Goal: Task Accomplishment & Management: Use online tool/utility

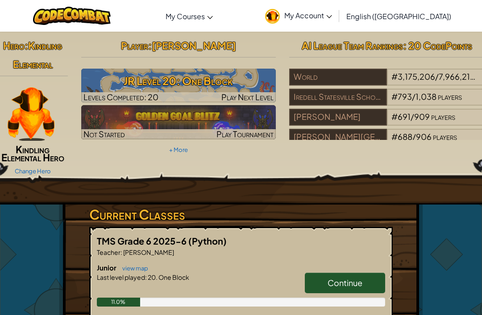
click at [238, 81] on h3 "JR Level 20: One Block" at bounding box center [178, 81] width 195 height 20
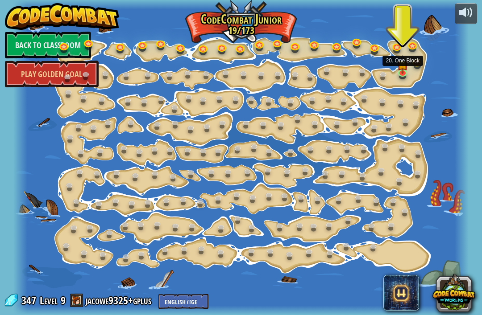
click at [401, 74] on link at bounding box center [404, 73] width 18 height 13
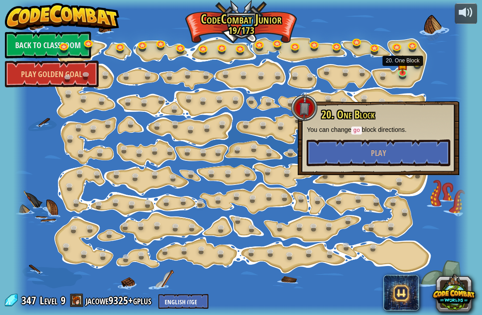
click at [401, 148] on button "Play" at bounding box center [378, 153] width 144 height 27
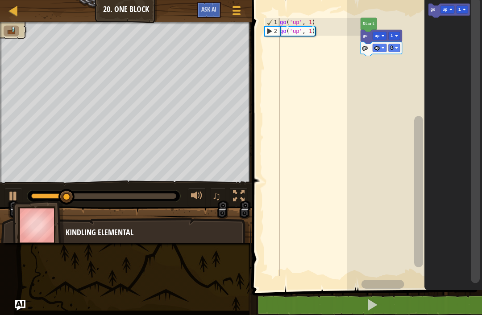
click at [362, 19] on icon "Blockly Workspace" at bounding box center [368, 25] width 16 height 14
click at [455, 32] on icon "Blockly Workspace" at bounding box center [453, 143] width 58 height 295
click at [391, 36] on text "1" at bounding box center [391, 36] width 3 height 4
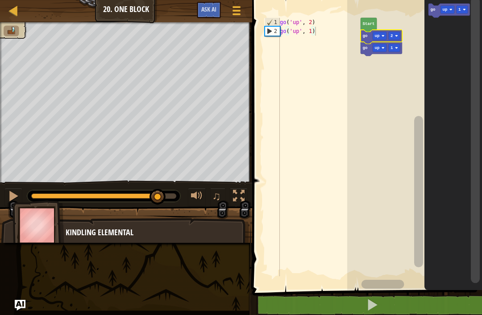
click at [392, 67] on rect "Blockly Workspace" at bounding box center [414, 143] width 135 height 295
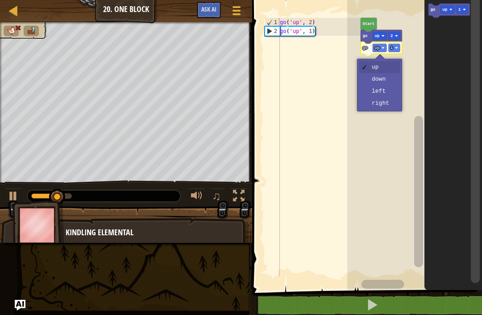
click at [376, 48] on text "up" at bounding box center [377, 48] width 5 height 4
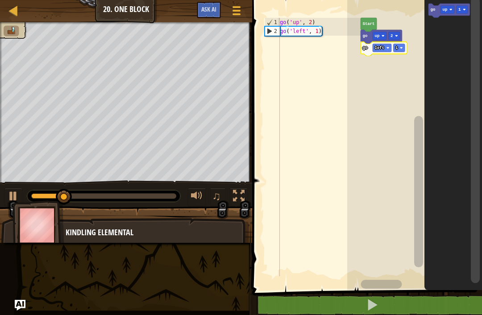
click at [399, 46] on rect "Blockly Workspace" at bounding box center [399, 48] width 12 height 8
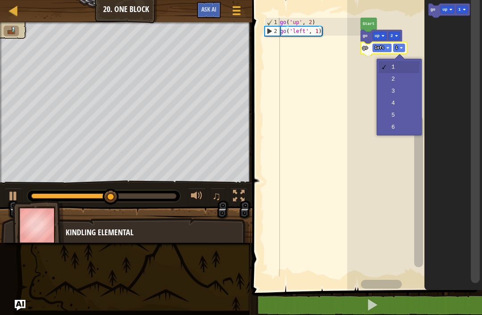
click at [404, 94] on rect "Blockly Workspace" at bounding box center [414, 143] width 135 height 295
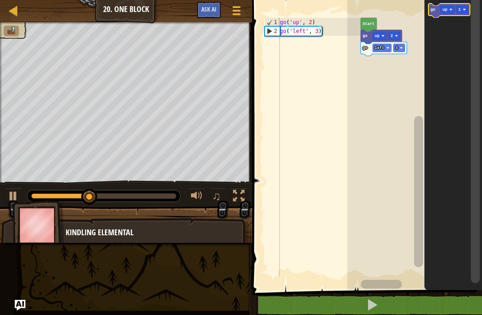
click at [444, 8] on text "up" at bounding box center [444, 10] width 5 height 4
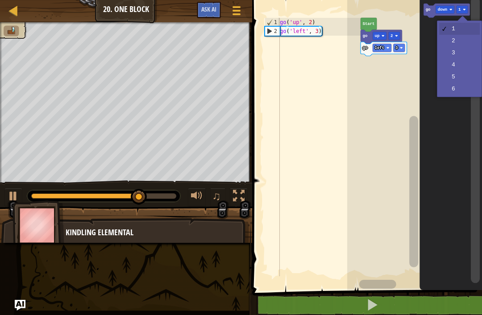
click at [458, 12] on rect "Blockly Workspace" at bounding box center [462, 10] width 12 height 8
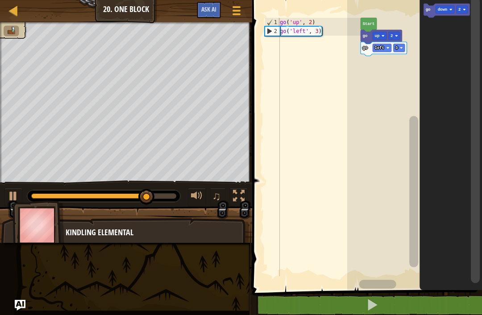
click at [457, 46] on icon "Blockly Workspace" at bounding box center [451, 143] width 62 height 295
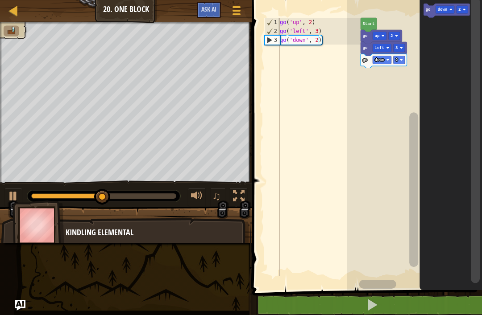
click at [441, 10] on text "down" at bounding box center [443, 10] width 10 height 4
click at [454, 56] on icon "Blockly Workspace" at bounding box center [451, 143] width 62 height 295
click at [462, 14] on icon "Blockly Workspace" at bounding box center [447, 11] width 46 height 14
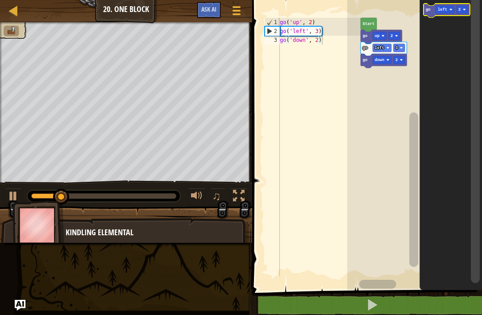
click at [442, 10] on text "left" at bounding box center [443, 10] width 10 height 4
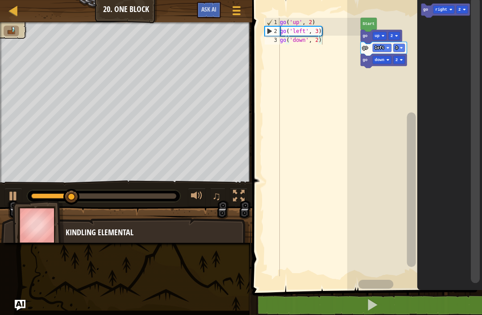
click at [451, 70] on icon "Blockly Workspace" at bounding box center [449, 143] width 65 height 295
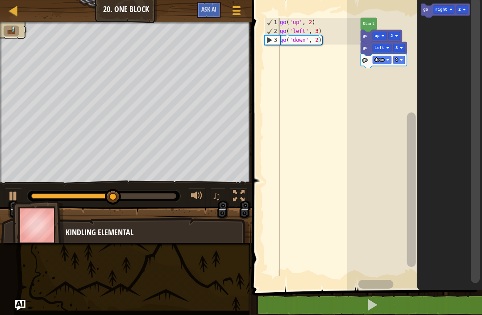
click at [431, 15] on icon "Blockly Workspace" at bounding box center [445, 11] width 49 height 14
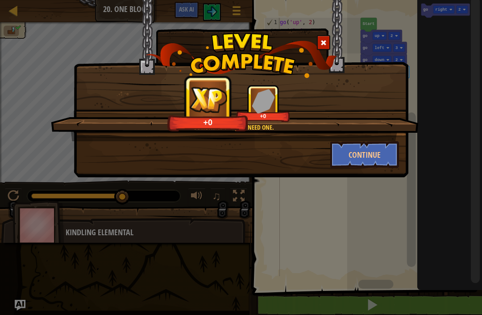
click at [356, 150] on button "Continue" at bounding box center [364, 154] width 69 height 27
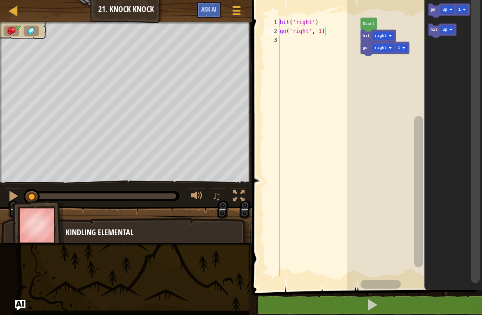
click at [420, 301] on button at bounding box center [372, 305] width 232 height 21
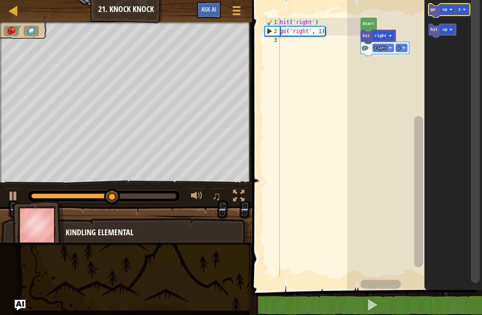
click at [440, 11] on icon "Blockly Workspace" at bounding box center [448, 11] width 41 height 14
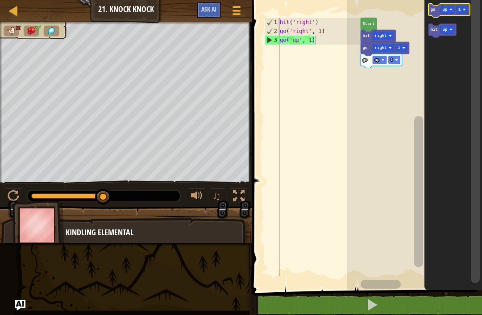
click at [446, 8] on text "up" at bounding box center [444, 10] width 5 height 4
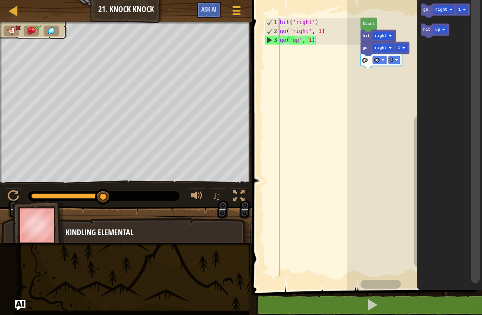
click at [450, 71] on icon "Blockly Workspace" at bounding box center [449, 143] width 65 height 295
click at [464, 17] on rect "Blockly Workspace" at bounding box center [445, 11] width 49 height 14
click at [466, 10] on image "Blockly Workspace" at bounding box center [463, 9] width 3 height 3
click at [384, 134] on rect "Blockly Workspace" at bounding box center [414, 143] width 135 height 295
click at [406, 307] on button at bounding box center [372, 305] width 232 height 21
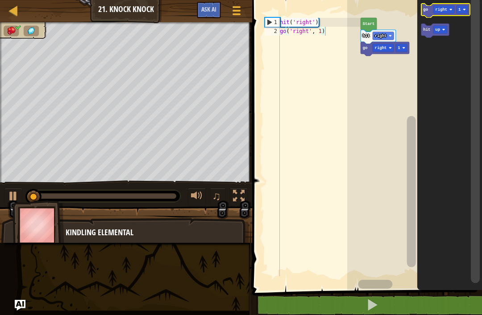
click at [442, 9] on text "right" at bounding box center [441, 10] width 12 height 4
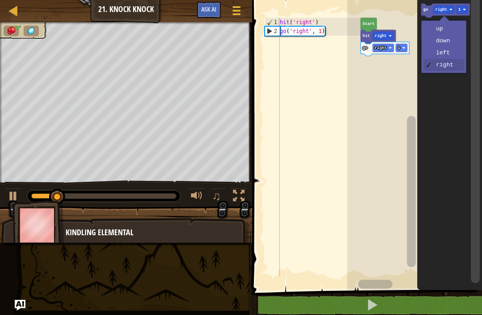
click at [394, 82] on rect "Blockly Workspace" at bounding box center [414, 143] width 135 height 295
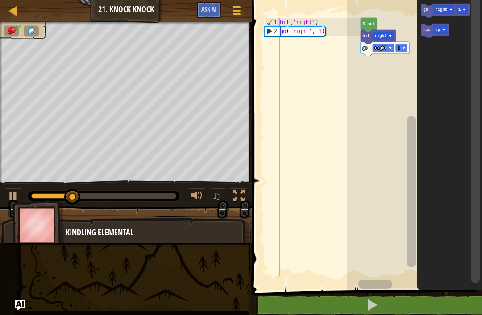
click at [426, 11] on text "go" at bounding box center [425, 10] width 5 height 4
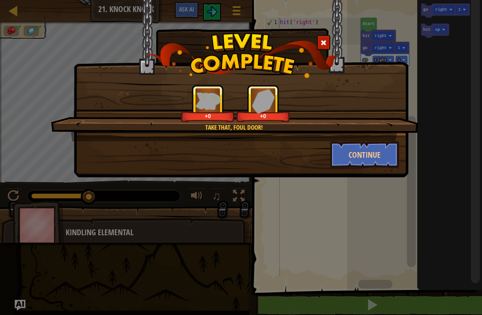
click at [380, 165] on button "Continue" at bounding box center [364, 154] width 69 height 27
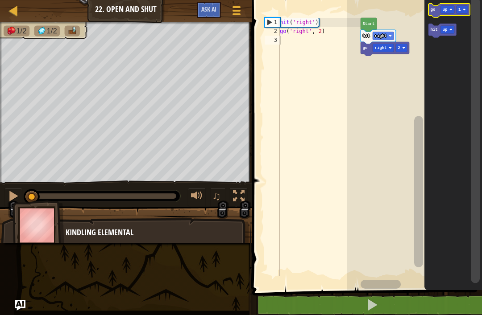
click at [433, 10] on text "go" at bounding box center [432, 10] width 5 height 4
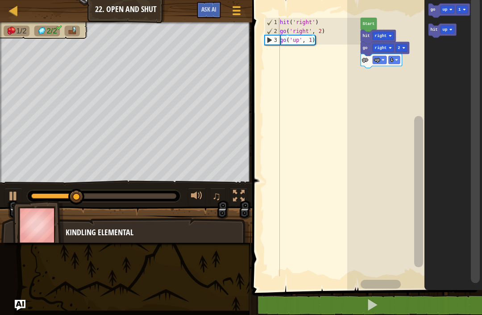
click at [439, 32] on icon "Blockly Workspace" at bounding box center [442, 31] width 28 height 14
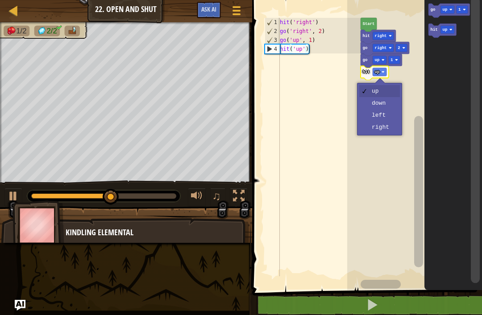
click at [384, 73] on rect "Blockly Workspace" at bounding box center [379, 72] width 14 height 8
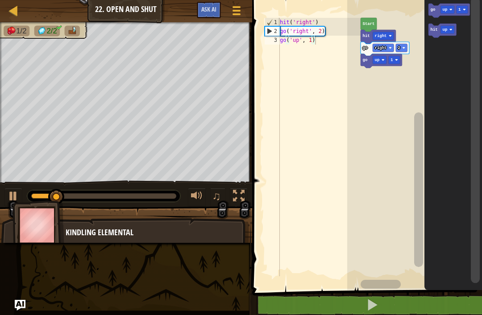
click at [445, 10] on text "up" at bounding box center [444, 10] width 5 height 4
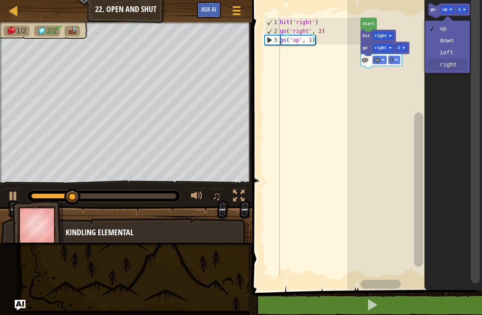
click at [458, 71] on icon "Blockly Workspace" at bounding box center [453, 143] width 58 height 295
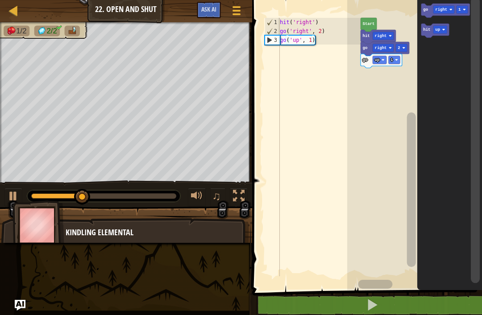
click at [440, 12] on text "right" at bounding box center [441, 10] width 12 height 4
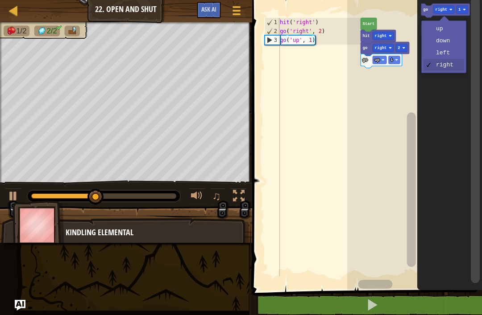
click at [427, 10] on text "go" at bounding box center [425, 10] width 5 height 4
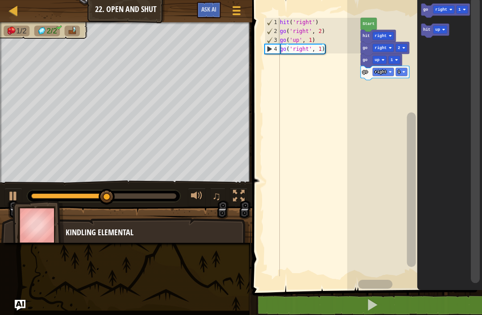
click at [431, 28] on icon "Blockly Workspace" at bounding box center [435, 31] width 28 height 14
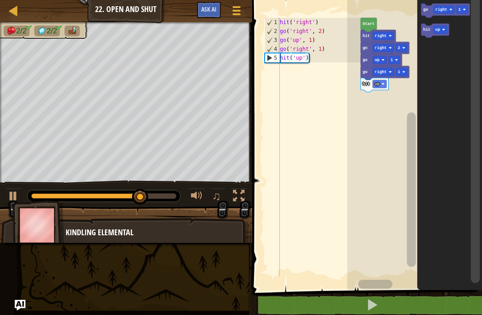
click at [428, 8] on text "go" at bounding box center [425, 10] width 5 height 4
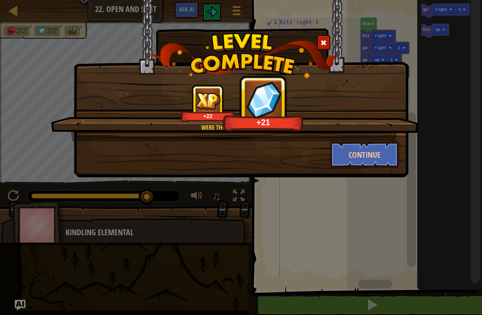
click at [389, 153] on button "Continue" at bounding box center [364, 154] width 69 height 27
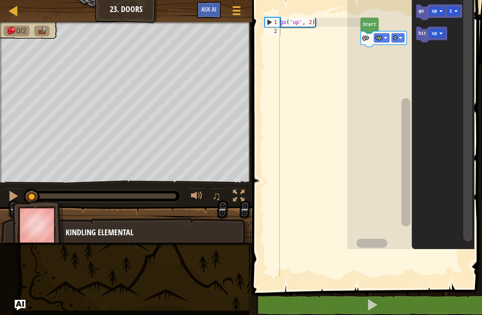
click at [15, 265] on div "Map Junior 23. Doors Game Menu Ask AI 1 ההההההההההההההההההההההההההההההההההההההה…" at bounding box center [241, 157] width 482 height 315
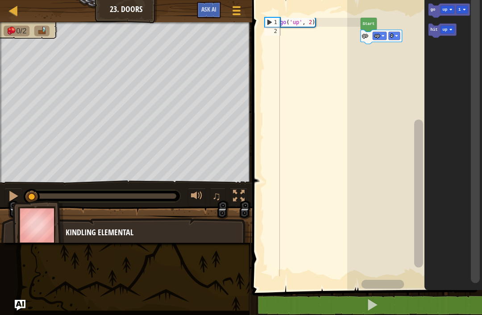
click at [450, 11] on image "Blockly Workspace" at bounding box center [450, 9] width 3 height 3
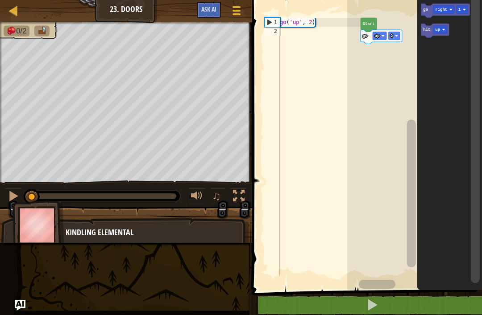
click at [458, 67] on icon "Blockly Workspace" at bounding box center [449, 143] width 65 height 295
click at [440, 10] on text "right" at bounding box center [441, 10] width 12 height 4
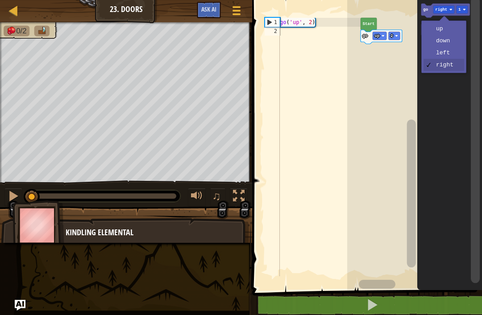
click at [428, 10] on text "go" at bounding box center [425, 10] width 5 height 4
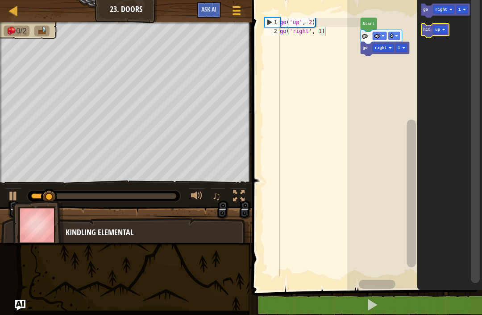
click at [427, 32] on text "hit" at bounding box center [426, 30] width 7 height 4
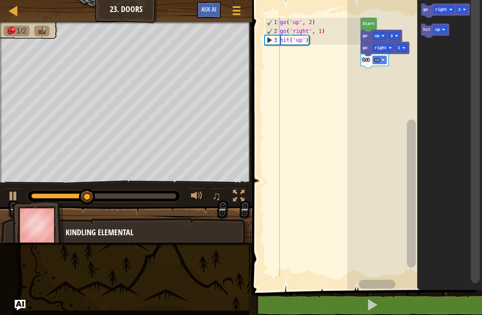
click at [382, 66] on icon "Blockly Workspace" at bounding box center [374, 61] width 28 height 14
click at [383, 60] on image "Blockly Workspace" at bounding box center [382, 59] width 3 height 3
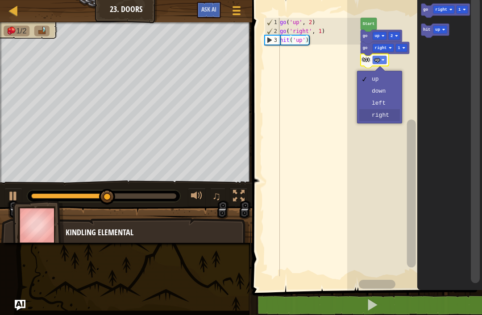
click at [388, 120] on rect "Blockly Workspace" at bounding box center [414, 143] width 135 height 295
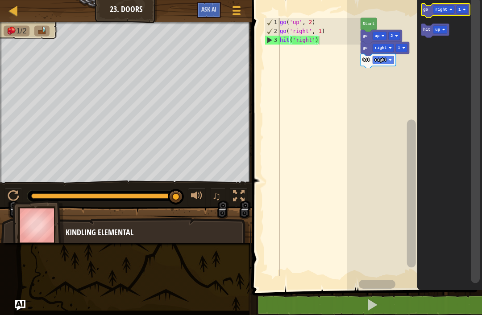
click at [439, 11] on text "right" at bounding box center [441, 10] width 12 height 4
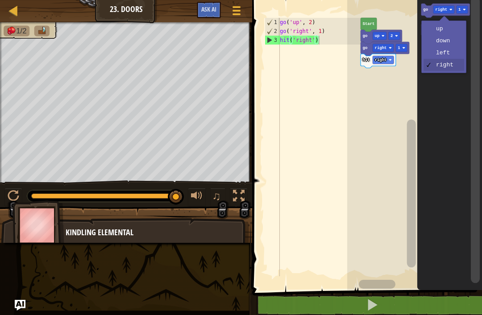
click at [424, 8] on text "go" at bounding box center [425, 10] width 5 height 4
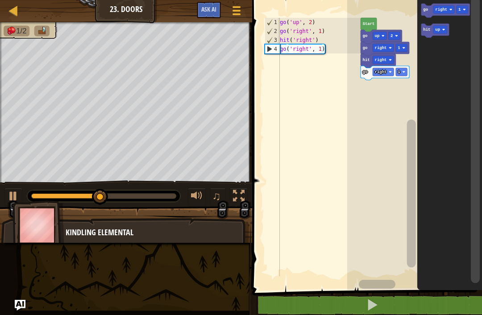
click at [440, 10] on text "right" at bounding box center [441, 10] width 12 height 4
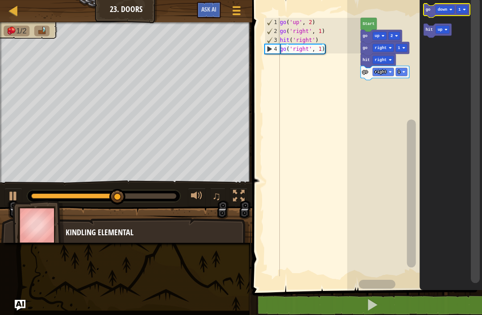
click at [426, 10] on text "go" at bounding box center [427, 10] width 5 height 4
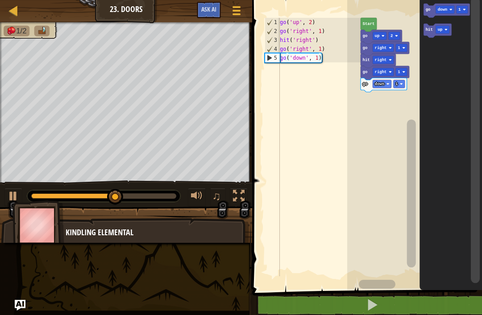
click at [441, 9] on text "down" at bounding box center [443, 10] width 10 height 4
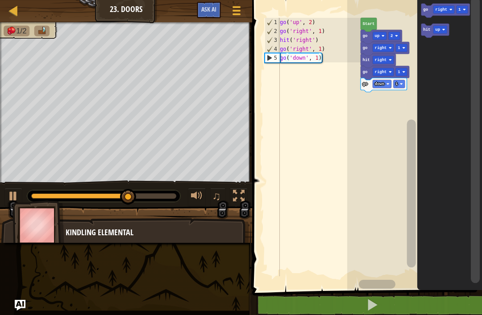
click at [457, 69] on icon "Blockly Workspace" at bounding box center [449, 143] width 65 height 295
click at [429, 11] on icon "Blockly Workspace" at bounding box center [445, 11] width 49 height 14
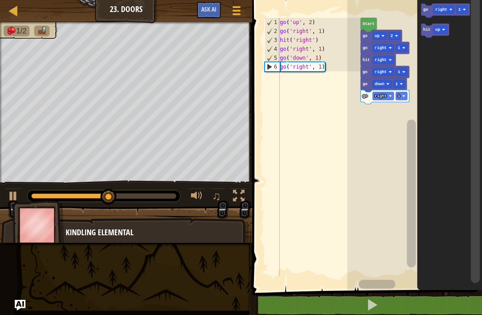
click at [426, 29] on text "hit" at bounding box center [426, 30] width 7 height 4
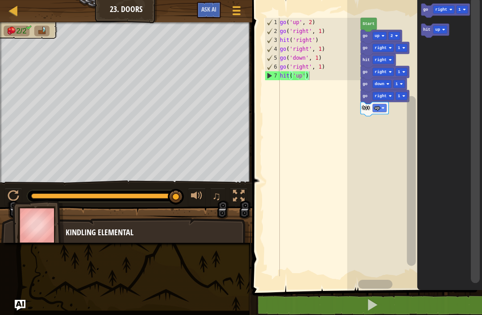
click at [442, 140] on icon "Blockly Workspace" at bounding box center [449, 143] width 65 height 295
click at [479, 25] on rect "Blockly Workspace" at bounding box center [475, 140] width 9 height 287
click at [430, 11] on icon "Blockly Workspace" at bounding box center [445, 11] width 49 height 14
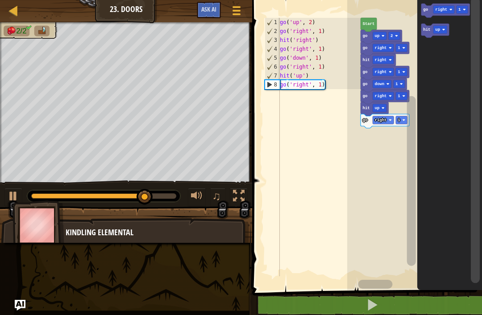
click at [442, 9] on text "right" at bounding box center [441, 10] width 12 height 4
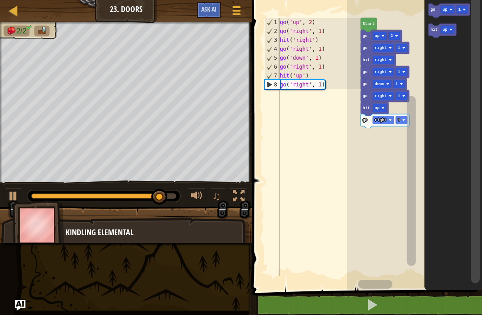
click at [454, 27] on rect "Blockly Workspace" at bounding box center [447, 30] width 14 height 8
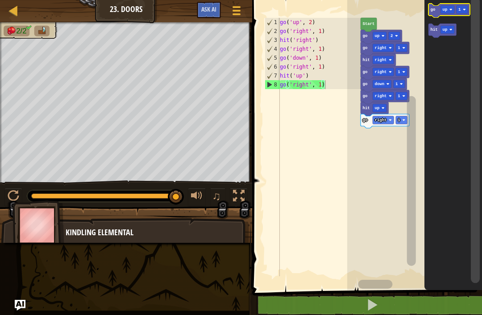
click at [431, 9] on text "go" at bounding box center [432, 10] width 5 height 4
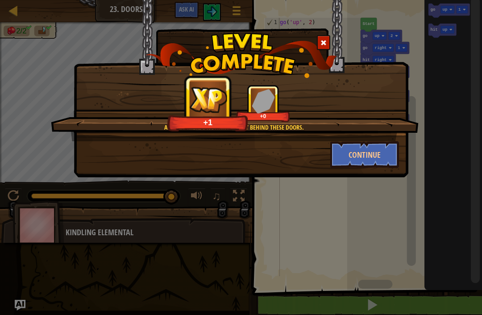
click at [373, 147] on button "Continue" at bounding box center [364, 154] width 69 height 27
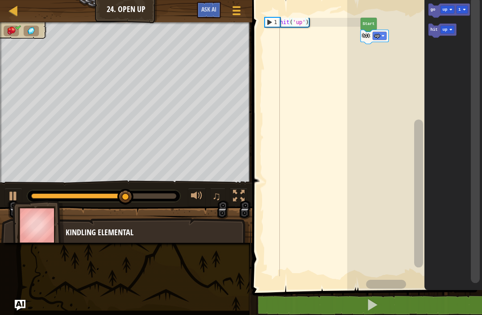
click at [435, 10] on text "go" at bounding box center [432, 10] width 5 height 4
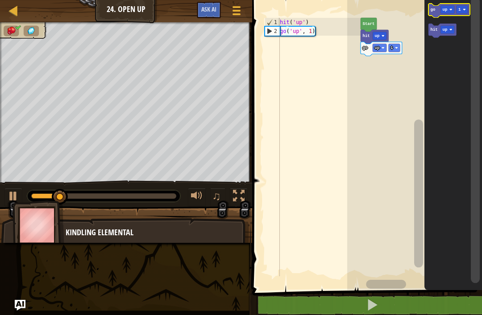
click at [429, 14] on icon "Blockly Workspace" at bounding box center [448, 11] width 41 height 14
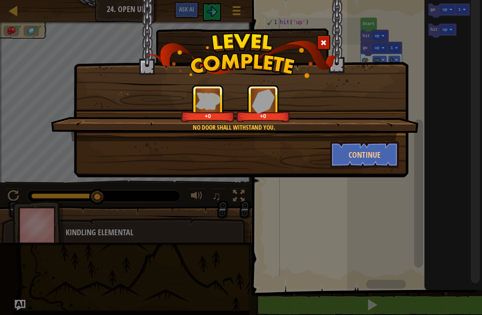
click at [336, 157] on button "Continue" at bounding box center [364, 154] width 69 height 27
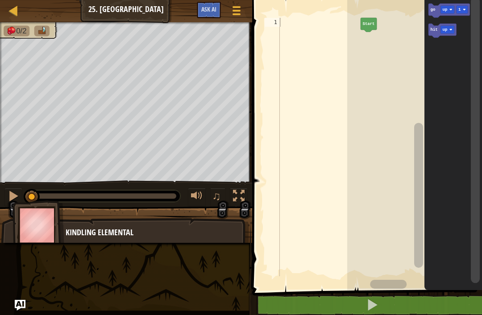
click at [446, 8] on text "up" at bounding box center [444, 10] width 5 height 4
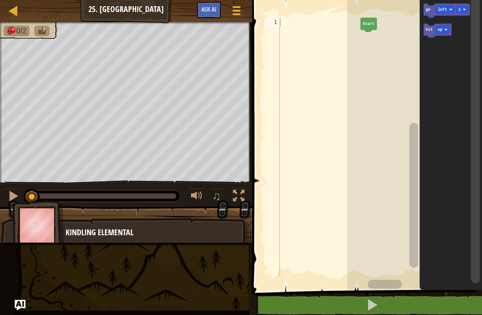
click at [451, 55] on icon "Blockly Workspace" at bounding box center [451, 143] width 62 height 295
click at [430, 9] on text "go" at bounding box center [427, 10] width 5 height 4
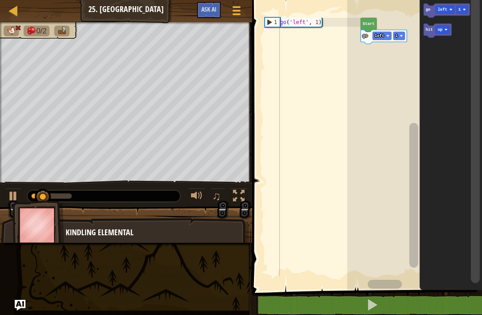
click at [429, 30] on text "hit" at bounding box center [428, 30] width 7 height 4
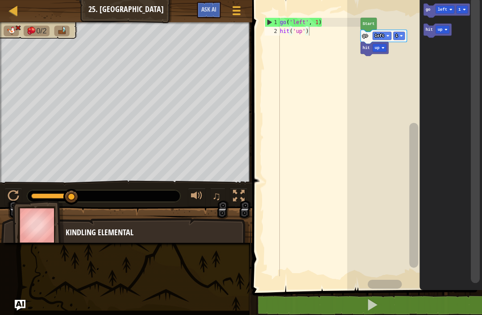
click at [380, 36] on text "left" at bounding box center [380, 36] width 10 height 4
click at [392, 94] on rect "Blockly Workspace" at bounding box center [414, 143] width 135 height 295
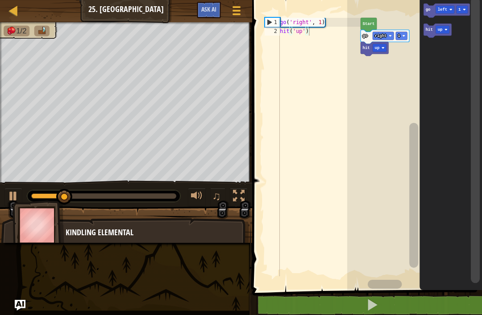
click at [428, 33] on icon "Blockly Workspace" at bounding box center [438, 31] width 28 height 14
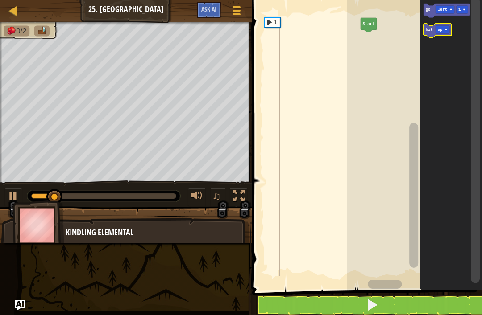
click at [439, 30] on text "up" at bounding box center [440, 30] width 5 height 4
click at [428, 30] on text "hit" at bounding box center [428, 30] width 7 height 4
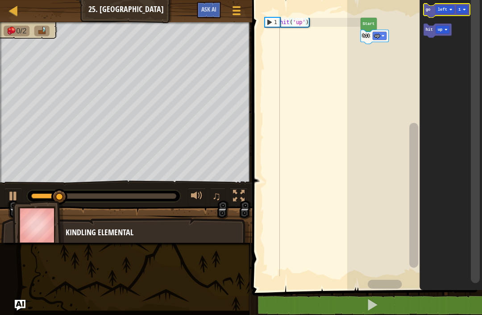
click at [441, 11] on text "left" at bounding box center [443, 10] width 10 height 4
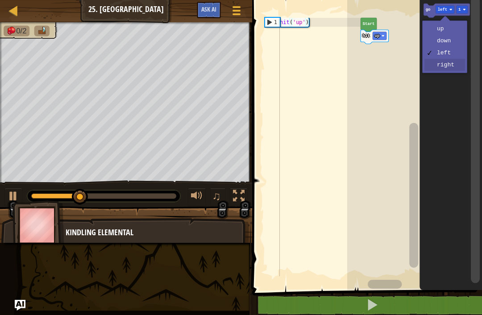
click at [453, 68] on icon "Blockly Workspace" at bounding box center [451, 143] width 62 height 295
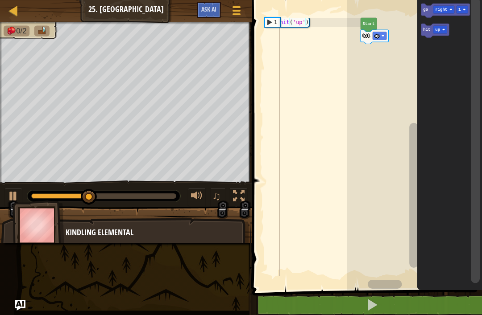
click at [423, 10] on text "go" at bounding box center [425, 10] width 5 height 4
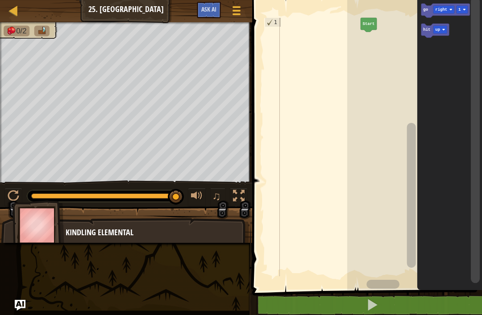
click at [428, 11] on text "go" at bounding box center [425, 10] width 5 height 4
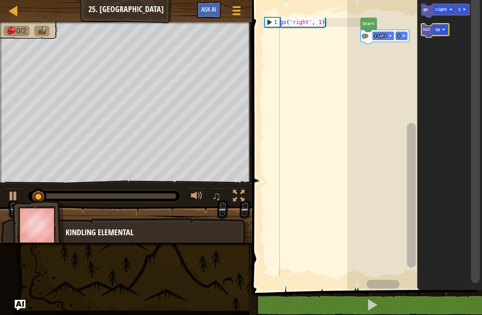
click at [427, 30] on text "hit" at bounding box center [426, 30] width 7 height 4
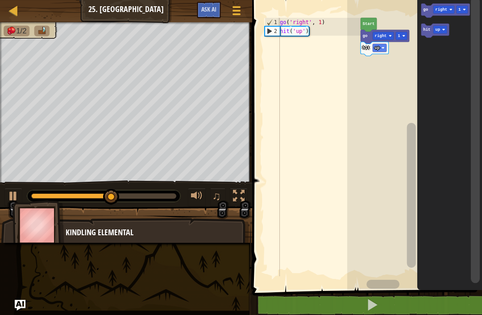
click at [426, 11] on text "go" at bounding box center [425, 10] width 5 height 4
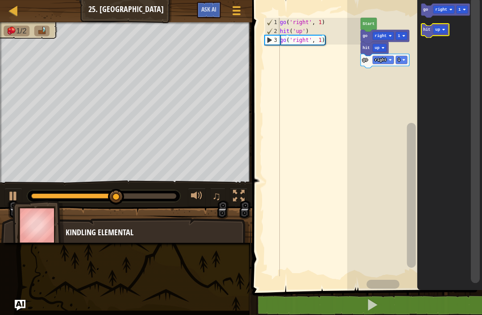
click at [423, 31] on icon "Blockly Workspace" at bounding box center [435, 31] width 28 height 14
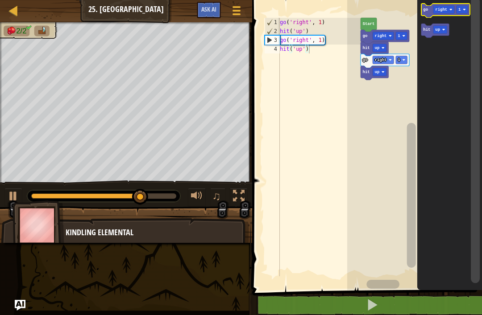
click at [423, 12] on text "go" at bounding box center [425, 10] width 5 height 4
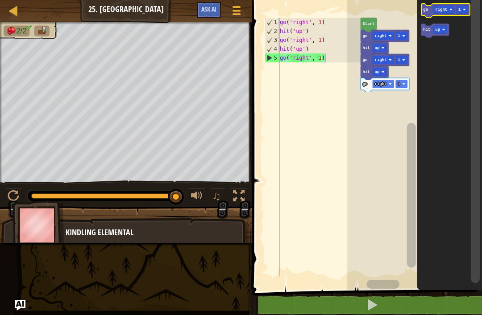
click at [427, 7] on icon "Blockly Workspace" at bounding box center [445, 11] width 49 height 14
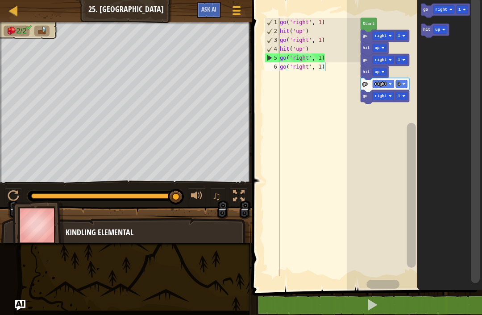
click at [12, 201] on img at bounding box center [38, 226] width 52 height 50
click at [18, 195] on div at bounding box center [14, 196] width 12 height 12
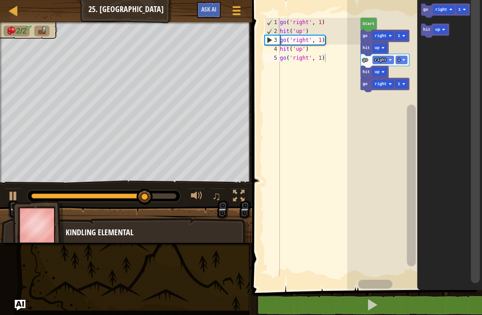
click at [377, 71] on text "up" at bounding box center [377, 72] width 5 height 4
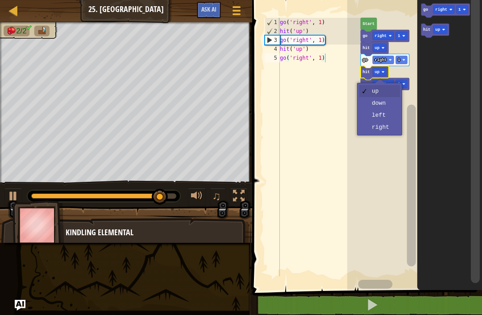
click at [367, 69] on icon "Blockly Workspace" at bounding box center [374, 73] width 28 height 14
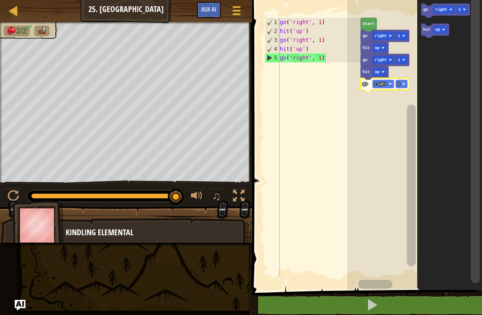
click at [369, 85] on icon "Blockly Workspace" at bounding box center [384, 85] width 49 height 14
click at [361, 111] on rect "Blockly Workspace" at bounding box center [414, 143] width 135 height 295
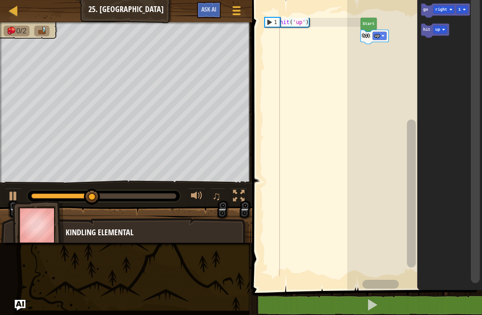
click at [428, 14] on icon "Blockly Workspace" at bounding box center [445, 11] width 49 height 14
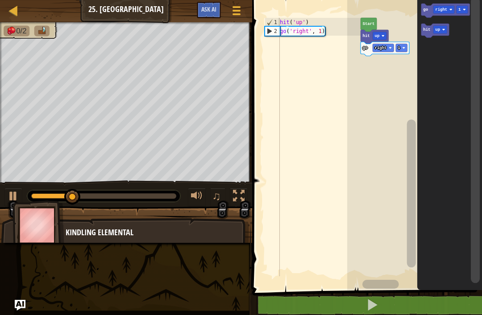
click at [368, 35] on text "hit" at bounding box center [366, 36] width 7 height 4
click at [372, 25] on text "Start" at bounding box center [369, 24] width 12 height 4
click at [372, 23] on text "Start" at bounding box center [369, 24] width 12 height 4
click at [368, 31] on icon "Blockly Workspace" at bounding box center [368, 25] width 16 height 14
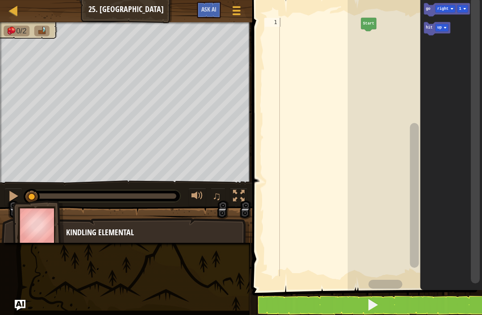
click at [429, 9] on text "go" at bounding box center [427, 9] width 4 height 4
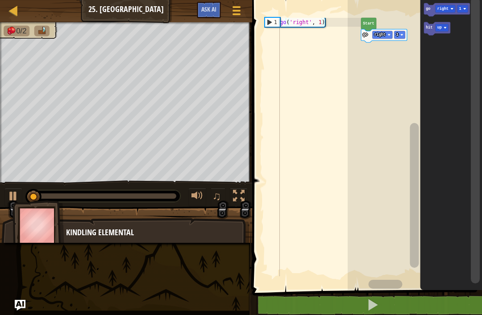
click at [426, 32] on icon "Blockly Workspace" at bounding box center [437, 28] width 26 height 13
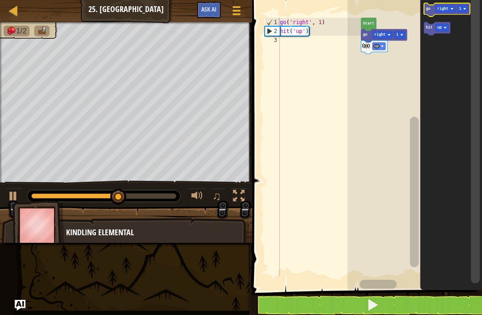
click at [428, 9] on text "go" at bounding box center [427, 9] width 4 height 4
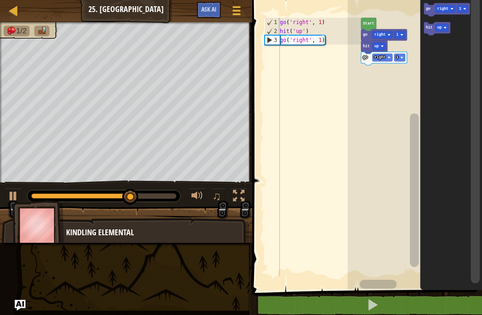
click at [428, 26] on text "hit" at bounding box center [428, 27] width 7 height 4
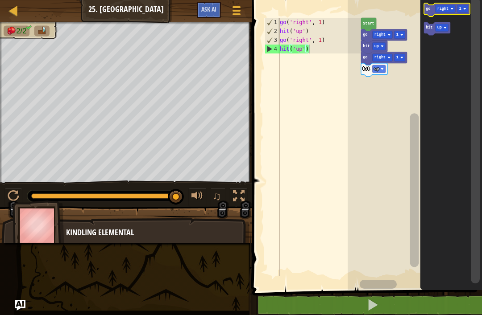
click at [429, 6] on icon "Blockly Workspace" at bounding box center [447, 9] width 46 height 13
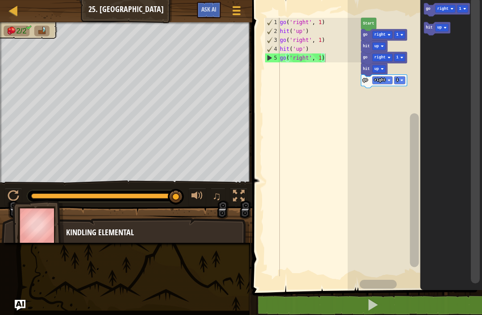
click at [419, 311] on button at bounding box center [372, 305] width 232 height 21
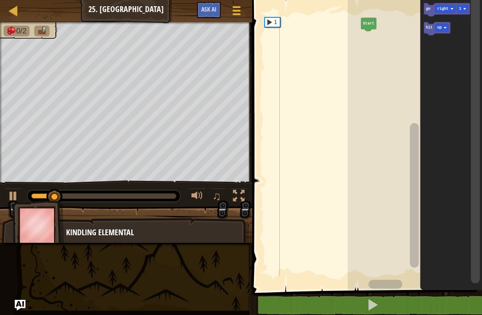
click at [425, 30] on icon "Blockly Workspace" at bounding box center [437, 28] width 26 height 13
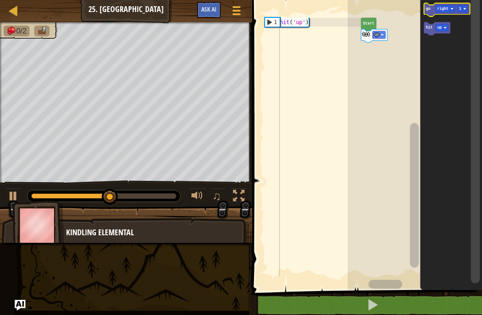
click at [431, 8] on icon "Blockly Workspace" at bounding box center [447, 9] width 46 height 13
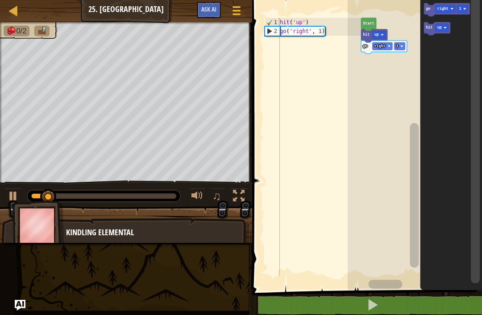
click at [430, 30] on icon "Blockly Workspace" at bounding box center [437, 28] width 26 height 13
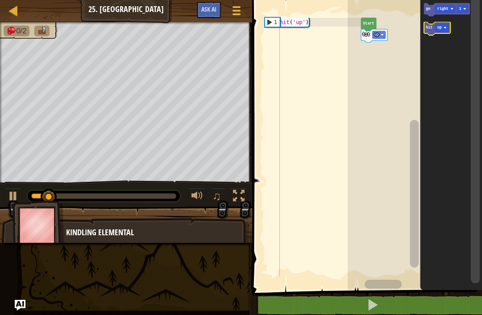
click at [425, 29] on icon "Blockly Workspace" at bounding box center [437, 28] width 26 height 13
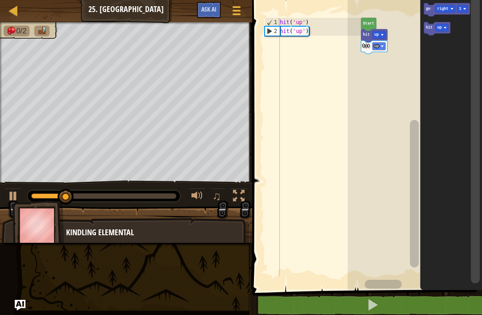
click at [429, 10] on text "go" at bounding box center [427, 9] width 4 height 4
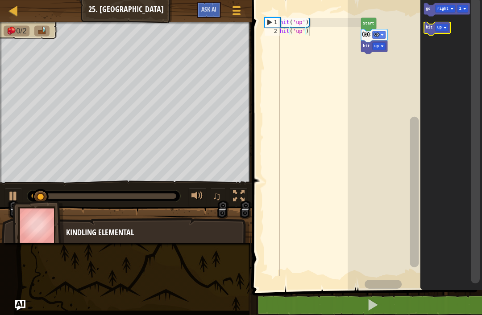
click at [426, 27] on text "hit" at bounding box center [428, 27] width 7 height 4
click at [427, 26] on text "hit" at bounding box center [428, 27] width 7 height 4
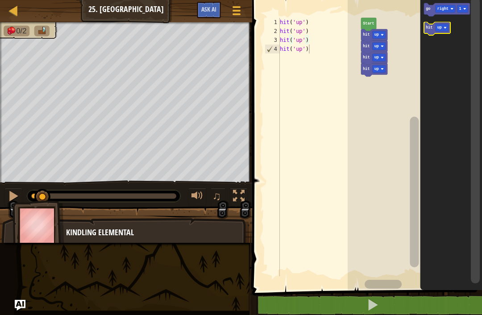
click at [425, 29] on icon "Blockly Workspace" at bounding box center [437, 28] width 26 height 13
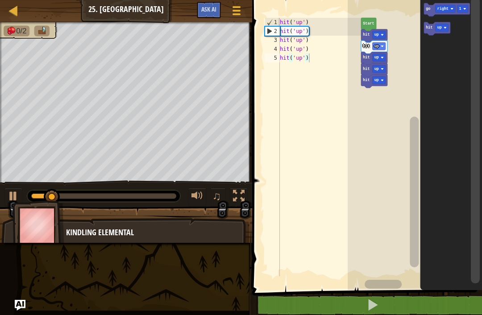
click at [428, 29] on text "hit" at bounding box center [428, 27] width 7 height 4
click at [428, 28] on text "hit" at bounding box center [428, 27] width 7 height 4
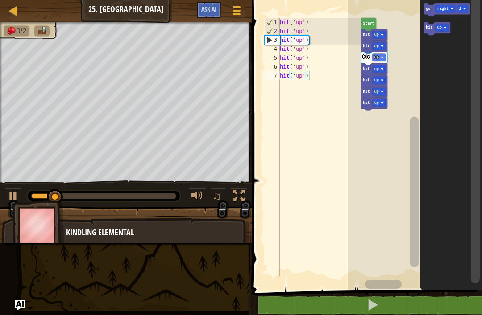
click at [429, 29] on text "hit" at bounding box center [428, 27] width 7 height 4
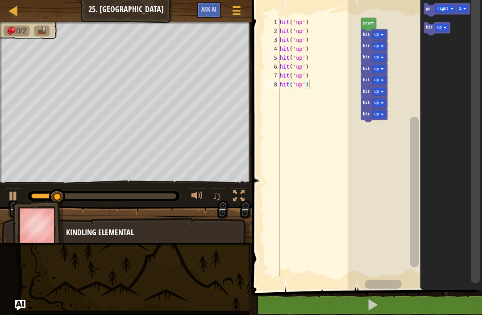
click at [430, 9] on text "go" at bounding box center [427, 9] width 4 height 4
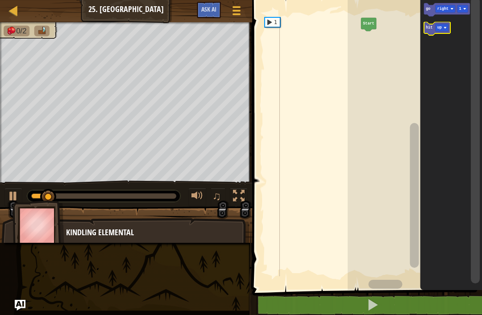
click at [430, 33] on icon "Blockly Workspace" at bounding box center [437, 28] width 26 height 13
click at [427, 4] on icon "Blockly Workspace" at bounding box center [447, 9] width 46 height 13
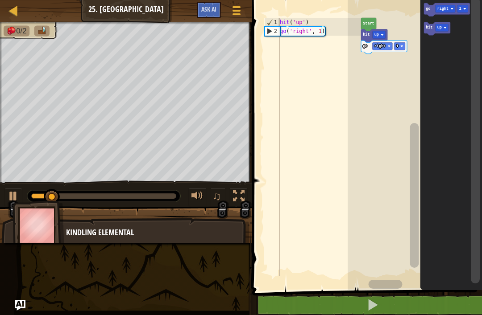
click at [425, 32] on icon "Blockly Workspace" at bounding box center [437, 28] width 26 height 13
click at [424, 9] on icon "Blockly Workspace" at bounding box center [447, 9] width 46 height 13
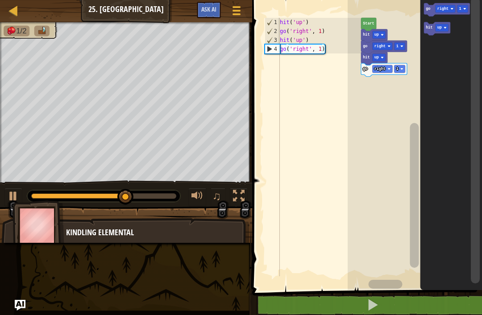
click at [372, 37] on icon "Blockly Workspace" at bounding box center [374, 35] width 26 height 13
click at [385, 36] on rect "Blockly Workspace" at bounding box center [378, 35] width 13 height 8
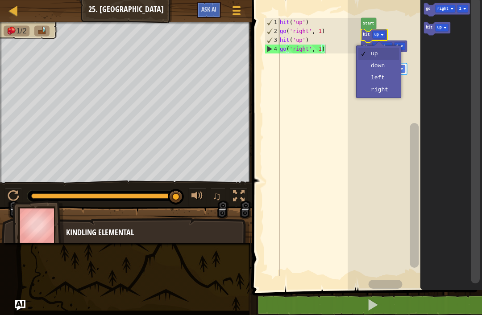
click at [387, 94] on rect "Blockly Workspace" at bounding box center [414, 143] width 134 height 295
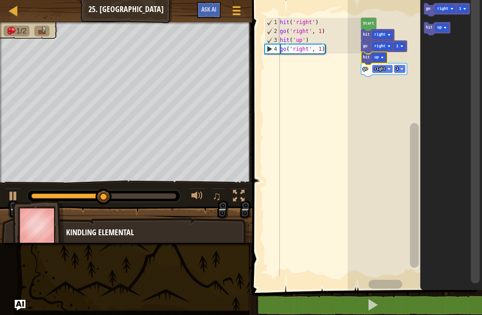
click at [377, 56] on text "up" at bounding box center [376, 57] width 4 height 4
click at [426, 7] on text "go" at bounding box center [427, 9] width 4 height 4
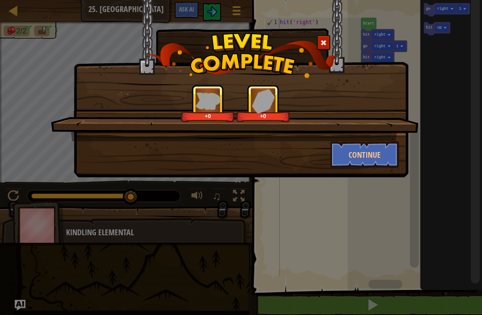
click at [373, 153] on button "Continue" at bounding box center [364, 154] width 69 height 27
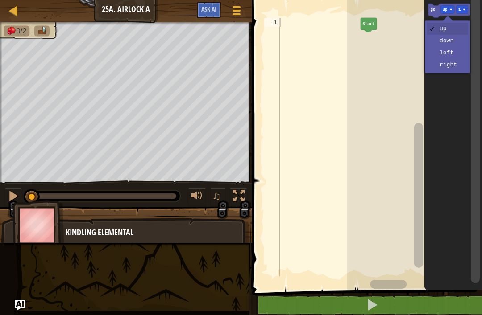
click at [444, 9] on text "up" at bounding box center [444, 10] width 5 height 4
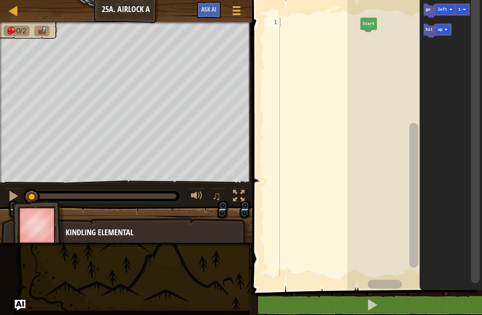
click at [453, 54] on icon "Blockly Workspace" at bounding box center [451, 143] width 62 height 295
click at [424, 12] on icon "Blockly Workspace" at bounding box center [447, 11] width 46 height 14
click at [440, 31] on text "up" at bounding box center [440, 30] width 5 height 4
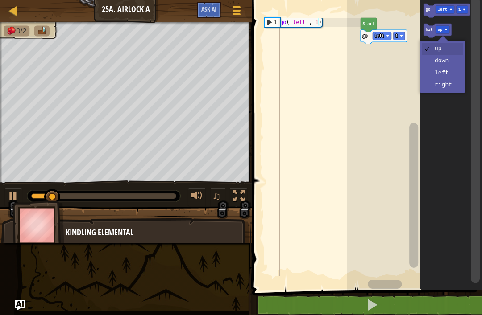
click at [453, 74] on icon "Blockly Workspace" at bounding box center [451, 143] width 62 height 295
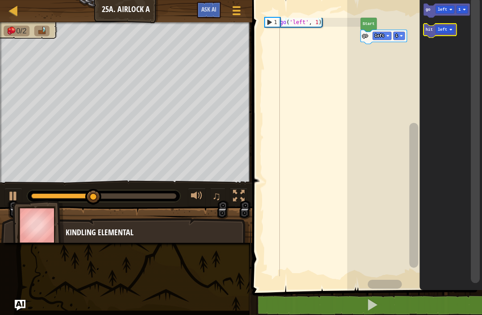
click at [428, 29] on text "hit" at bounding box center [428, 30] width 7 height 4
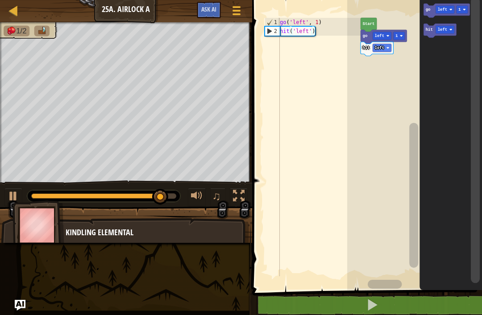
click at [431, 13] on icon "Blockly Workspace" at bounding box center [447, 11] width 46 height 14
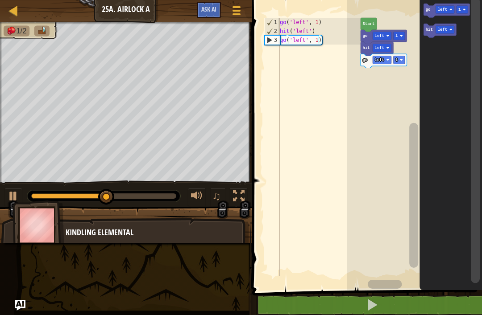
click at [430, 16] on icon "Blockly Workspace" at bounding box center [447, 11] width 46 height 14
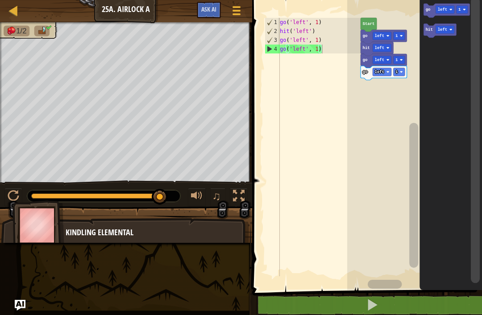
click at [317, 313] on button at bounding box center [372, 305] width 232 height 21
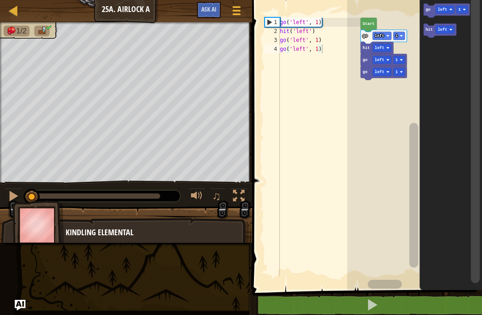
click at [320, 308] on button at bounding box center [372, 305] width 232 height 21
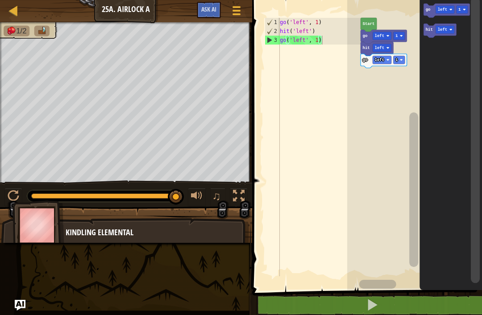
click at [426, 14] on icon "Blockly Workspace" at bounding box center [447, 11] width 46 height 14
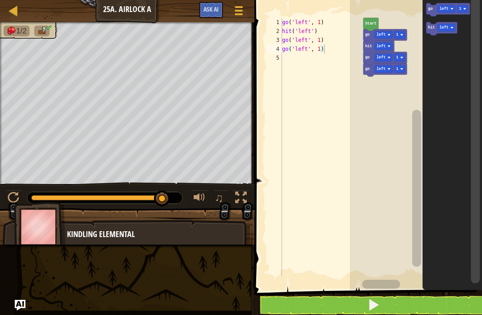
click at [383, 123] on rect "Blockly Workspace" at bounding box center [416, 143] width 132 height 295
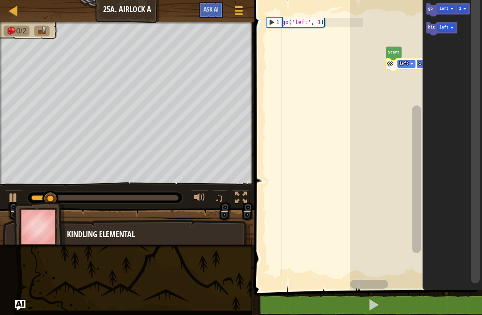
click at [400, 62] on text "left" at bounding box center [403, 64] width 9 height 4
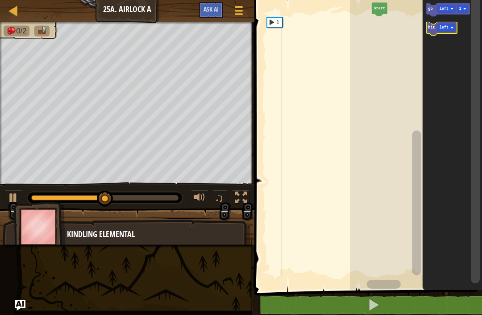
click at [446, 26] on text "left" at bounding box center [443, 27] width 9 height 4
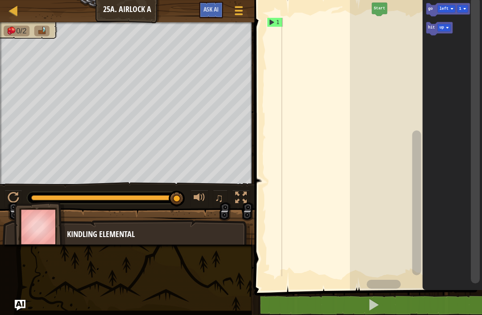
click at [451, 50] on icon "Blockly Workspace" at bounding box center [451, 143] width 59 height 295
click at [426, 32] on icon "Blockly Workspace" at bounding box center [439, 28] width 26 height 13
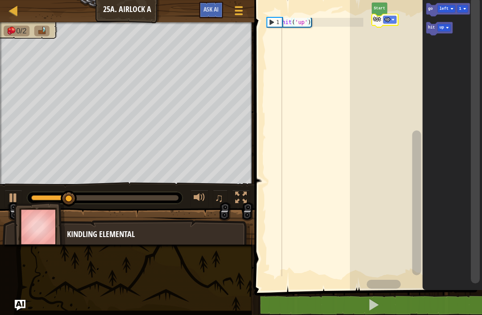
click at [378, 19] on text "hit" at bounding box center [377, 19] width 7 height 4
click at [441, 28] on text "up" at bounding box center [441, 27] width 4 height 4
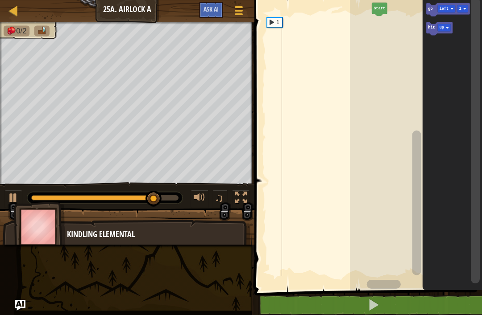
click at [427, 12] on icon "Blockly Workspace" at bounding box center [448, 9] width 44 height 13
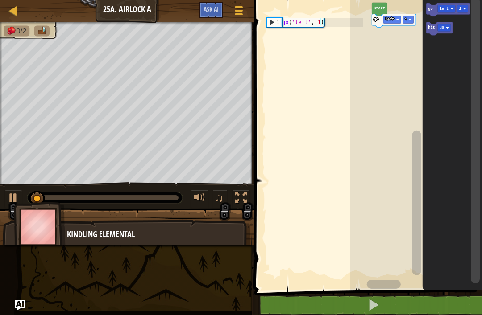
click at [443, 26] on text "up" at bounding box center [441, 27] width 4 height 4
click at [457, 58] on icon "Blockly Workspace" at bounding box center [451, 143] width 59 height 295
click at [436, 32] on icon "Blockly Workspace" at bounding box center [441, 28] width 31 height 13
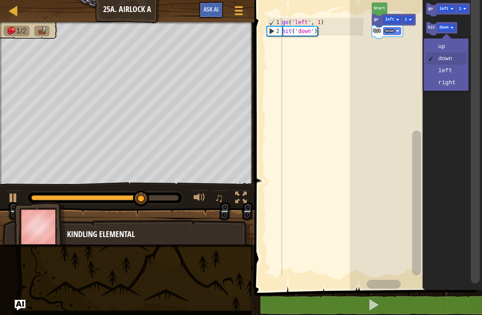
click at [446, 26] on text "down" at bounding box center [443, 27] width 9 height 4
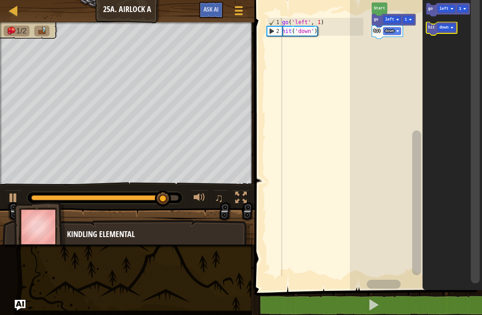
click at [432, 28] on text "hit" at bounding box center [431, 27] width 7 height 4
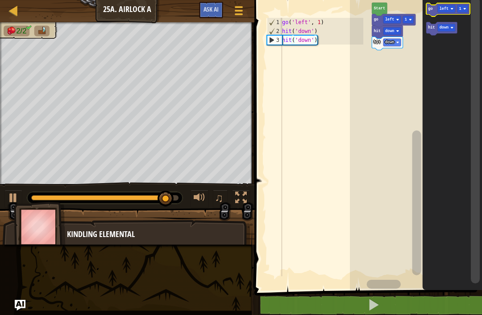
click at [432, 9] on text "go" at bounding box center [430, 9] width 4 height 4
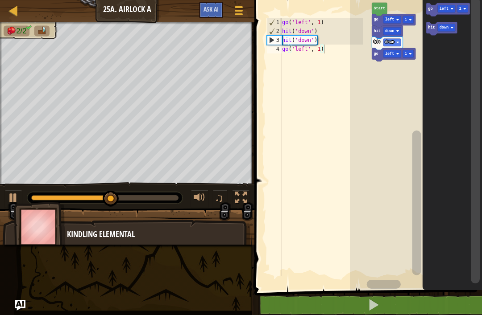
click at [431, 11] on text "go" at bounding box center [430, 9] width 4 height 4
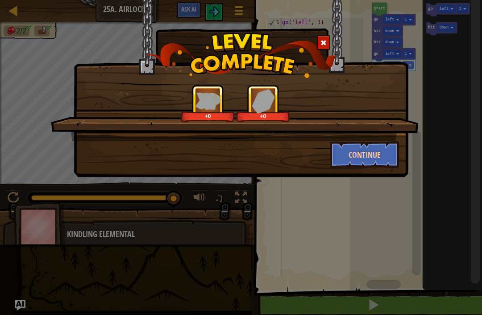
click at [374, 154] on button "Continue" at bounding box center [364, 154] width 69 height 27
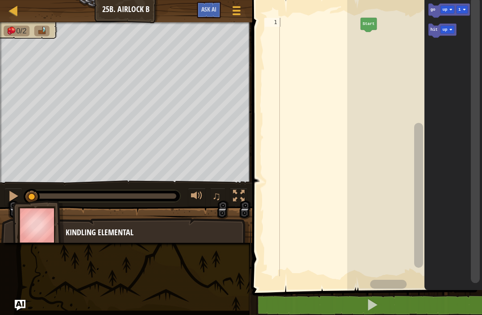
click at [443, 32] on text "up" at bounding box center [444, 30] width 5 height 4
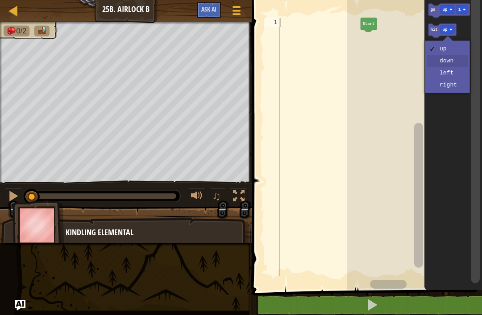
click at [454, 68] on icon "Blockly Workspace" at bounding box center [453, 143] width 58 height 295
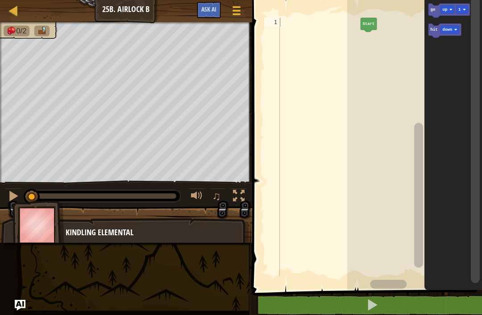
click at [432, 32] on text "hit" at bounding box center [433, 30] width 7 height 4
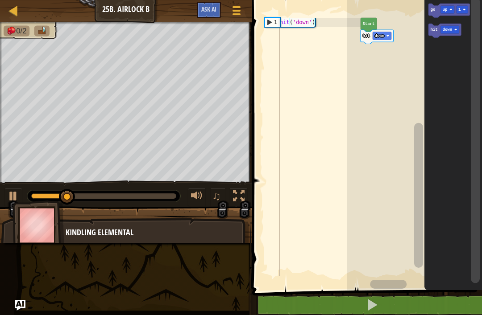
click at [447, 30] on text "down" at bounding box center [447, 30] width 10 height 4
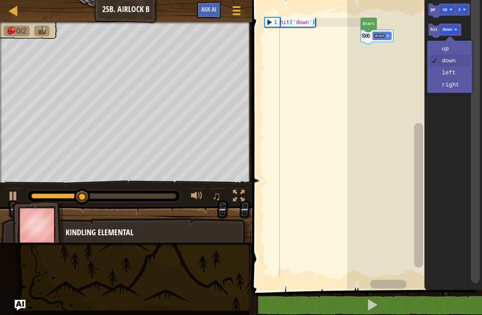
click at [454, 55] on icon "Blockly Workspace" at bounding box center [453, 143] width 58 height 295
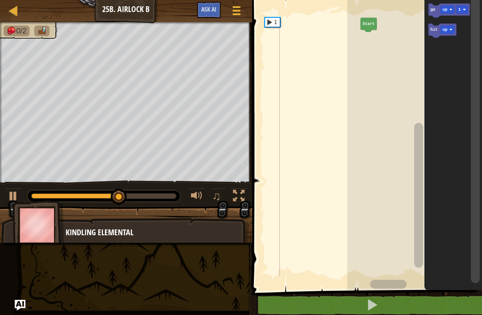
click at [447, 27] on rect "Blockly Workspace" at bounding box center [447, 30] width 14 height 8
click at [429, 32] on icon "Blockly Workspace" at bounding box center [442, 31] width 28 height 14
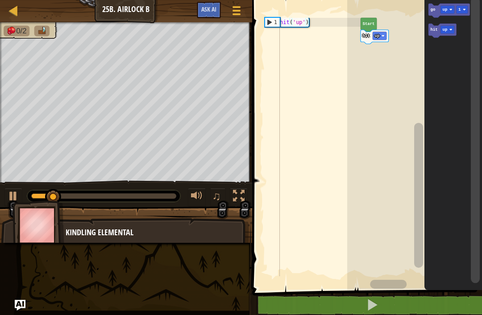
click at [449, 29] on rect "Blockly Workspace" at bounding box center [447, 30] width 14 height 8
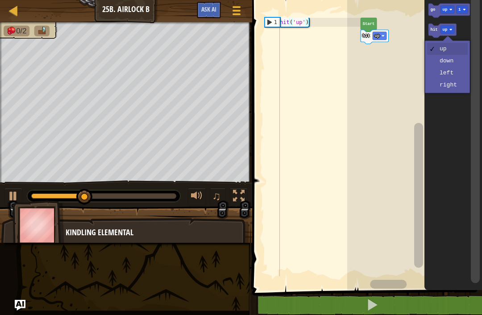
click at [462, 84] on icon "Blockly Workspace" at bounding box center [453, 143] width 58 height 295
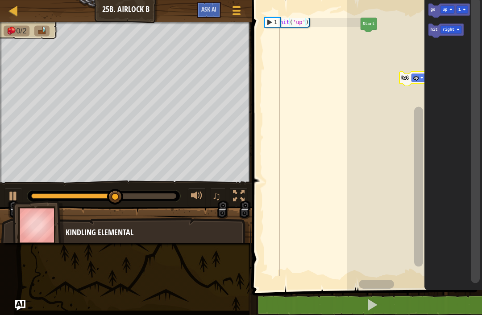
click at [433, 30] on text "hit" at bounding box center [433, 30] width 7 height 4
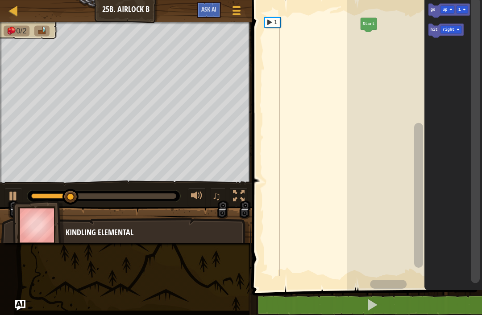
click at [435, 29] on text "hit" at bounding box center [433, 30] width 7 height 4
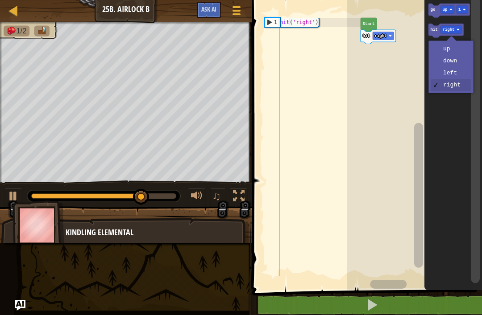
click at [449, 30] on text "right" at bounding box center [448, 30] width 12 height 4
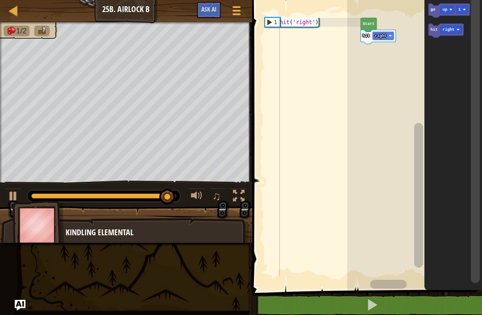
click at [433, 25] on icon "Blockly Workspace" at bounding box center [445, 31] width 35 height 14
click at [429, 13] on icon "Blockly Workspace" at bounding box center [448, 11] width 41 height 14
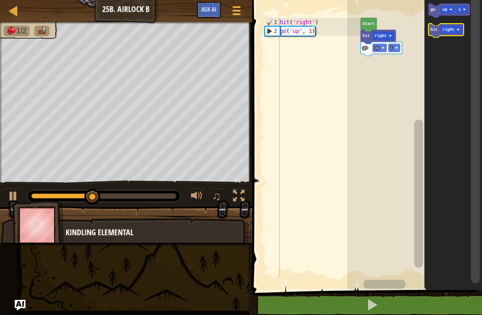
click at [431, 29] on text "hit" at bounding box center [433, 30] width 7 height 4
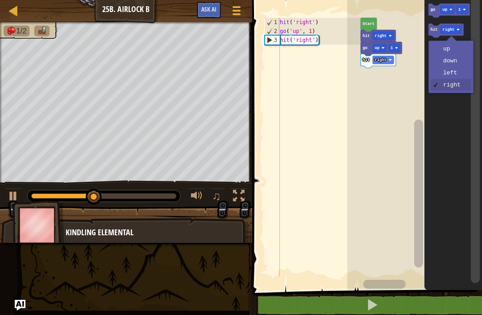
click at [455, 29] on rect "Blockly Workspace" at bounding box center [450, 30] width 21 height 8
click at [460, 46] on icon "Blockly Workspace" at bounding box center [453, 143] width 58 height 295
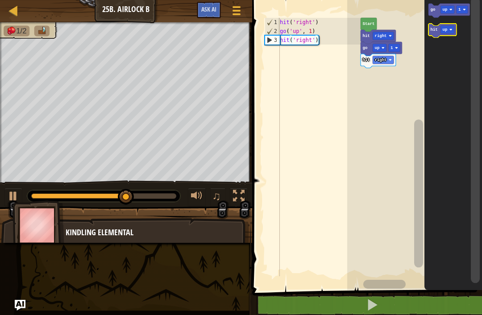
click at [433, 30] on text "hit" at bounding box center [433, 30] width 7 height 4
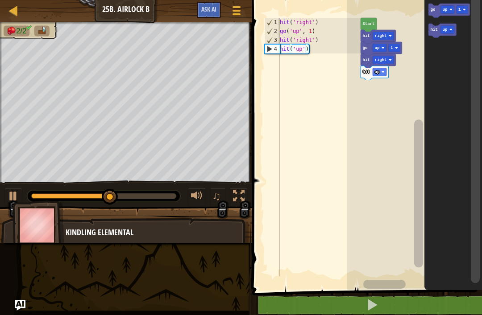
click at [435, 12] on text "go" at bounding box center [432, 10] width 5 height 4
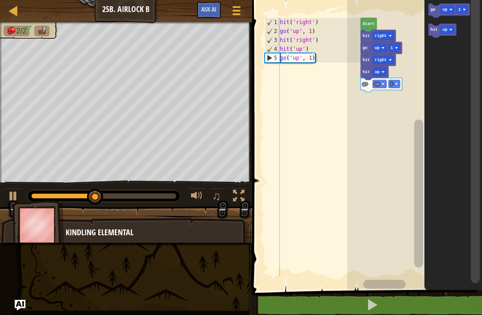
click at [432, 13] on icon "Blockly Workspace" at bounding box center [448, 11] width 41 height 14
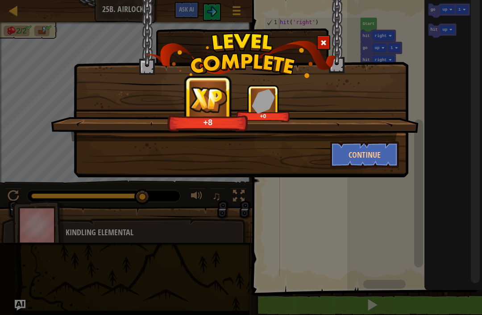
click at [381, 154] on button "Continue" at bounding box center [364, 154] width 69 height 27
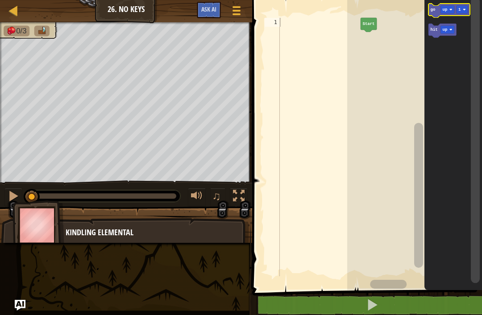
click at [450, 9] on image "Blockly Workspace" at bounding box center [450, 9] width 3 height 3
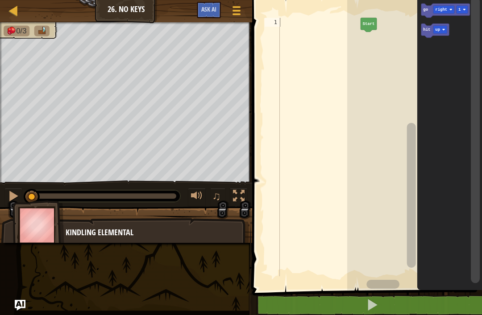
click at [458, 64] on icon "Blockly Workspace" at bounding box center [449, 143] width 65 height 295
click at [445, 33] on rect "Blockly Workspace" at bounding box center [440, 30] width 14 height 8
click at [455, 90] on icon "Blockly Workspace" at bounding box center [449, 143] width 65 height 295
click at [428, 29] on text "hit" at bounding box center [426, 30] width 7 height 4
click at [429, 11] on icon "Blockly Workspace" at bounding box center [445, 11] width 49 height 14
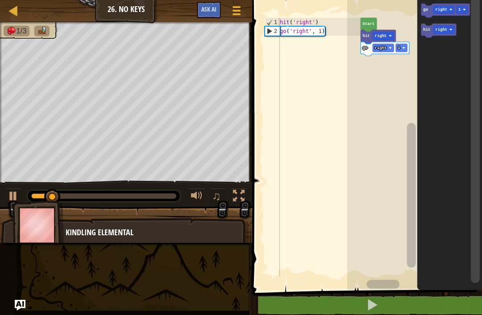
click at [432, 12] on icon "Blockly Workspace" at bounding box center [445, 11] width 49 height 14
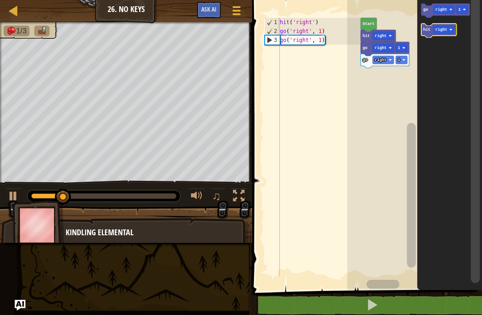
click at [447, 31] on text "right" at bounding box center [441, 30] width 12 height 4
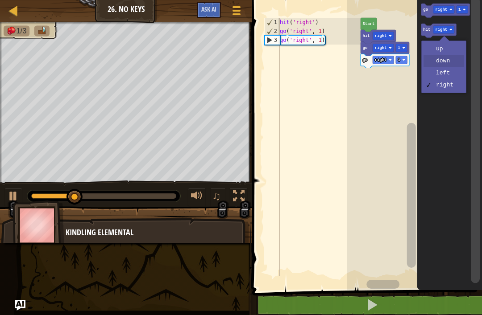
click at [455, 60] on icon "Blockly Workspace" at bounding box center [449, 143] width 65 height 295
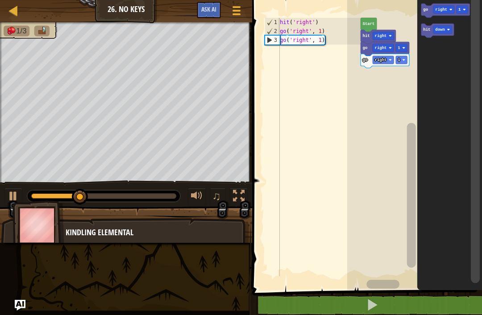
click at [428, 27] on icon "Blockly Workspace" at bounding box center [437, 31] width 33 height 14
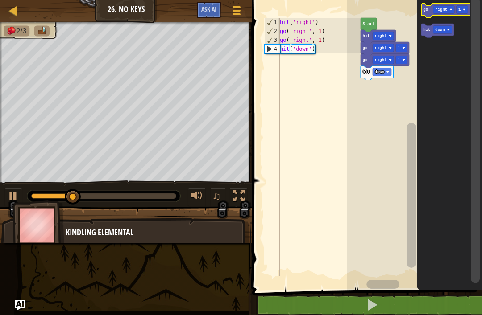
click at [444, 8] on text "right" at bounding box center [441, 10] width 12 height 4
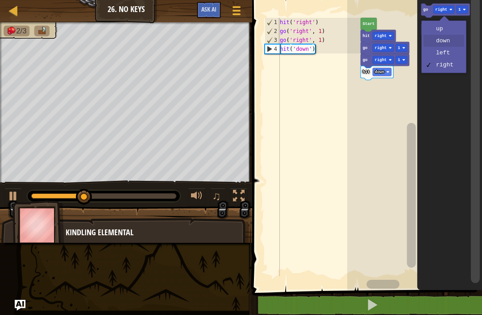
click at [451, 43] on icon "Blockly Workspace" at bounding box center [449, 143] width 65 height 295
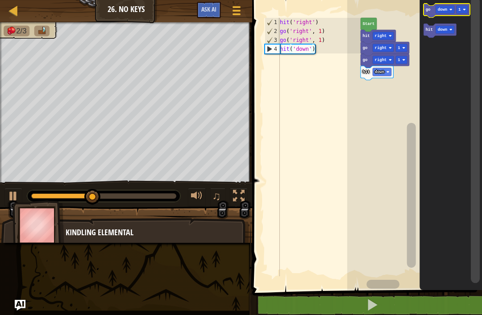
click at [430, 10] on text "go" at bounding box center [427, 10] width 5 height 4
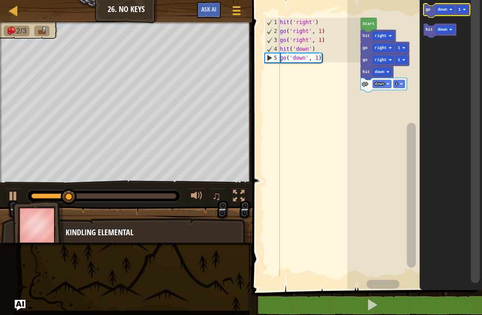
click at [428, 8] on text "go" at bounding box center [427, 10] width 5 height 4
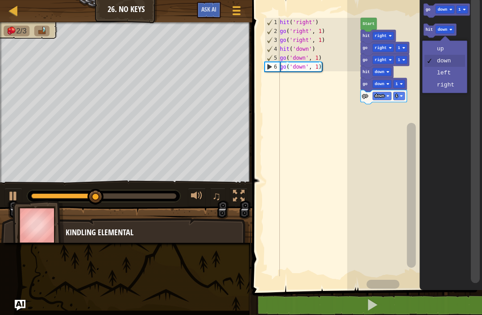
click at [443, 28] on text "down" at bounding box center [443, 30] width 10 height 4
click at [453, 70] on icon "Blockly Workspace" at bounding box center [451, 143] width 62 height 295
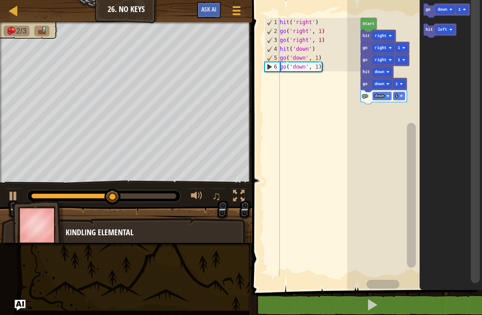
click at [430, 29] on text "hit" at bounding box center [428, 30] width 7 height 4
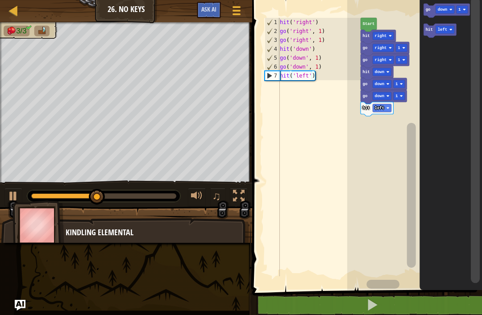
click at [442, 8] on text "down" at bounding box center [443, 10] width 10 height 4
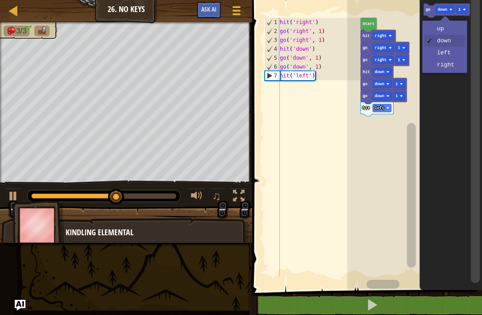
click at [453, 57] on icon "Blockly Workspace" at bounding box center [451, 143] width 62 height 295
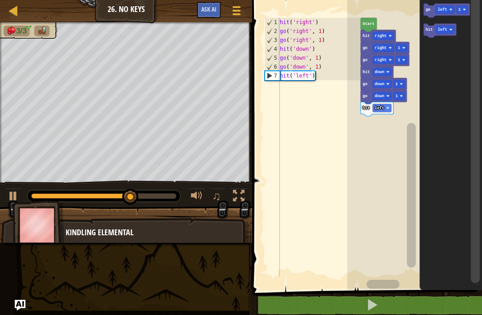
click at [426, 15] on icon "Blockly Workspace" at bounding box center [447, 11] width 46 height 14
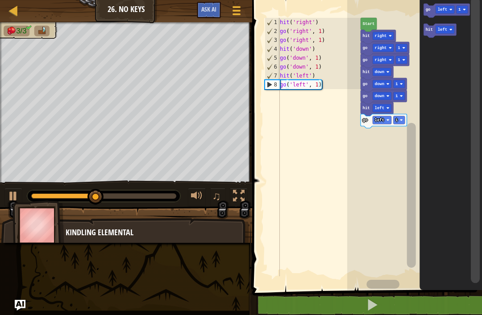
click at [429, 10] on text "go" at bounding box center [427, 10] width 5 height 4
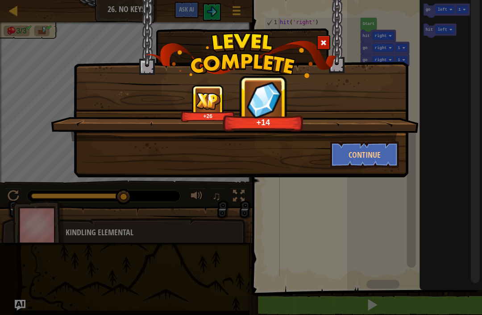
click at [355, 155] on button "Continue" at bounding box center [364, 154] width 69 height 27
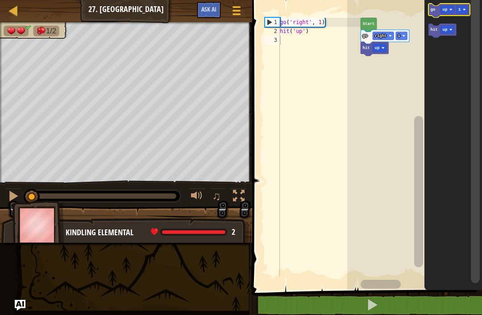
click at [443, 11] on text "up" at bounding box center [444, 10] width 5 height 4
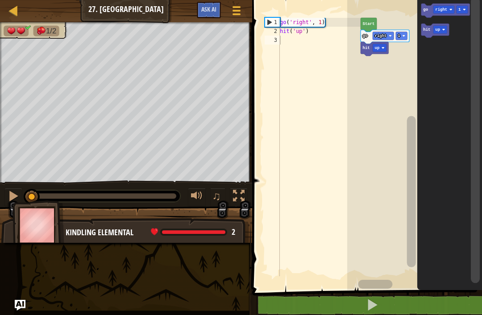
click at [462, 67] on icon "Blockly Workspace" at bounding box center [449, 143] width 65 height 295
click at [429, 10] on icon "Blockly Workspace" at bounding box center [445, 11] width 49 height 14
click at [427, 29] on text "hit" at bounding box center [426, 30] width 7 height 4
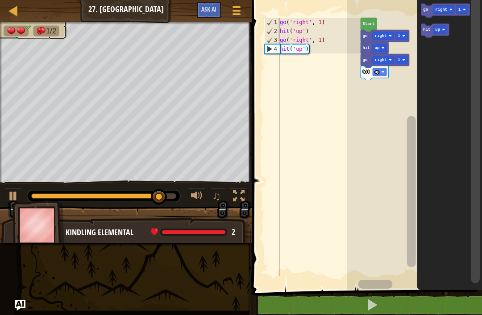
click at [400, 60] on rect "Blockly Workspace" at bounding box center [402, 60] width 12 height 8
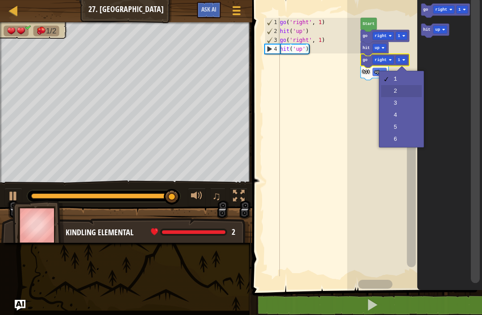
click at [405, 91] on rect "Blockly Workspace" at bounding box center [414, 143] width 135 height 295
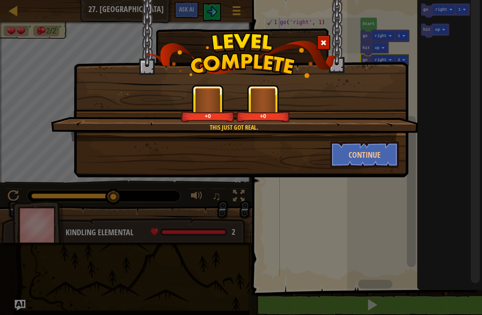
click at [359, 165] on button "Continue" at bounding box center [364, 154] width 69 height 27
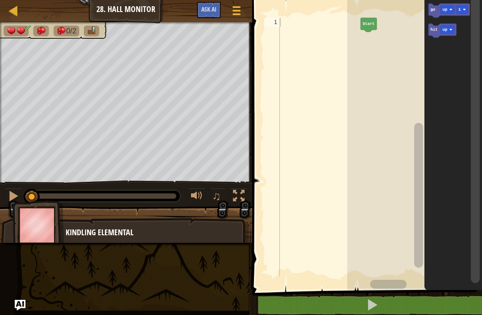
click at [445, 8] on text "up" at bounding box center [444, 10] width 5 height 4
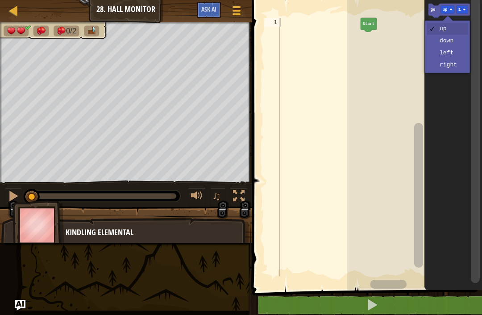
click at [457, 69] on icon "Blockly Workspace" at bounding box center [453, 143] width 58 height 295
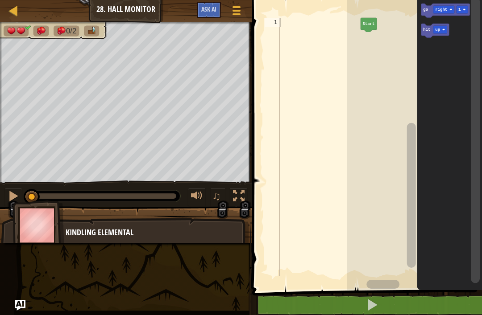
click at [426, 15] on icon "Blockly Workspace" at bounding box center [445, 11] width 49 height 14
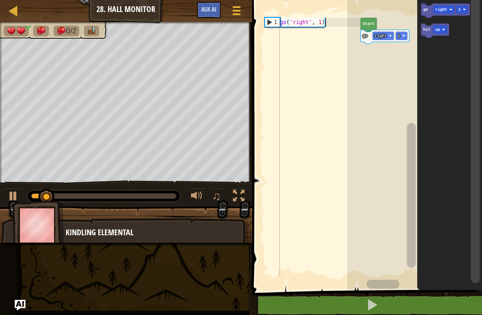
click at [428, 31] on text "hit" at bounding box center [426, 30] width 7 height 4
click at [446, 33] on rect "Blockly Workspace" at bounding box center [440, 30] width 14 height 8
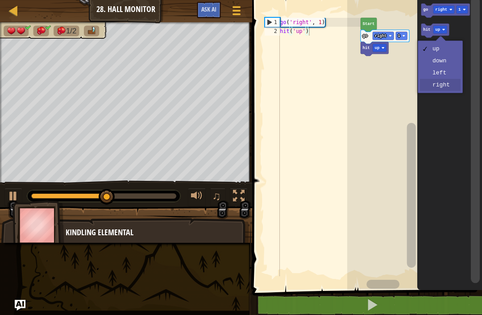
click at [456, 89] on icon "Blockly Workspace" at bounding box center [449, 143] width 65 height 295
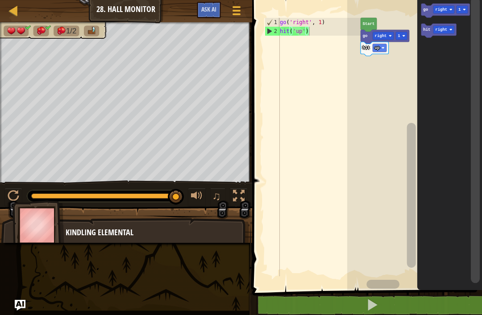
click at [426, 29] on text "hit" at bounding box center [426, 30] width 7 height 4
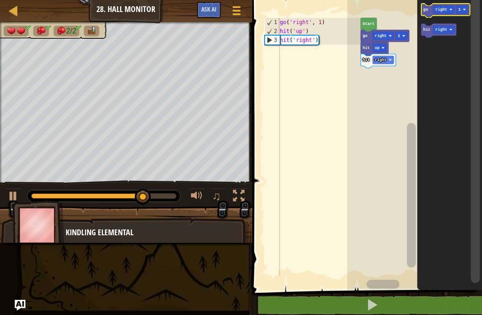
click at [428, 8] on icon "Blockly Workspace" at bounding box center [445, 11] width 49 height 14
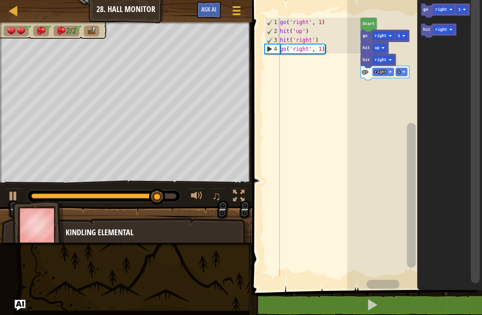
click at [432, 9] on icon "Blockly Workspace" at bounding box center [445, 11] width 49 height 14
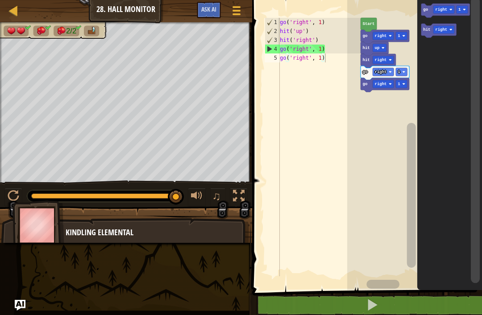
click at [422, 8] on icon "Blockly Workspace" at bounding box center [445, 11] width 49 height 14
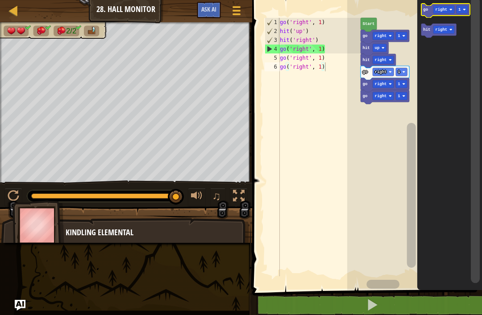
click at [427, 15] on icon "Blockly Workspace" at bounding box center [445, 11] width 49 height 14
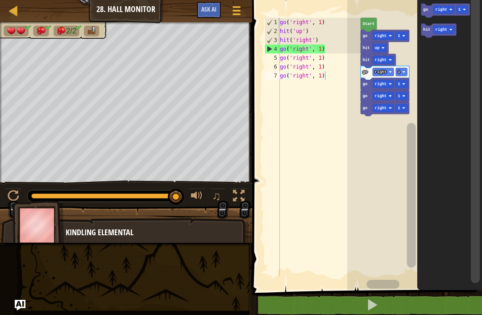
click at [429, 17] on icon "Blockly Workspace" at bounding box center [445, 11] width 49 height 14
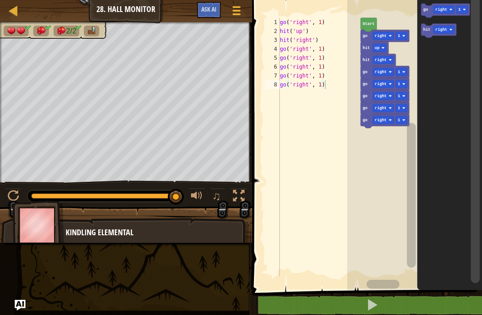
click at [427, 24] on rect "Blockly Workspace" at bounding box center [435, 31] width 28 height 14
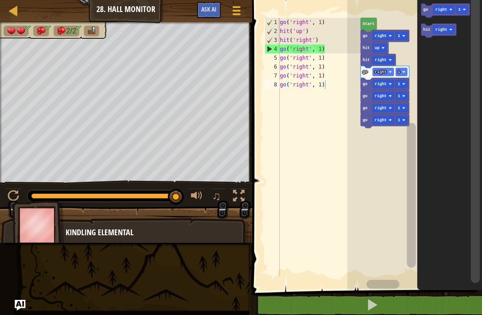
click at [427, 16] on icon "Blockly Workspace" at bounding box center [445, 11] width 49 height 14
click at [414, 307] on button at bounding box center [372, 305] width 232 height 21
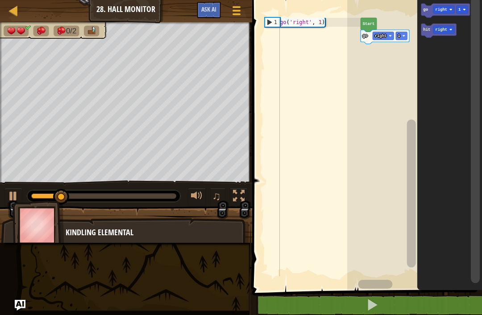
click at [451, 32] on rect "Blockly Workspace" at bounding box center [443, 30] width 21 height 8
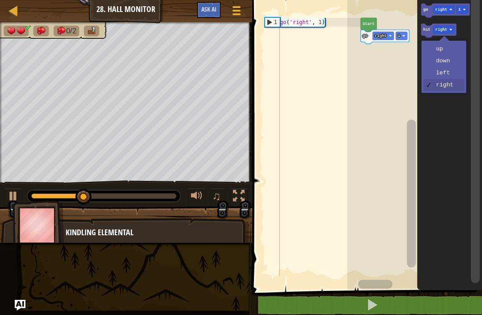
click at [428, 31] on text "hit" at bounding box center [426, 30] width 7 height 4
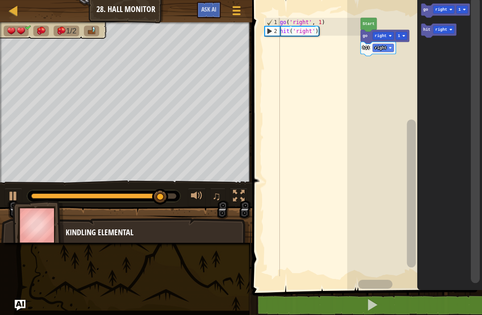
click at [6, 201] on button at bounding box center [13, 197] width 18 height 18
click at [12, 202] on img at bounding box center [38, 226] width 52 height 50
click at [16, 197] on div at bounding box center [14, 196] width 12 height 12
click at [387, 309] on button at bounding box center [372, 305] width 232 height 21
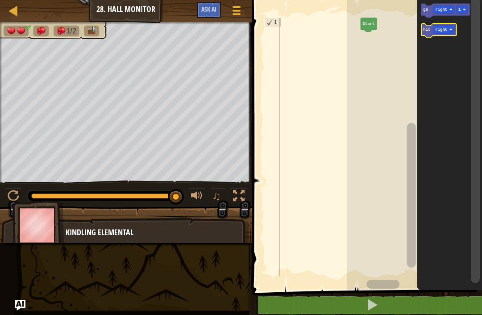
click at [424, 32] on text "hit" at bounding box center [426, 30] width 7 height 4
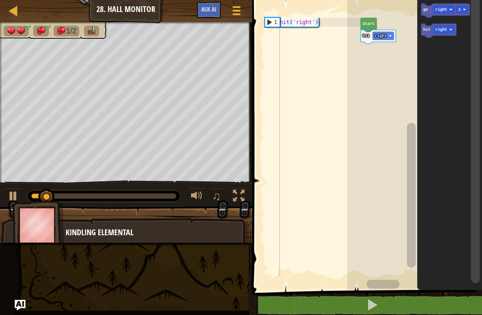
click at [425, 12] on text "go" at bounding box center [425, 10] width 5 height 4
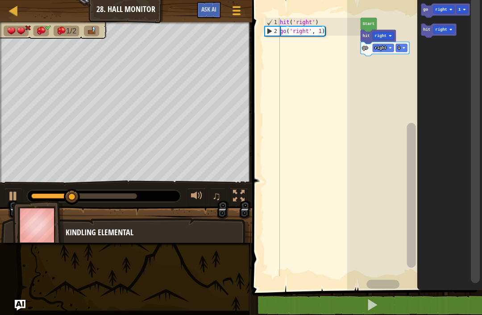
click at [426, 31] on text "hit" at bounding box center [426, 30] width 7 height 4
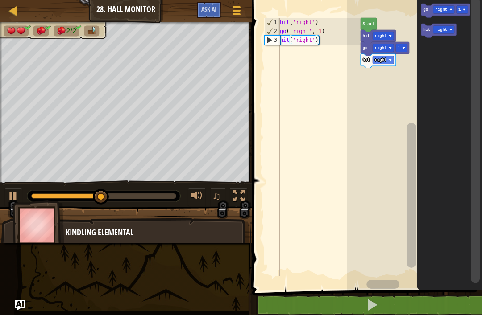
click at [423, 10] on text "go" at bounding box center [425, 10] width 5 height 4
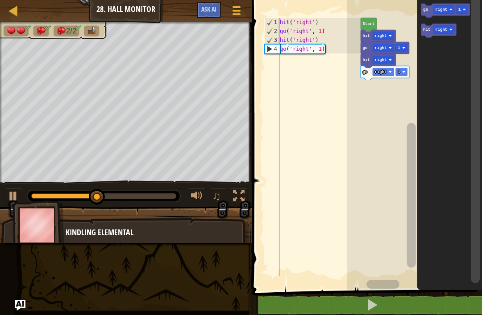
click at [427, 13] on icon "Blockly Workspace" at bounding box center [445, 11] width 49 height 14
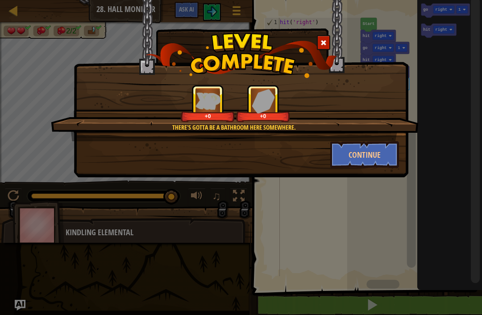
click at [370, 150] on button "Continue" at bounding box center [364, 154] width 69 height 27
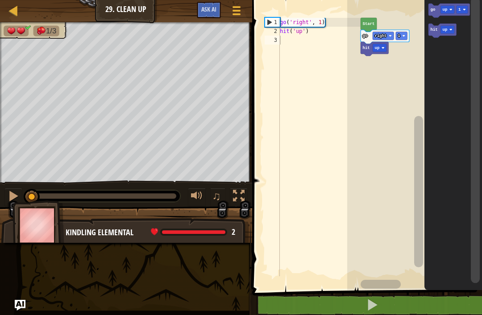
click at [443, 11] on text "up" at bounding box center [444, 10] width 5 height 4
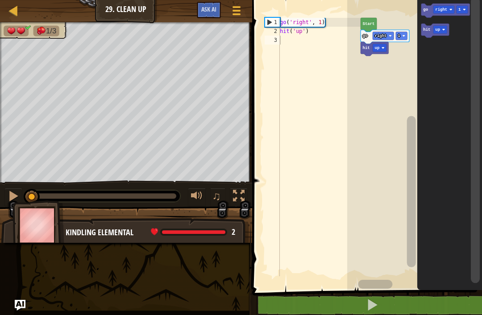
click at [461, 74] on icon "Blockly Workspace" at bounding box center [449, 143] width 65 height 295
click at [438, 29] on text "up" at bounding box center [437, 30] width 5 height 4
click at [450, 65] on icon "Blockly Workspace" at bounding box center [449, 143] width 65 height 295
click at [428, 10] on icon "Blockly Workspace" at bounding box center [445, 11] width 49 height 14
click at [427, 29] on text "hit" at bounding box center [426, 30] width 7 height 4
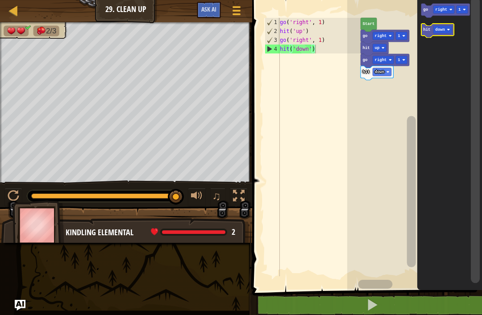
click at [442, 29] on text "down" at bounding box center [440, 30] width 10 height 4
click at [450, 50] on icon "Blockly Workspace" at bounding box center [449, 143] width 65 height 295
click at [430, 13] on icon "Blockly Workspace" at bounding box center [445, 11] width 49 height 14
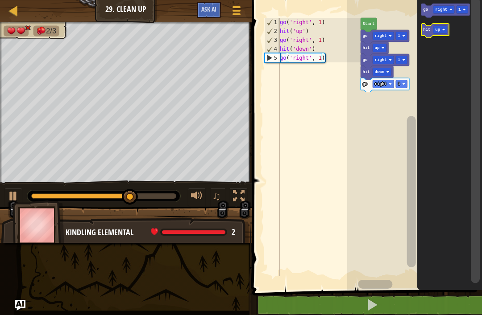
click at [425, 30] on text "hit" at bounding box center [426, 30] width 7 height 4
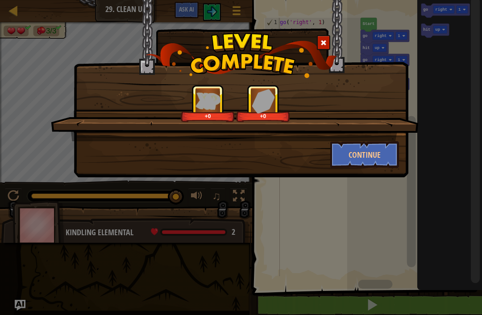
click at [383, 151] on button "Continue" at bounding box center [364, 154] width 69 height 27
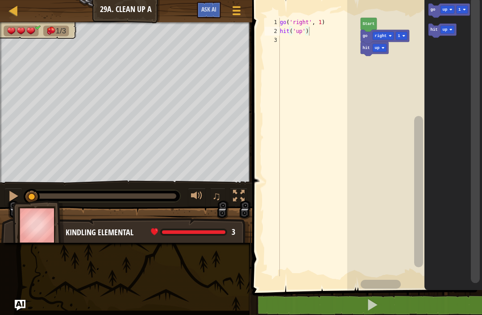
click at [446, 8] on text "up" at bounding box center [444, 10] width 5 height 4
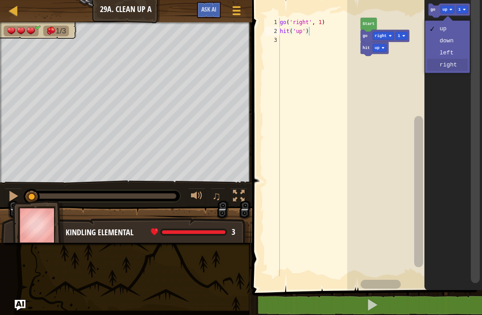
click at [458, 66] on icon "Blockly Workspace" at bounding box center [453, 143] width 58 height 295
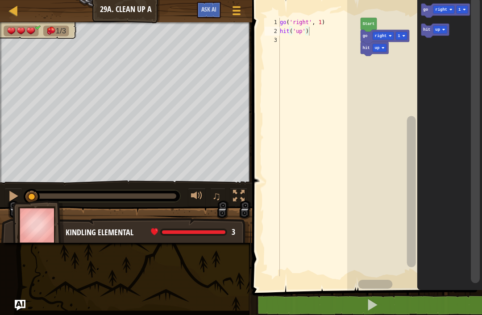
click at [432, 11] on icon "Blockly Workspace" at bounding box center [445, 11] width 49 height 14
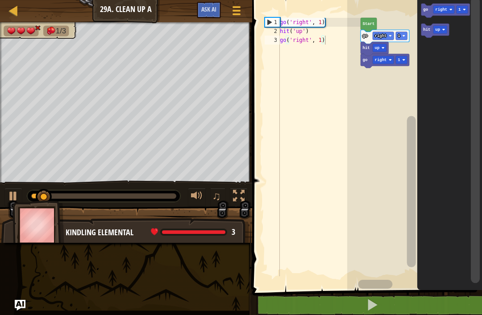
click at [438, 27] on rect "Blockly Workspace" at bounding box center [440, 30] width 14 height 8
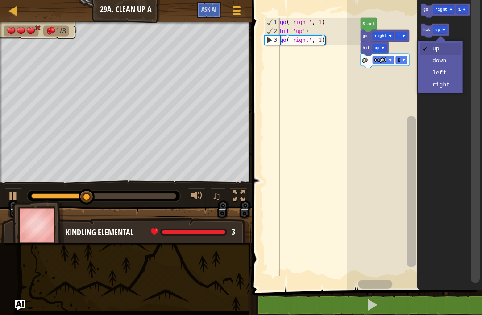
click at [428, 31] on text "hit" at bounding box center [426, 30] width 7 height 4
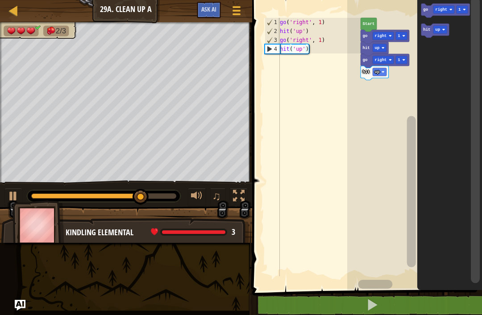
click at [429, 9] on icon "Blockly Workspace" at bounding box center [445, 11] width 49 height 14
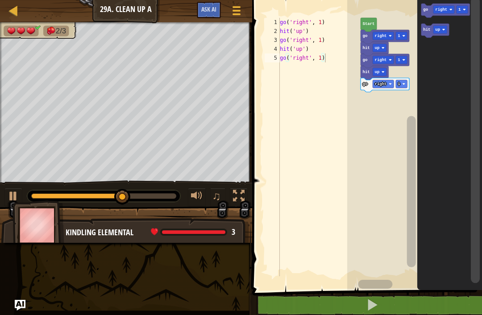
click at [443, 30] on image "Blockly Workspace" at bounding box center [443, 29] width 3 height 3
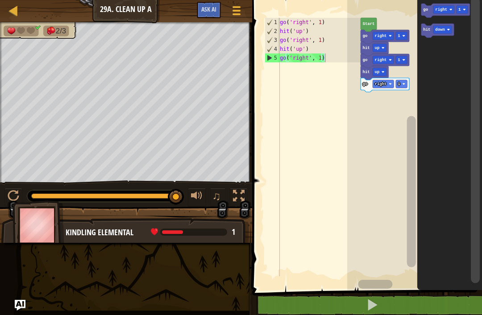
click at [417, 33] on rect "Blockly Workspace" at bounding box center [414, 143] width 135 height 295
click at [432, 31] on icon "Blockly Workspace" at bounding box center [437, 31] width 33 height 14
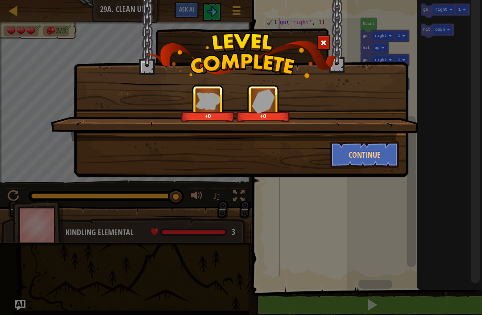
click at [345, 153] on button "Continue" at bounding box center [364, 154] width 69 height 27
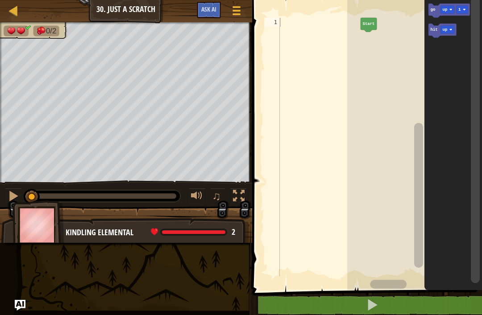
click at [447, 8] on text "up" at bounding box center [444, 10] width 5 height 4
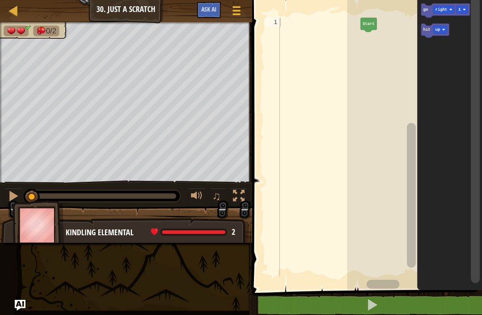
click at [460, 70] on icon "Blockly Workspace" at bounding box center [449, 143] width 65 height 295
click at [443, 29] on image "Blockly Workspace" at bounding box center [443, 29] width 3 height 3
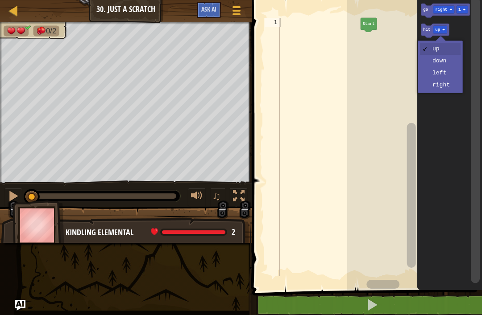
click at [429, 10] on icon "Blockly Workspace" at bounding box center [445, 11] width 49 height 14
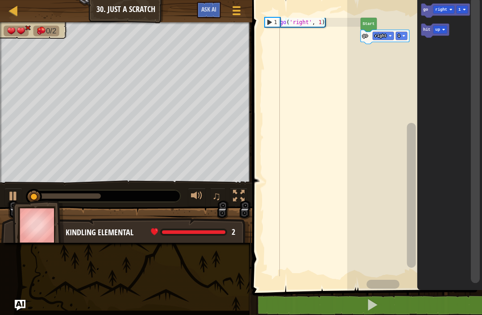
click at [429, 27] on icon "Blockly Workspace" at bounding box center [435, 31] width 28 height 14
click at [442, 30] on image "Blockly Workspace" at bounding box center [443, 29] width 3 height 3
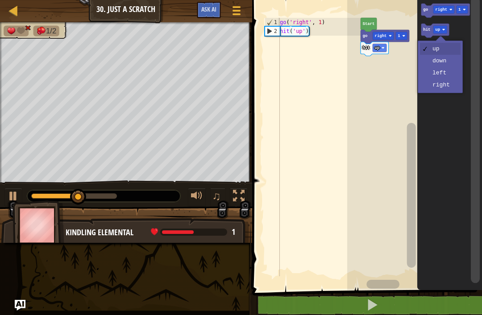
click at [448, 59] on icon "Blockly Workspace" at bounding box center [449, 143] width 65 height 295
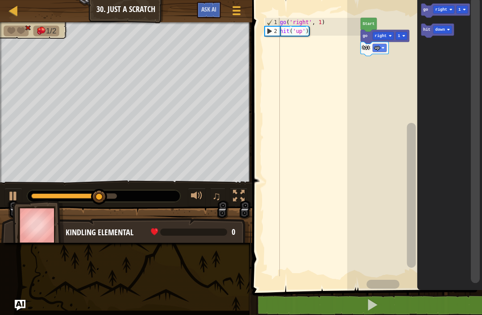
click at [429, 29] on text "hit" at bounding box center [426, 30] width 7 height 4
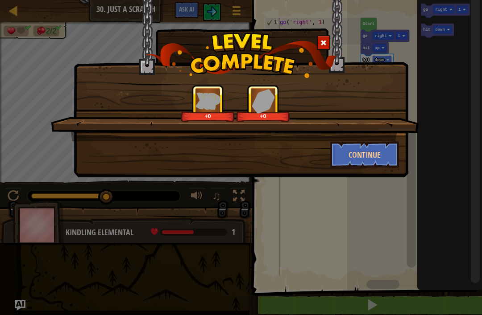
click at [384, 155] on button "Continue" at bounding box center [364, 154] width 69 height 27
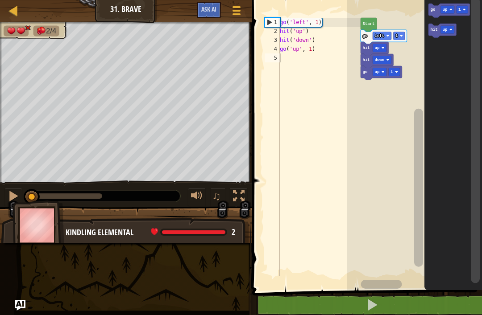
click at [317, 297] on button at bounding box center [372, 305] width 232 height 21
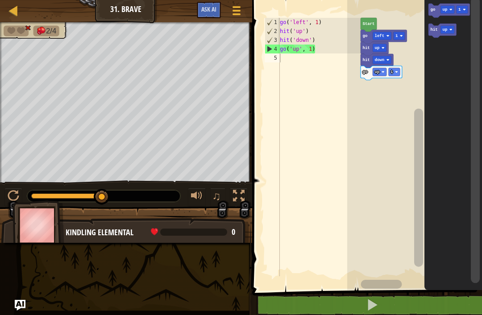
click at [447, 29] on text "up" at bounding box center [444, 30] width 5 height 4
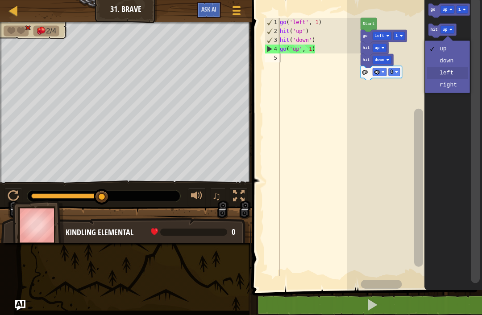
click at [457, 71] on icon "Blockly Workspace" at bounding box center [453, 143] width 58 height 295
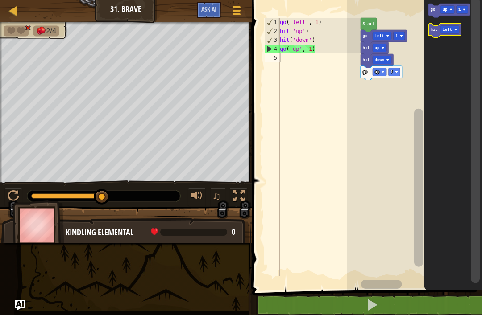
click at [436, 31] on text "hit" at bounding box center [433, 30] width 7 height 4
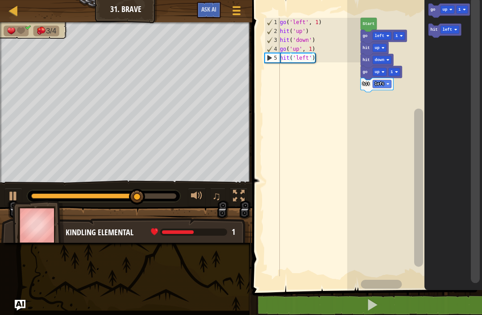
click at [443, 15] on icon "Blockly Workspace" at bounding box center [448, 11] width 41 height 14
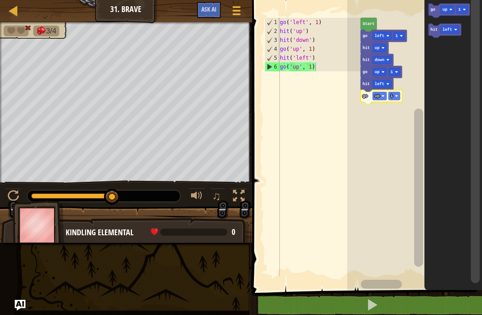
click at [379, 94] on text "up" at bounding box center [377, 96] width 5 height 4
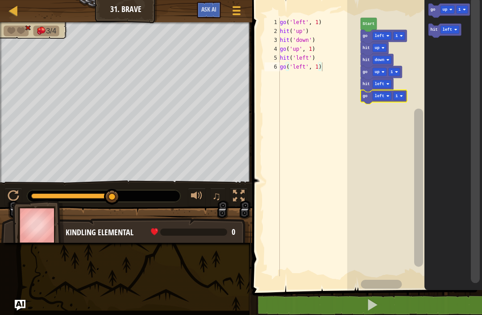
click at [392, 143] on rect "Blockly Workspace" at bounding box center [414, 143] width 135 height 295
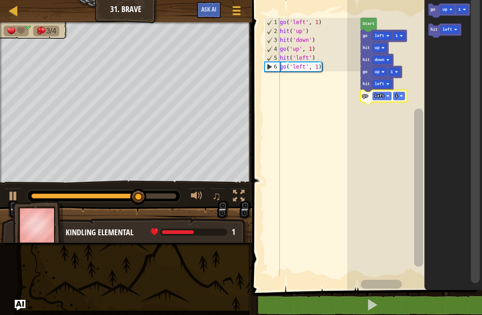
click at [443, 12] on text "up" at bounding box center [444, 10] width 5 height 4
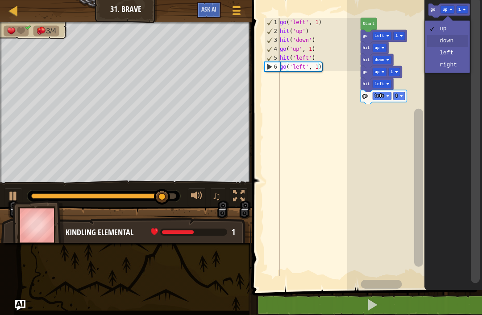
click at [452, 45] on icon "Blockly Workspace" at bounding box center [453, 143] width 58 height 295
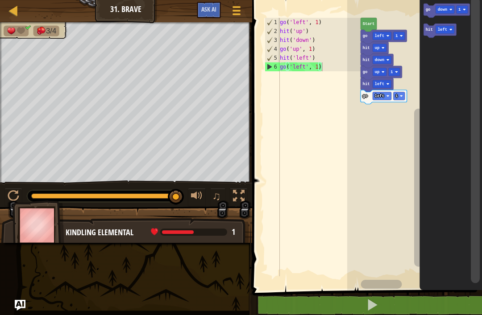
click at [465, 10] on image "Blockly Workspace" at bounding box center [463, 9] width 3 height 3
click at [455, 35] on icon "Blockly Workspace" at bounding box center [440, 31] width 33 height 14
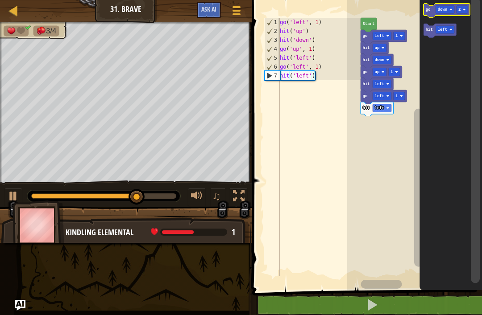
click at [430, 9] on text "go" at bounding box center [427, 10] width 5 height 4
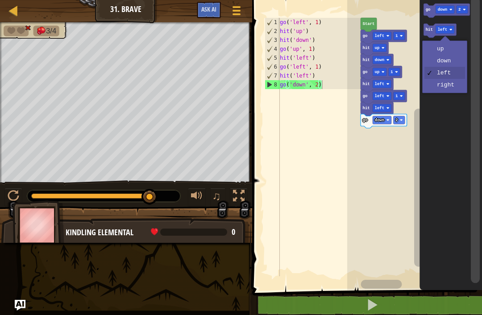
click at [451, 33] on rect "Blockly Workspace" at bounding box center [445, 30] width 19 height 8
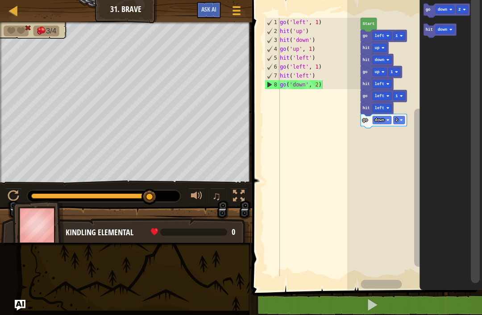
click at [450, 64] on icon "Blockly Workspace" at bounding box center [451, 143] width 62 height 295
click at [429, 31] on text "hit" at bounding box center [428, 30] width 7 height 4
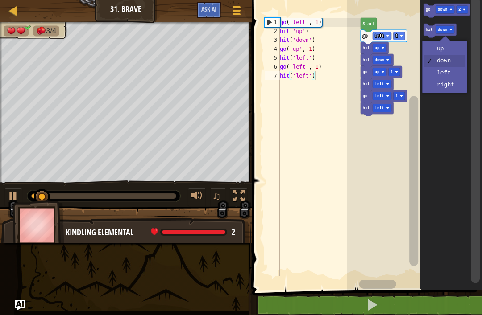
click at [440, 31] on text "down" at bounding box center [443, 30] width 10 height 4
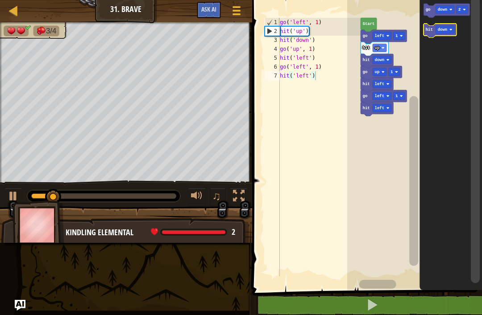
click at [429, 31] on text "hit" at bounding box center [428, 30] width 7 height 4
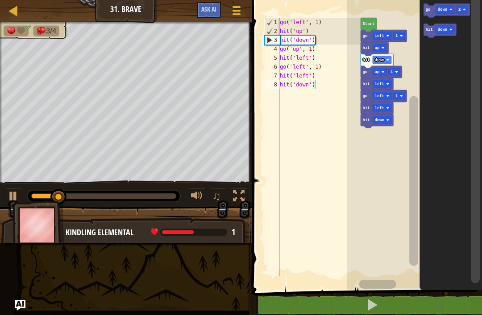
click at [433, 8] on icon "Blockly Workspace" at bounding box center [447, 11] width 46 height 14
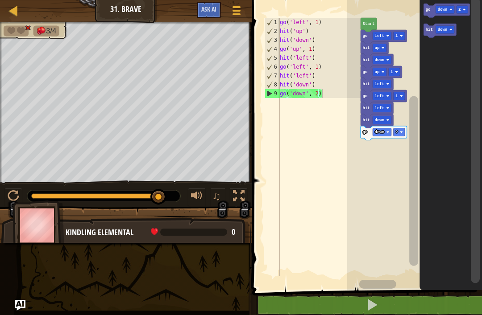
click at [380, 106] on text "left" at bounding box center [380, 108] width 10 height 4
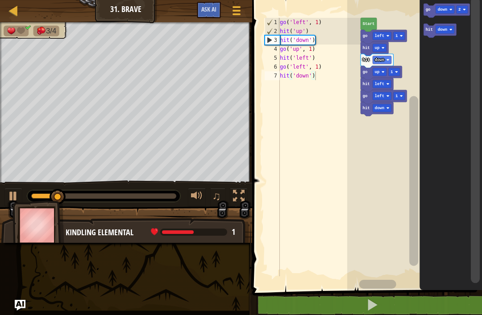
click at [428, 8] on text "go" at bounding box center [427, 10] width 5 height 4
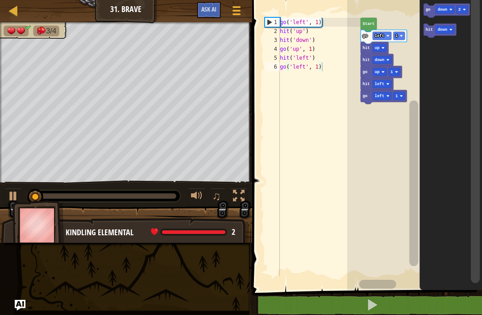
click at [460, 8] on text "2" at bounding box center [459, 10] width 2 height 4
click at [464, 28] on icon "Blockly Workspace" at bounding box center [451, 143] width 62 height 295
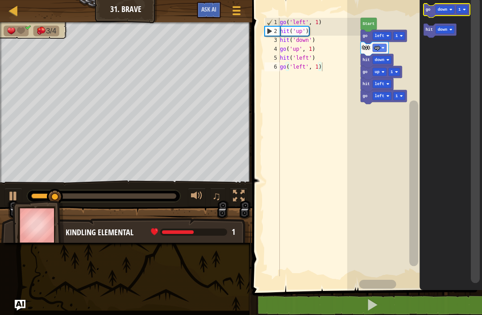
click at [434, 11] on icon "Blockly Workspace" at bounding box center [447, 11] width 46 height 14
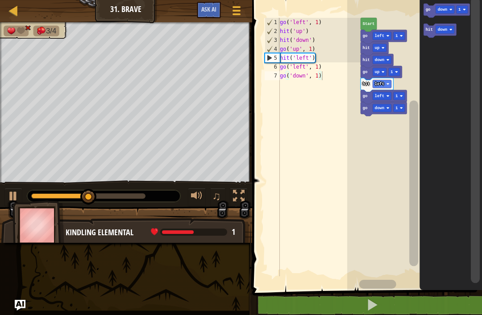
click at [429, 31] on text "hit" at bounding box center [428, 30] width 7 height 4
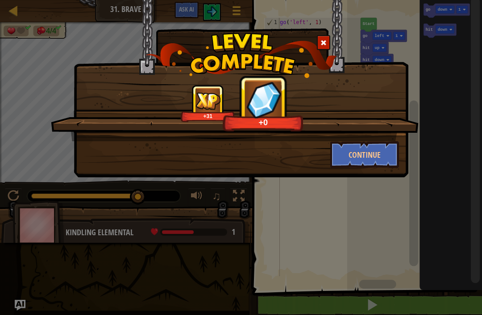
click at [374, 162] on button "Continue" at bounding box center [364, 154] width 69 height 27
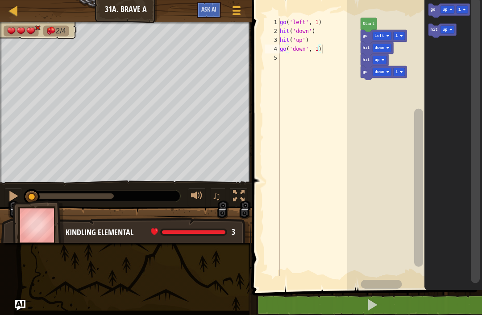
click at [365, 312] on button at bounding box center [372, 305] width 232 height 21
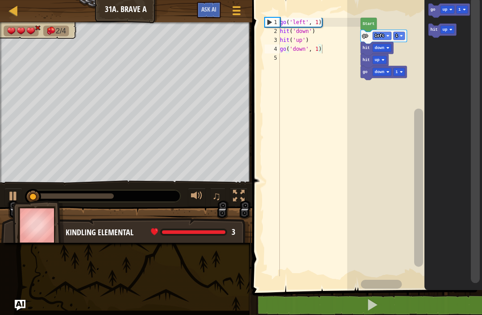
click at [366, 307] on button at bounding box center [372, 305] width 232 height 21
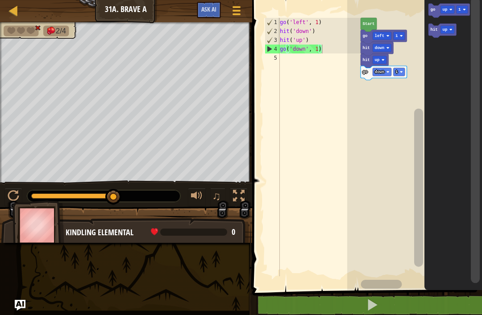
click at [447, 29] on text "up" at bounding box center [444, 30] width 5 height 4
click at [451, 65] on icon "Blockly Workspace" at bounding box center [453, 143] width 58 height 295
click at [429, 33] on icon "Blockly Workspace" at bounding box center [444, 31] width 33 height 14
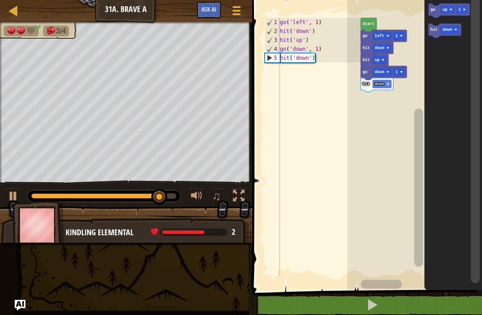
click at [433, 9] on text "go" at bounding box center [432, 10] width 5 height 4
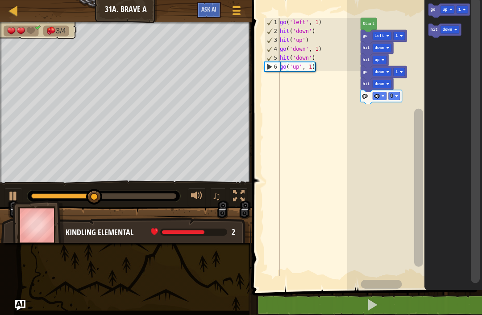
click at [434, 12] on text "go" at bounding box center [432, 10] width 5 height 4
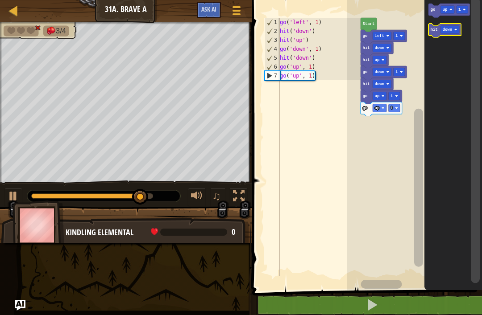
click at [454, 28] on rect "Blockly Workspace" at bounding box center [449, 30] width 19 height 8
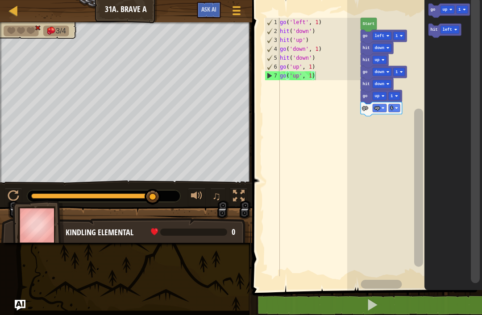
click at [453, 73] on icon "Blockly Workspace" at bounding box center [453, 143] width 58 height 295
click at [434, 30] on text "hit" at bounding box center [433, 30] width 7 height 4
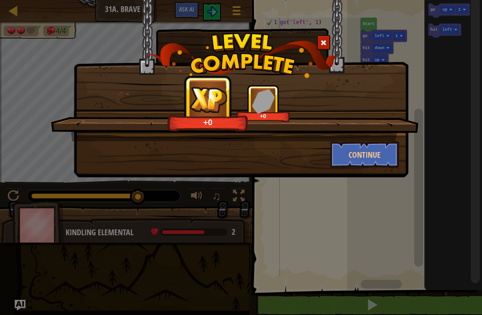
click at [378, 160] on button "Continue" at bounding box center [364, 154] width 69 height 27
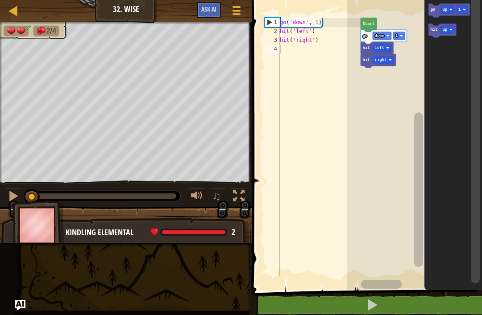
click at [395, 298] on button at bounding box center [372, 305] width 232 height 21
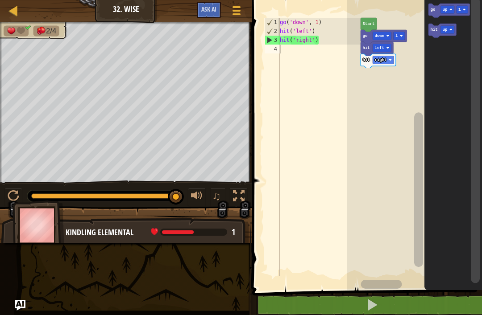
click at [451, 36] on icon "Blockly Workspace" at bounding box center [442, 31] width 28 height 14
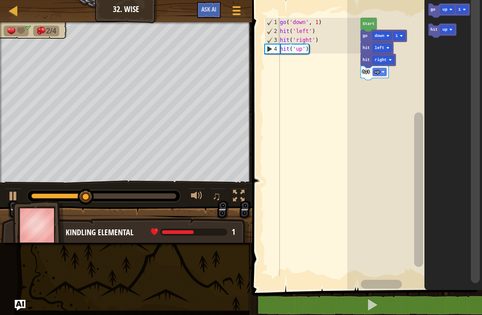
click at [368, 73] on text "hit" at bounding box center [366, 72] width 7 height 4
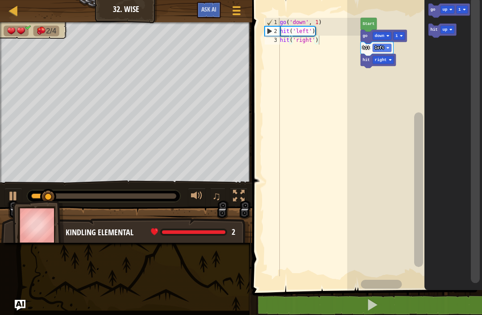
click at [435, 10] on text "go" at bounding box center [432, 10] width 5 height 4
click at [445, 9] on text "up" at bounding box center [444, 10] width 5 height 4
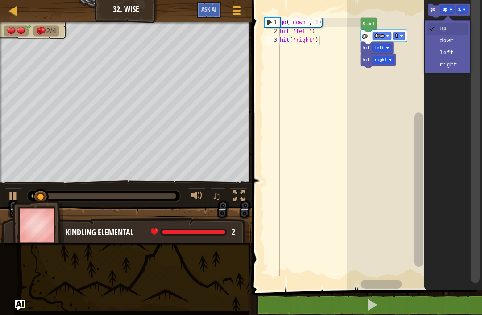
click at [451, 8] on rect "Blockly Workspace" at bounding box center [447, 10] width 14 height 8
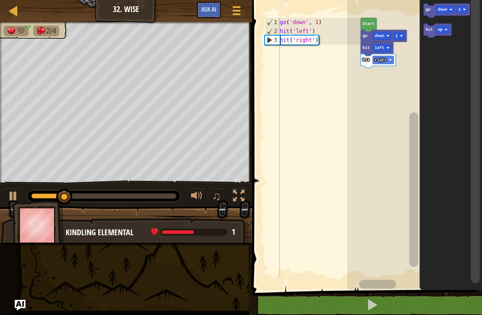
click at [455, 43] on icon "Blockly Workspace" at bounding box center [451, 143] width 62 height 295
click at [429, 12] on text "go" at bounding box center [427, 10] width 5 height 4
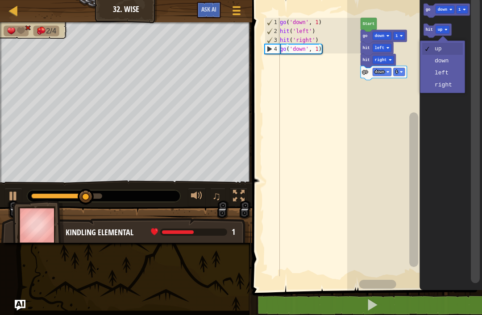
click at [446, 32] on rect "Blockly Workspace" at bounding box center [443, 30] width 14 height 8
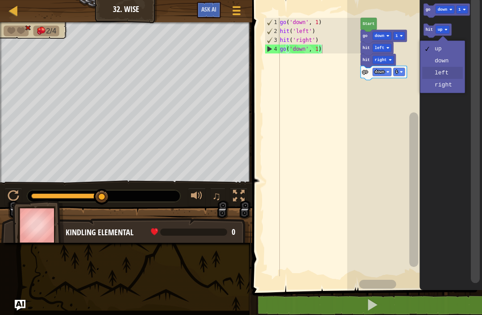
click at [454, 74] on icon "Blockly Workspace" at bounding box center [451, 143] width 62 height 295
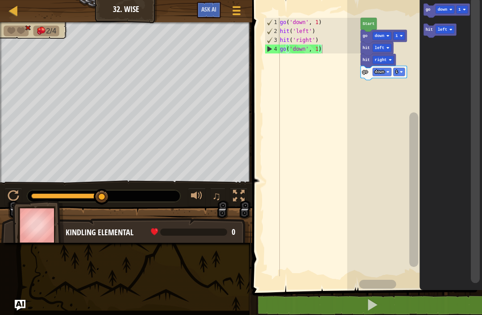
click at [427, 30] on text "hit" at bounding box center [428, 30] width 7 height 4
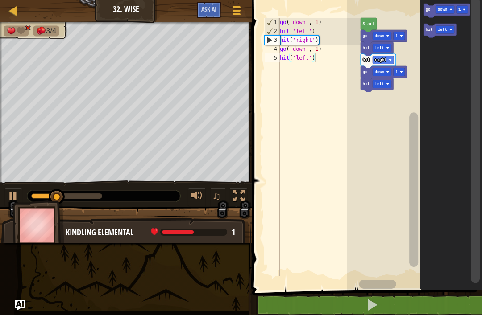
click at [447, 29] on text "left" at bounding box center [443, 30] width 10 height 4
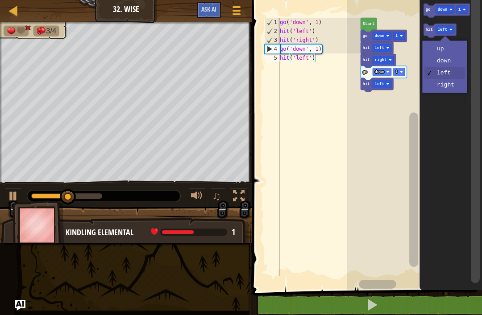
click at [451, 87] on icon "Blockly Workspace" at bounding box center [451, 143] width 62 height 295
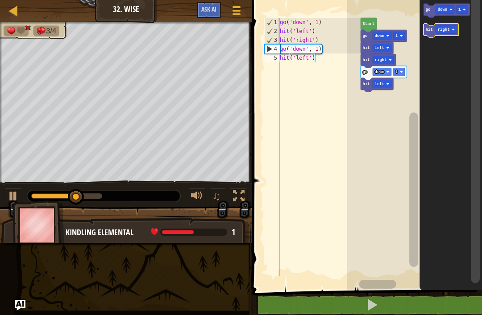
click at [433, 31] on icon "Blockly Workspace" at bounding box center [441, 31] width 35 height 14
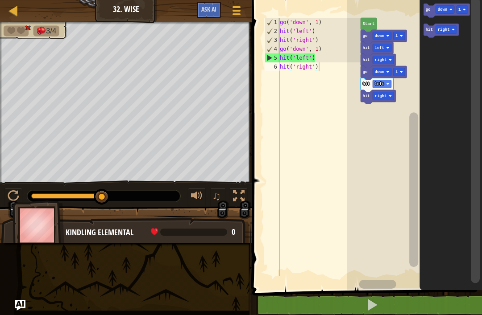
click at [431, 311] on button at bounding box center [372, 305] width 232 height 21
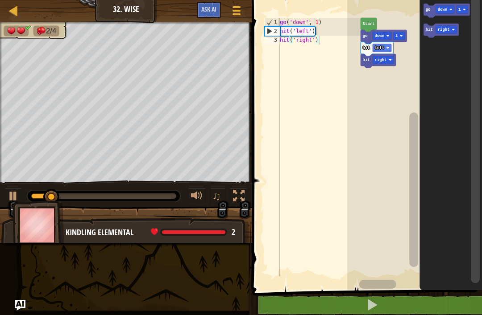
click at [442, 10] on text "down" at bounding box center [443, 10] width 10 height 4
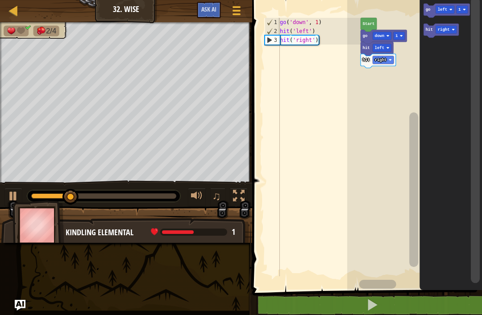
click at [454, 58] on icon "Blockly Workspace" at bounding box center [451, 143] width 62 height 295
click at [431, 15] on icon "Blockly Workspace" at bounding box center [447, 11] width 46 height 14
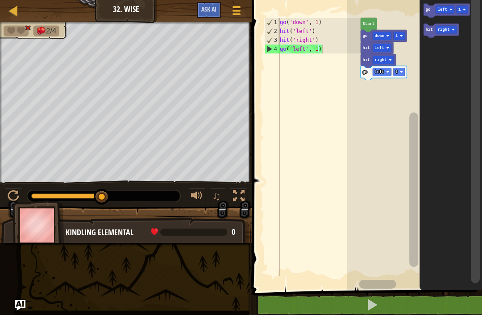
click at [451, 31] on rect "Blockly Workspace" at bounding box center [446, 30] width 21 height 8
click at [449, 65] on icon "Blockly Workspace" at bounding box center [451, 143] width 62 height 295
click at [432, 33] on icon "Blockly Workspace" at bounding box center [440, 31] width 33 height 14
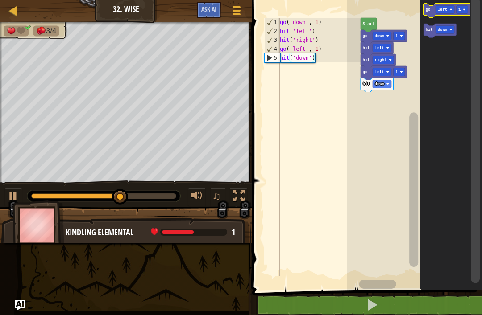
click at [444, 7] on rect "Blockly Workspace" at bounding box center [445, 10] width 19 height 8
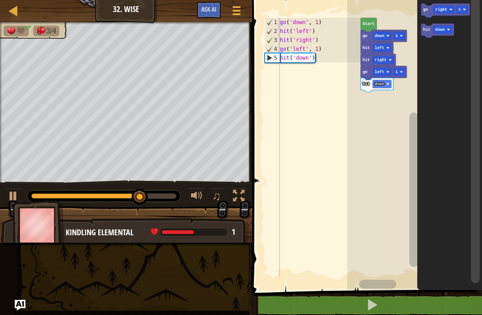
click at [454, 71] on icon "Blockly Workspace" at bounding box center [449, 143] width 65 height 295
click at [458, 12] on rect "Blockly Workspace" at bounding box center [462, 10] width 12 height 8
click at [453, 36] on rect "Blockly Workspace" at bounding box center [437, 31] width 33 height 14
click at [432, 7] on icon "Blockly Workspace" at bounding box center [445, 11] width 49 height 14
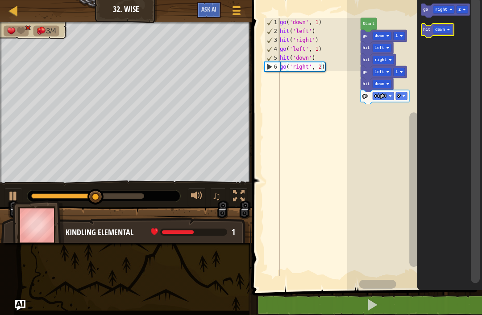
click at [426, 31] on text "hit" at bounding box center [426, 30] width 7 height 4
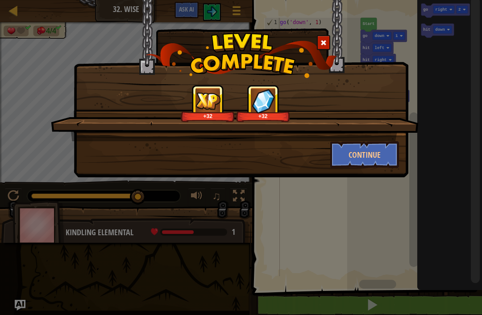
click at [368, 174] on div "+32 +32 Continue" at bounding box center [241, 89] width 334 height 178
click at [382, 154] on button "Continue" at bounding box center [364, 154] width 69 height 27
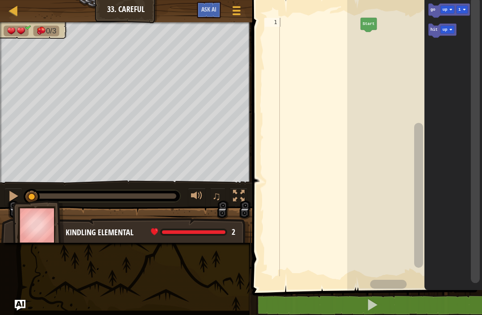
click at [442, 10] on rect "Blockly Workspace" at bounding box center [447, 10] width 14 height 8
click at [436, 11] on icon "Blockly Workspace" at bounding box center [448, 11] width 41 height 14
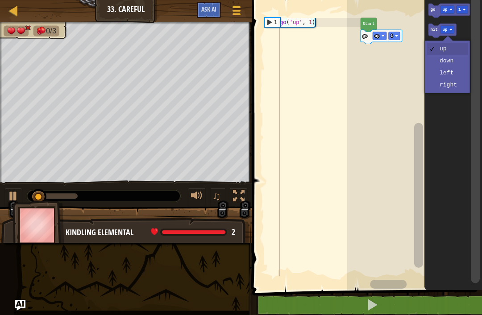
click at [446, 29] on text "up" at bounding box center [444, 30] width 5 height 4
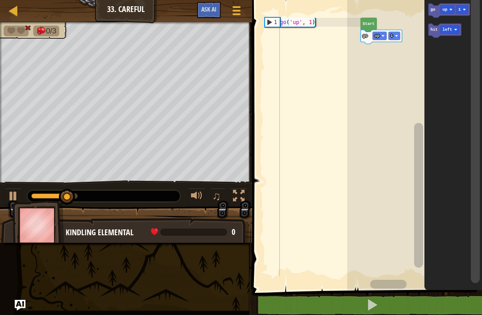
click at [434, 31] on text "hit" at bounding box center [433, 30] width 7 height 4
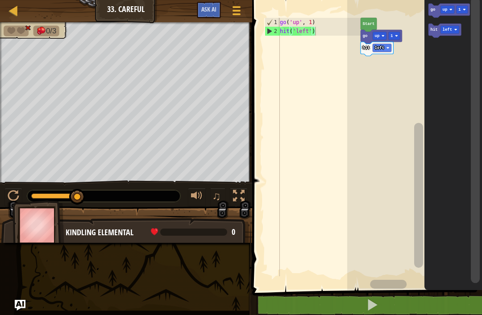
click at [449, 28] on text "left" at bounding box center [447, 30] width 10 height 4
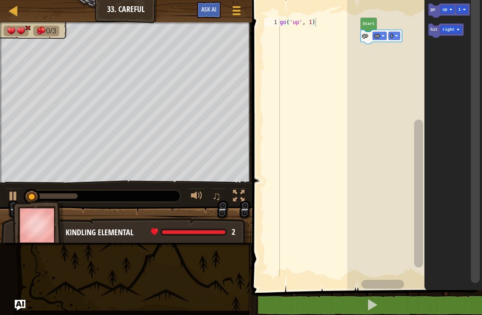
click at [433, 29] on text "hit" at bounding box center [433, 30] width 7 height 4
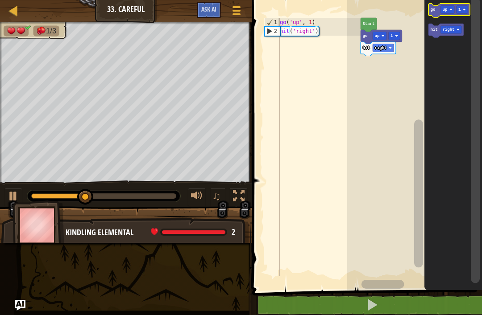
click at [446, 9] on text "up" at bounding box center [444, 10] width 5 height 4
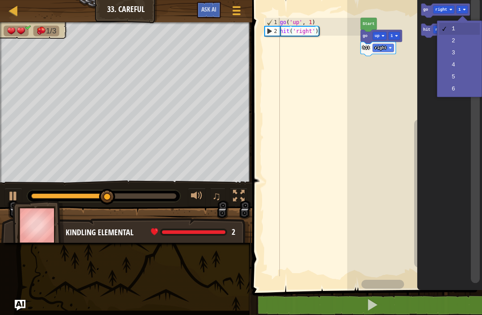
click at [460, 8] on text "1" at bounding box center [459, 10] width 3 height 4
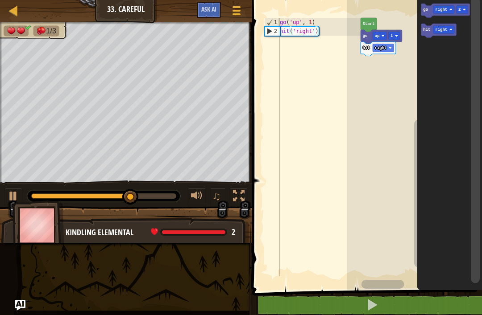
click at [426, 10] on text "go" at bounding box center [425, 10] width 5 height 4
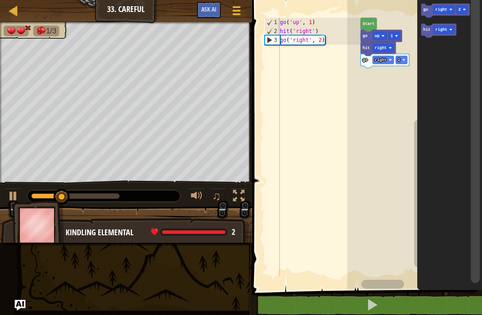
click at [442, 28] on text "right" at bounding box center [441, 30] width 12 height 4
click at [429, 32] on text "hit" at bounding box center [426, 30] width 7 height 4
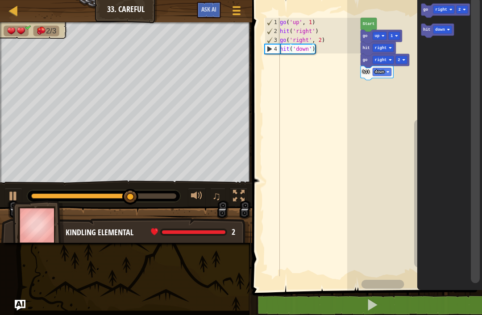
click at [438, 12] on rect "Blockly Workspace" at bounding box center [443, 10] width 21 height 8
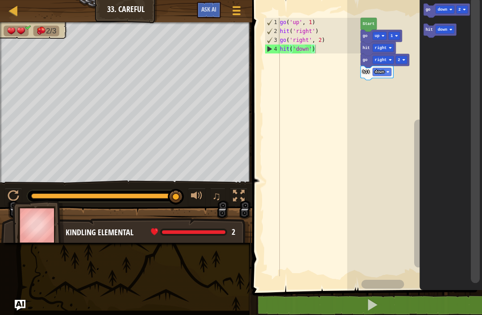
click at [428, 11] on text "go" at bounding box center [427, 10] width 5 height 4
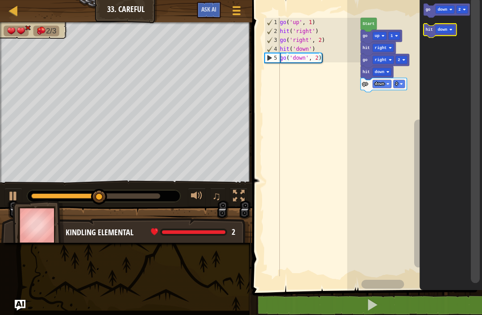
click at [449, 30] on rect "Blockly Workspace" at bounding box center [445, 30] width 19 height 8
click at [429, 30] on text "hit" at bounding box center [428, 30] width 7 height 4
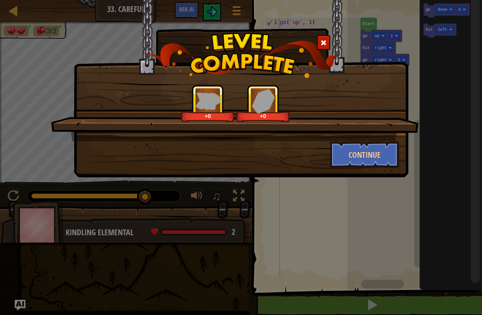
click at [387, 161] on button "Continue" at bounding box center [364, 154] width 69 height 27
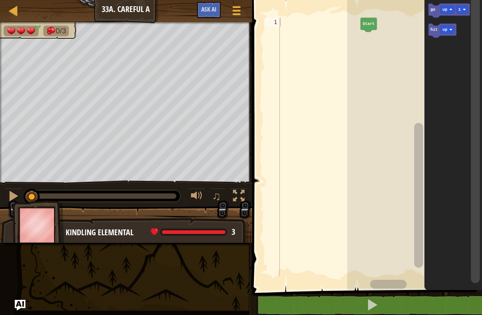
click at [0, 0] on div at bounding box center [0, 0] width 0 height 0
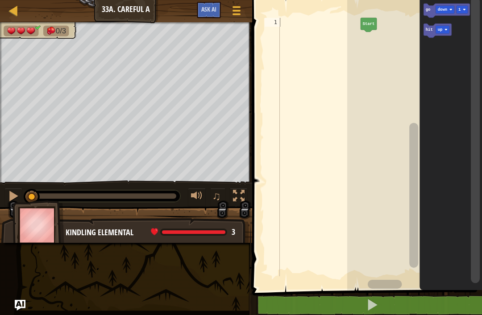
click at [446, 30] on image "Blockly Workspace" at bounding box center [445, 29] width 3 height 3
click at [431, 10] on icon "Blockly Workspace" at bounding box center [447, 11] width 46 height 14
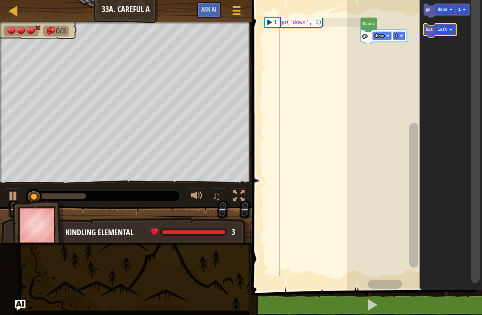
click at [431, 29] on text "hit" at bounding box center [428, 30] width 7 height 4
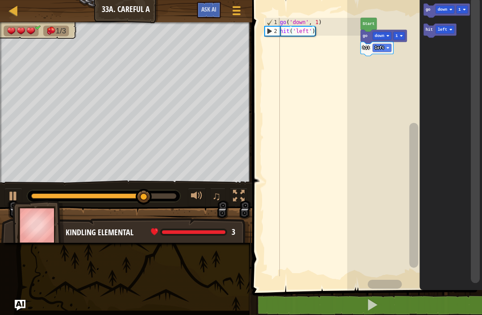
click at [441, 11] on text "down" at bounding box center [443, 10] width 10 height 4
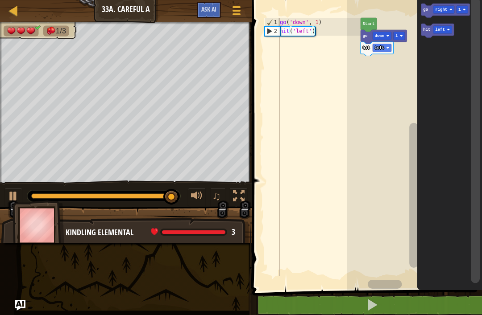
click at [461, 8] on text "1" at bounding box center [459, 10] width 3 height 4
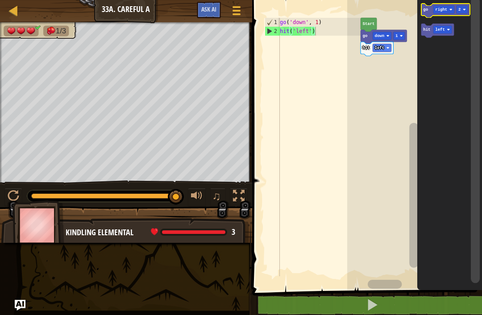
click at [422, 11] on icon "Blockly Workspace" at bounding box center [445, 11] width 49 height 14
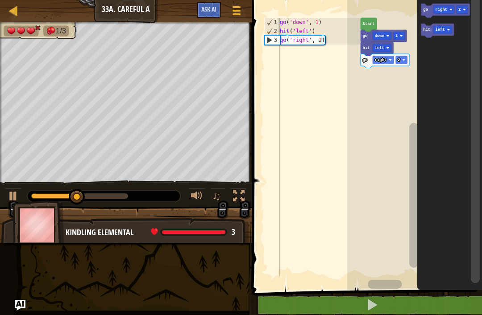
click at [441, 29] on text "left" at bounding box center [440, 30] width 10 height 4
click at [430, 32] on text "hit" at bounding box center [426, 30] width 7 height 4
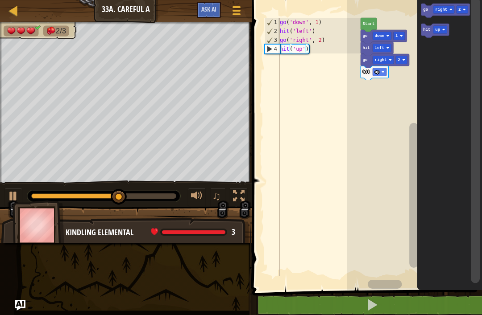
click at [441, 9] on text "right" at bounding box center [441, 10] width 12 height 4
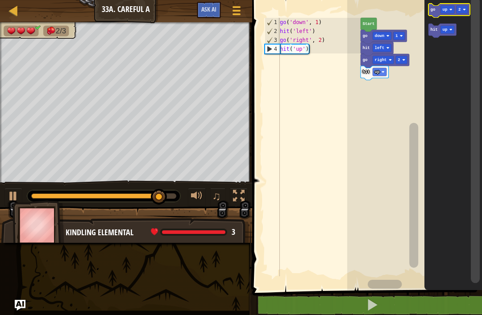
click at [435, 10] on text "go" at bounding box center [432, 10] width 5 height 4
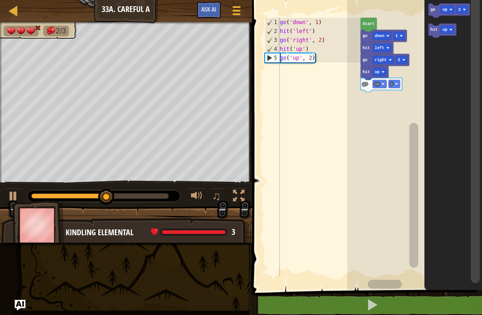
click at [446, 30] on text "up" at bounding box center [444, 30] width 5 height 4
click at [434, 31] on text "hit" at bounding box center [433, 30] width 7 height 4
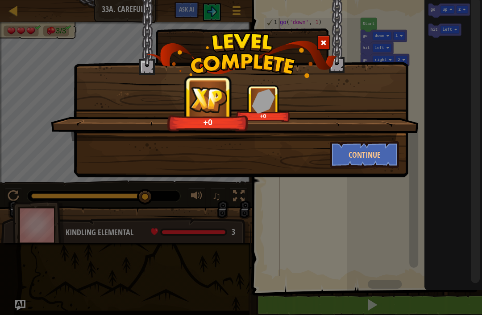
click at [394, 158] on button "Continue" at bounding box center [364, 154] width 69 height 27
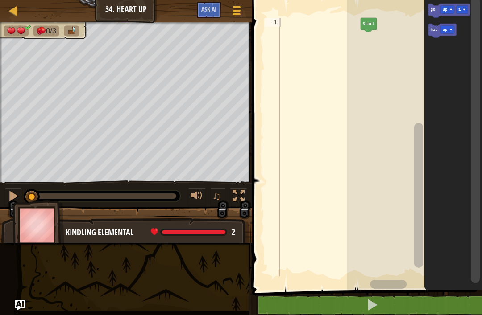
click at [444, 9] on text "up" at bounding box center [444, 10] width 5 height 4
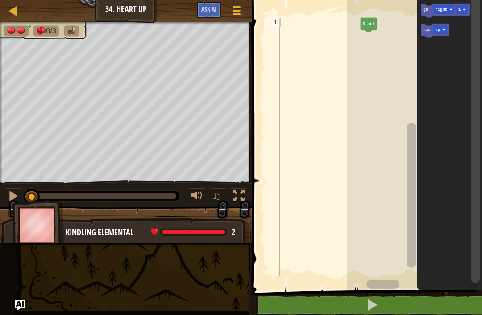
click at [427, 11] on text "go" at bounding box center [425, 10] width 5 height 4
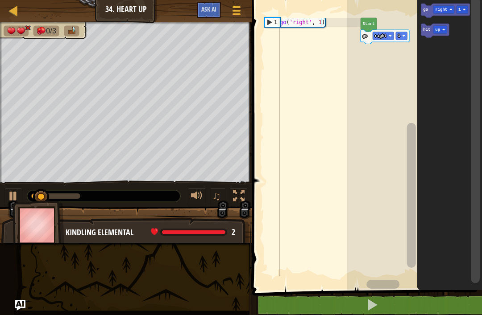
click at [425, 30] on text "hit" at bounding box center [426, 30] width 7 height 4
click at [441, 29] on rect "Blockly Workspace" at bounding box center [440, 30] width 14 height 8
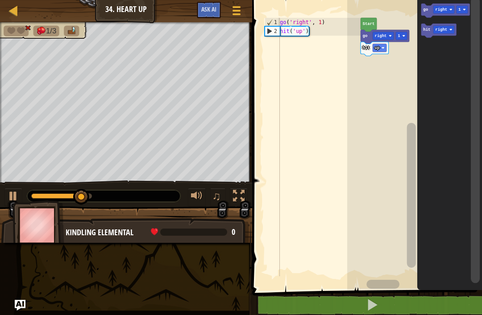
click at [442, 28] on text "right" at bounding box center [441, 30] width 12 height 4
click at [429, 34] on icon "Blockly Workspace" at bounding box center [437, 31] width 33 height 14
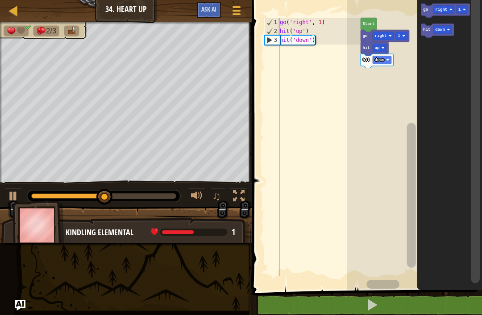
click at [441, 29] on text "down" at bounding box center [440, 30] width 10 height 4
click at [426, 29] on text "hit" at bounding box center [426, 30] width 7 height 4
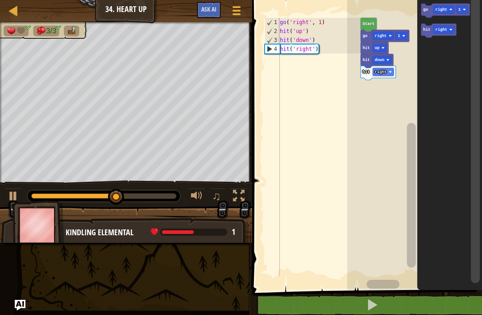
click at [428, 12] on icon "Blockly Workspace" at bounding box center [445, 11] width 49 height 14
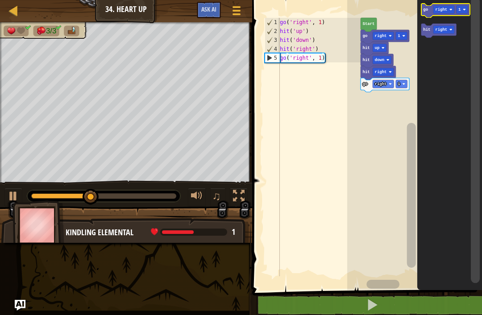
click at [428, 11] on icon "Blockly Workspace" at bounding box center [445, 11] width 49 height 14
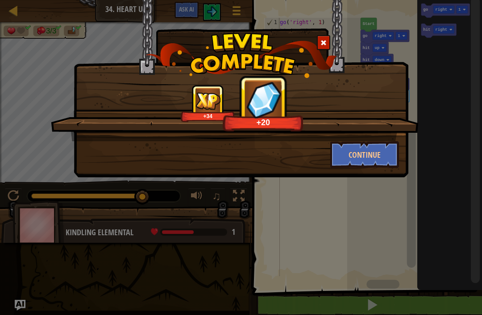
click at [384, 143] on button "Continue" at bounding box center [364, 154] width 69 height 27
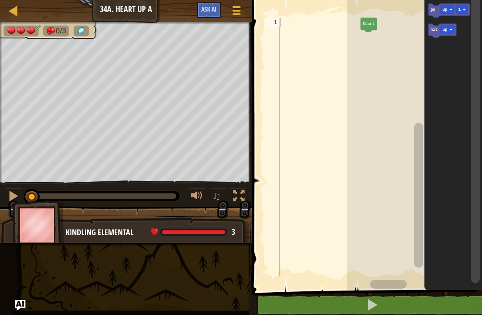
click at [442, 14] on icon "Blockly Workspace" at bounding box center [448, 11] width 41 height 14
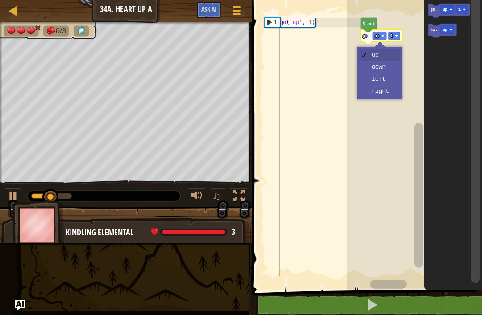
click at [376, 38] on text "up" at bounding box center [377, 36] width 5 height 4
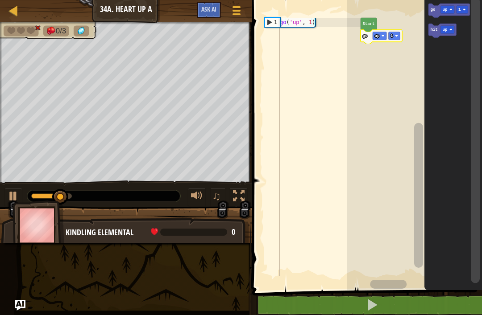
click at [367, 37] on text "go" at bounding box center [365, 36] width 5 height 4
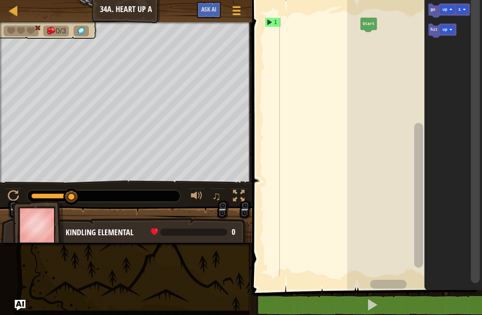
click at [446, 17] on rect "Blockly Workspace" at bounding box center [448, 11] width 41 height 14
click at [442, 6] on rect "Blockly Workspace" at bounding box center [447, 10] width 14 height 8
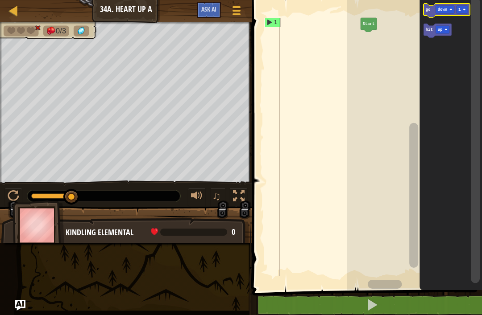
click at [432, 9] on icon "Blockly Workspace" at bounding box center [447, 11] width 46 height 14
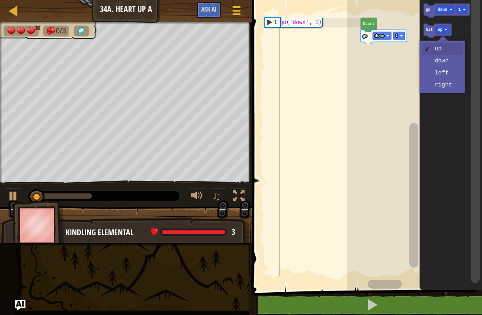
click at [445, 30] on image "Blockly Workspace" at bounding box center [445, 29] width 3 height 3
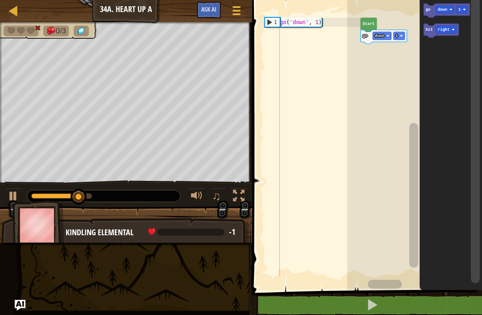
click at [436, 29] on rect "Blockly Workspace" at bounding box center [446, 30] width 21 height 8
click at [453, 31] on image "Blockly Workspace" at bounding box center [453, 29] width 3 height 3
click at [429, 26] on icon "Blockly Workspace" at bounding box center [441, 31] width 35 height 14
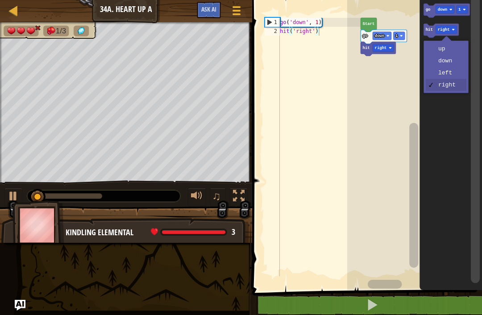
click at [455, 27] on rect "Blockly Workspace" at bounding box center [446, 30] width 21 height 8
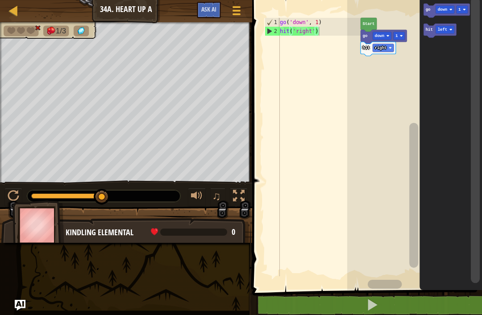
click at [450, 32] on rect "Blockly Workspace" at bounding box center [445, 30] width 19 height 8
click at [431, 30] on text "hit" at bounding box center [428, 30] width 7 height 4
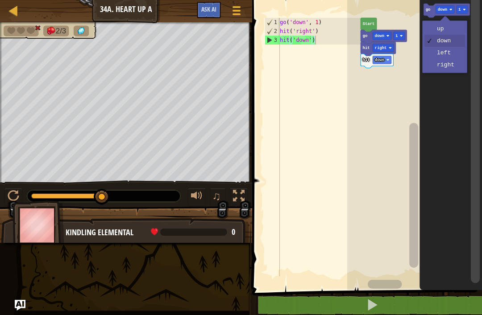
click at [441, 10] on text "down" at bounding box center [443, 10] width 10 height 4
click at [427, 12] on text "go" at bounding box center [427, 10] width 5 height 4
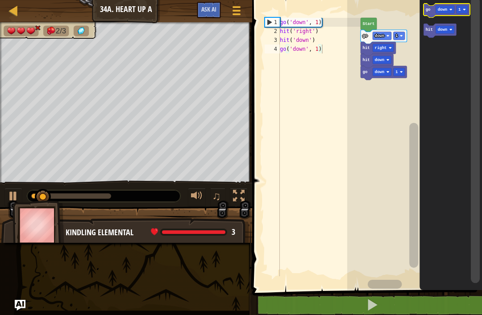
click at [429, 12] on text "go" at bounding box center [427, 10] width 5 height 4
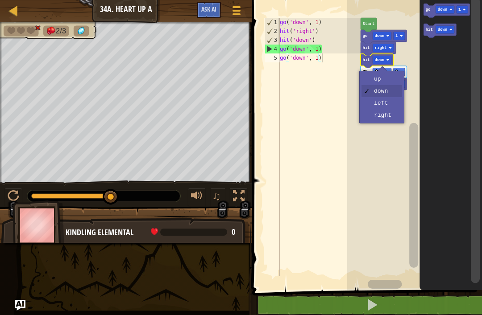
click at [385, 61] on rect "Blockly Workspace" at bounding box center [381, 60] width 19 height 8
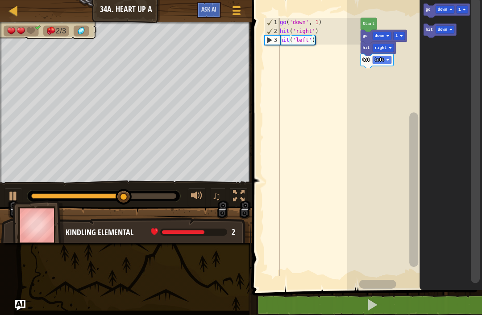
click at [432, 28] on text "hit" at bounding box center [428, 30] width 7 height 4
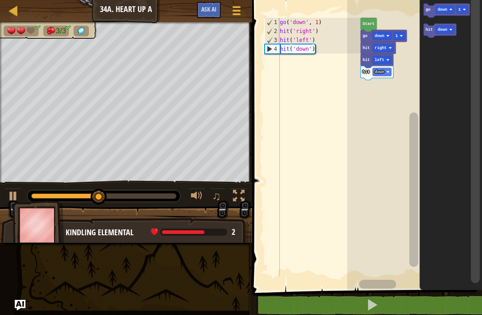
click at [430, 11] on text "go" at bounding box center [427, 10] width 5 height 4
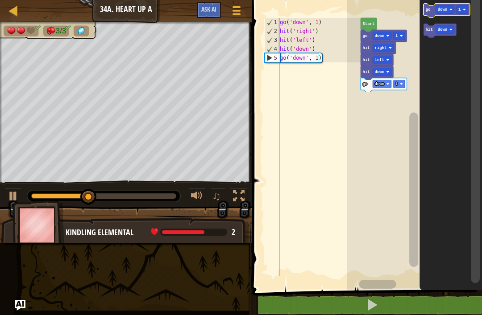
click at [431, 8] on icon "Blockly Workspace" at bounding box center [447, 11] width 46 height 14
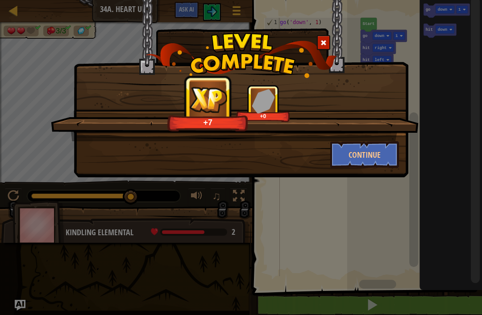
click at [396, 156] on button "Continue" at bounding box center [364, 154] width 69 height 27
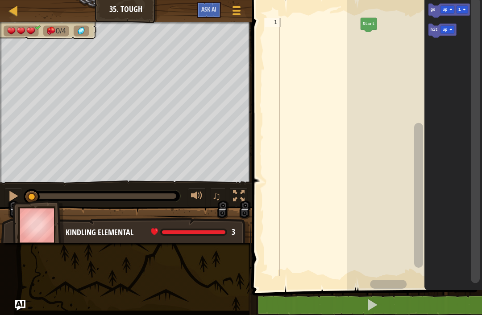
click at [433, 10] on text "go" at bounding box center [432, 10] width 5 height 4
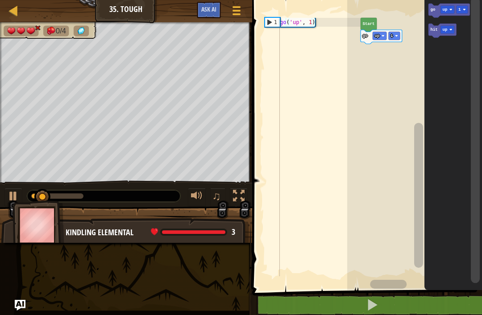
click at [446, 29] on text "up" at bounding box center [444, 30] width 5 height 4
click at [439, 33] on icon "Blockly Workspace" at bounding box center [445, 31] width 35 height 14
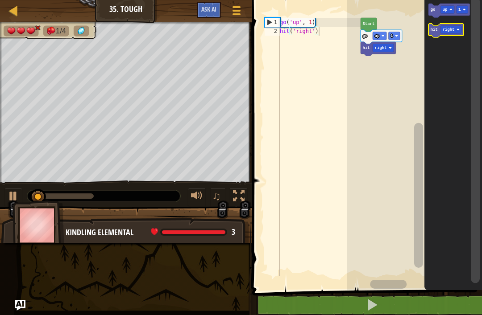
click at [457, 31] on rect "Blockly Workspace" at bounding box center [450, 30] width 21 height 8
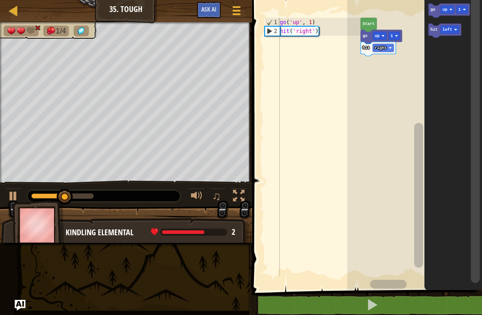
click at [434, 31] on text "hit" at bounding box center [433, 30] width 7 height 4
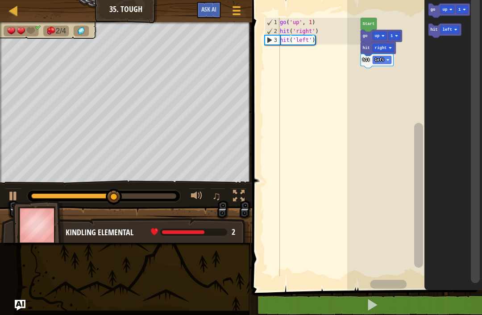
click at [445, 11] on text "up" at bounding box center [444, 10] width 5 height 4
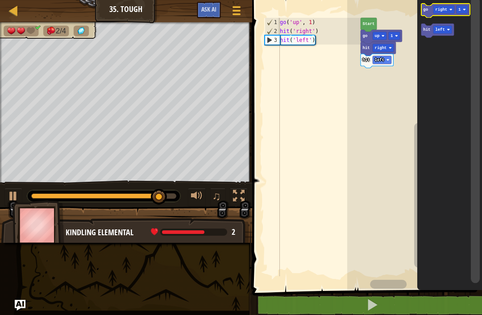
click at [423, 9] on icon "Blockly Workspace" at bounding box center [445, 11] width 49 height 14
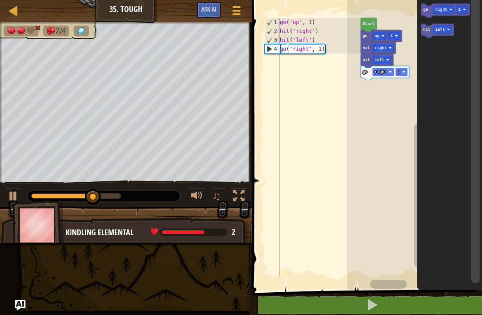
click at [448, 30] on image "Blockly Workspace" at bounding box center [448, 29] width 3 height 3
click at [425, 30] on text "hit" at bounding box center [426, 30] width 7 height 4
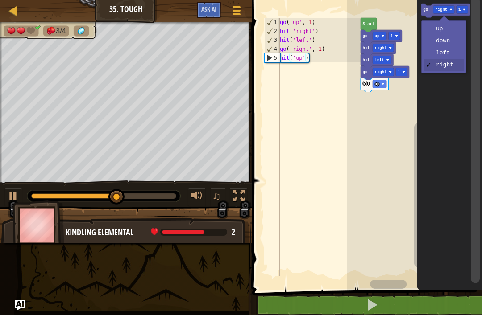
click at [440, 8] on text "right" at bounding box center [441, 10] width 12 height 4
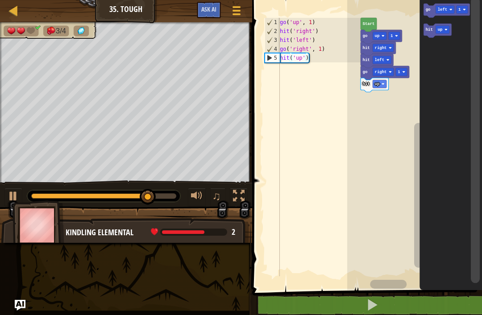
click at [458, 14] on icon "Blockly Workspace" at bounding box center [447, 11] width 46 height 14
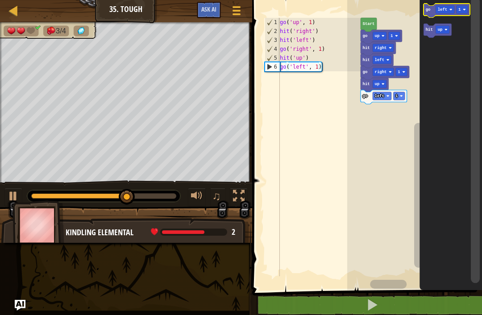
click at [429, 6] on icon "Blockly Workspace" at bounding box center [447, 11] width 46 height 14
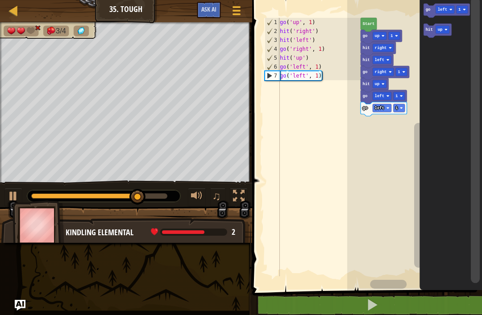
click at [446, 30] on image "Blockly Workspace" at bounding box center [445, 29] width 3 height 3
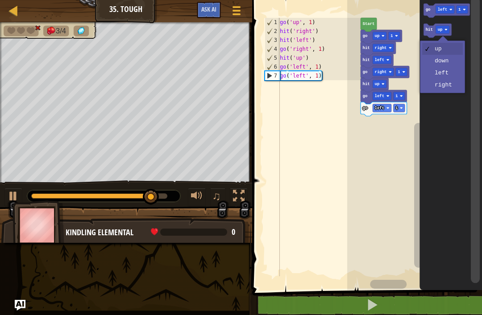
click at [425, 29] on icon "Blockly Workspace" at bounding box center [438, 31] width 28 height 14
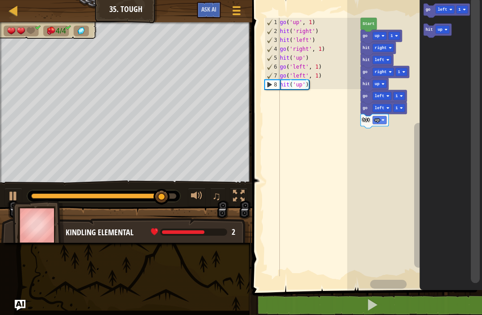
click at [428, 12] on text "go" at bounding box center [427, 10] width 5 height 4
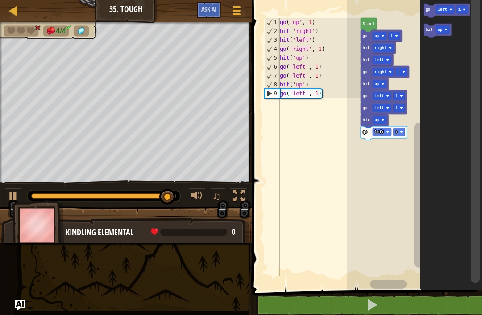
click at [449, 10] on rect "Blockly Workspace" at bounding box center [445, 10] width 19 height 8
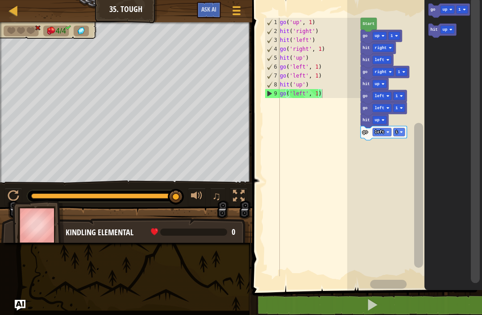
click at [434, 8] on text "go" at bounding box center [432, 10] width 5 height 4
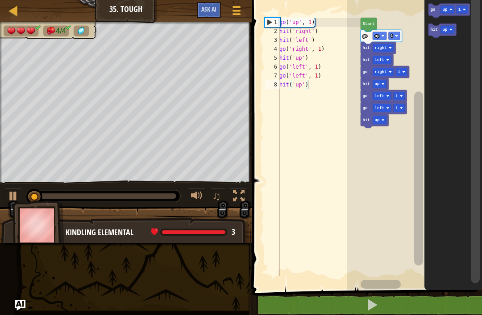
click at [433, 9] on text "go" at bounding box center [432, 10] width 5 height 4
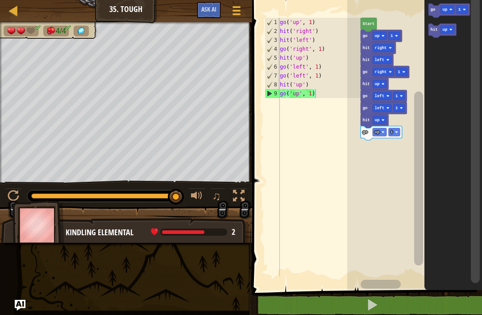
click at [451, 16] on rect "Blockly Workspace" at bounding box center [448, 11] width 41 height 14
click at [445, 6] on rect "Blockly Workspace" at bounding box center [447, 10] width 14 height 8
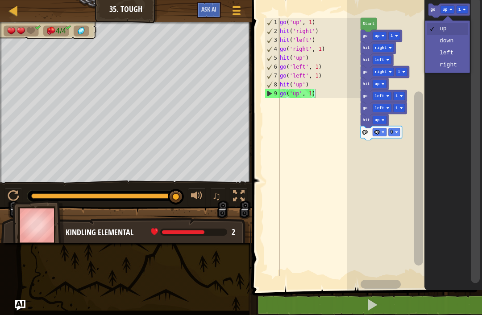
click at [408, 301] on button at bounding box center [372, 305] width 232 height 21
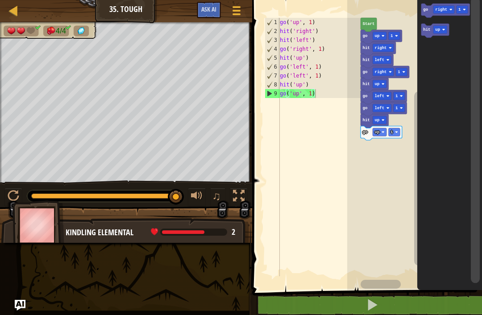
click at [428, 8] on text "go" at bounding box center [425, 10] width 5 height 4
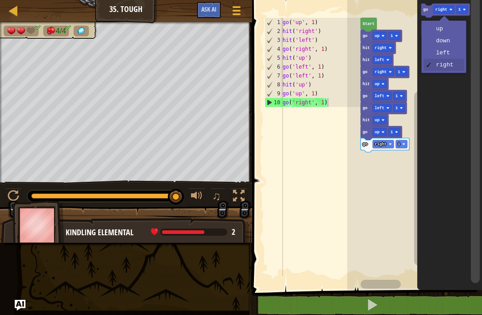
click at [441, 9] on text "right" at bounding box center [441, 10] width 12 height 4
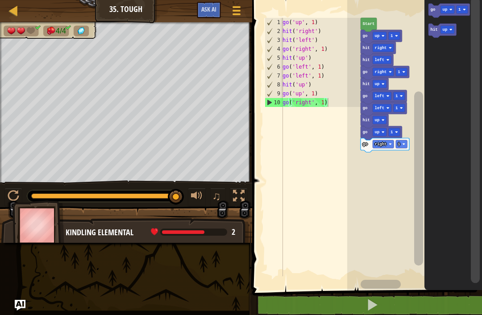
click at [431, 8] on text "go" at bounding box center [432, 10] width 5 height 4
click at [436, 10] on icon "Blockly Workspace" at bounding box center [448, 11] width 41 height 14
click at [400, 91] on icon "Blockly Workspace" at bounding box center [383, 97] width 46 height 14
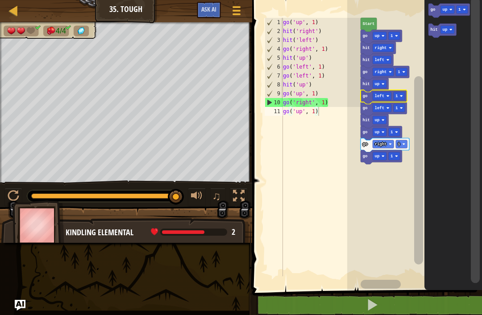
click at [397, 95] on text "1" at bounding box center [396, 96] width 3 height 4
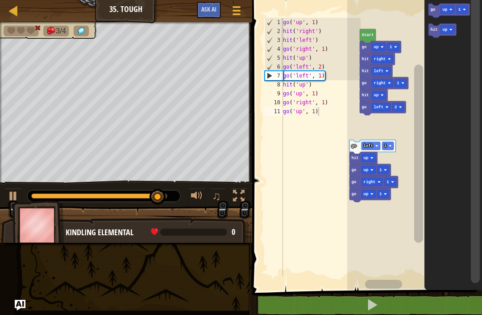
click at [379, 148] on rect "Blockly Workspace" at bounding box center [370, 146] width 19 height 8
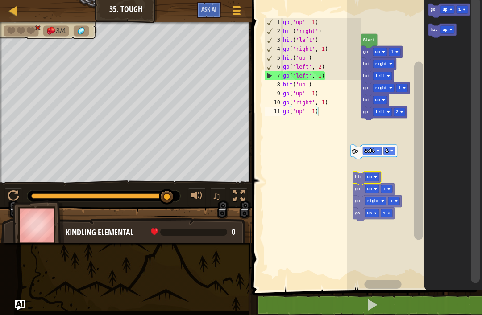
click at [370, 169] on rect "Blockly Workspace" at bounding box center [414, 143] width 135 height 295
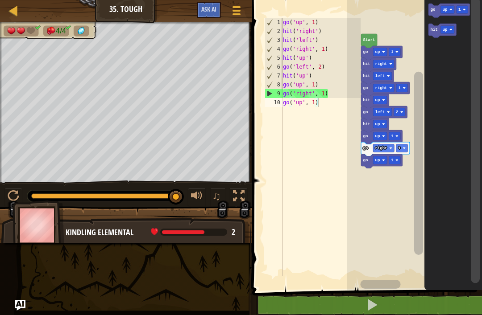
click at [407, 307] on button at bounding box center [372, 305] width 232 height 21
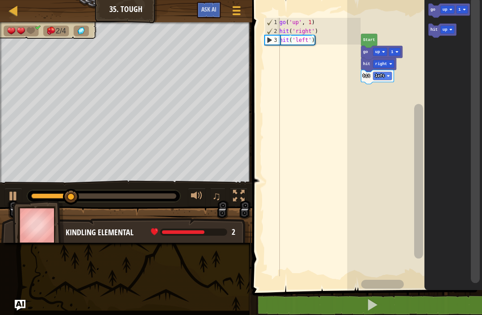
click at [438, 8] on icon "Blockly Workspace" at bounding box center [448, 11] width 41 height 14
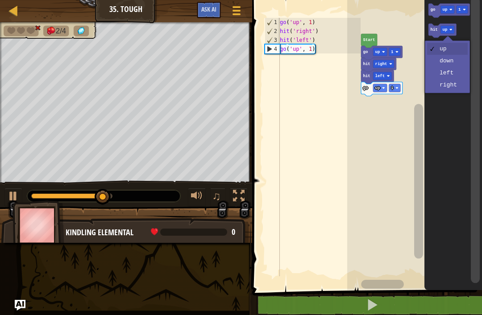
click at [446, 29] on text "up" at bounding box center [444, 30] width 5 height 4
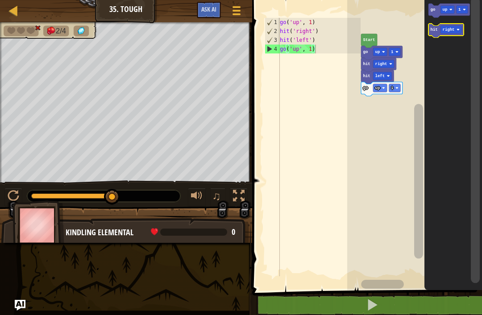
click at [436, 29] on text "hit" at bounding box center [433, 30] width 7 height 4
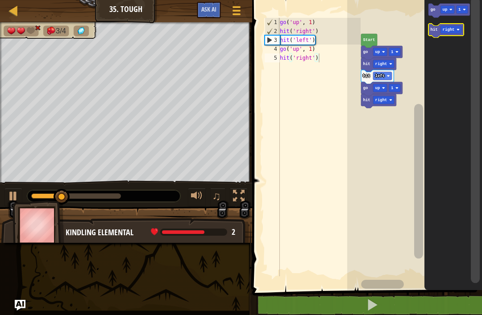
click at [459, 31] on rect "Blockly Workspace" at bounding box center [450, 30] width 21 height 8
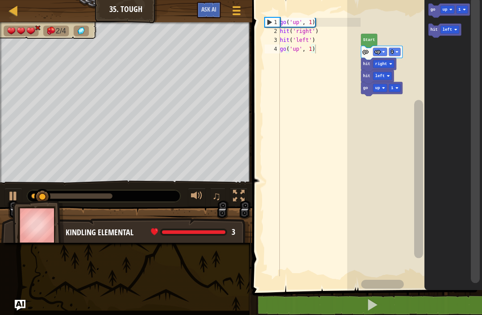
click at [436, 8] on icon "Blockly Workspace" at bounding box center [448, 11] width 41 height 14
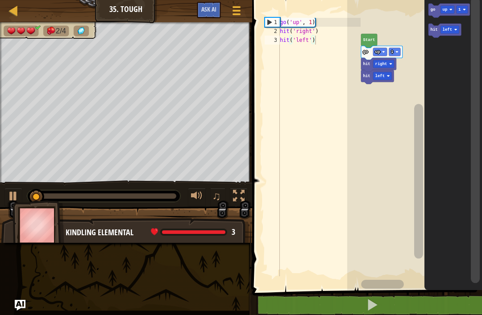
click at [430, 36] on rect "Blockly Workspace" at bounding box center [442, 31] width 28 height 14
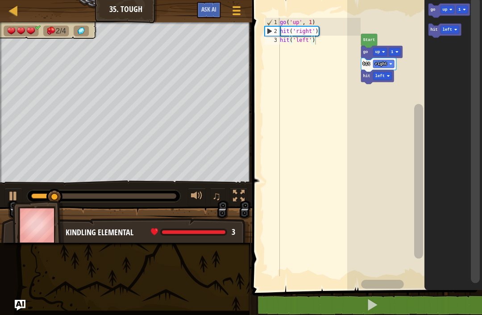
click at [432, 37] on rect "Blockly Workspace" at bounding box center [442, 31] width 28 height 14
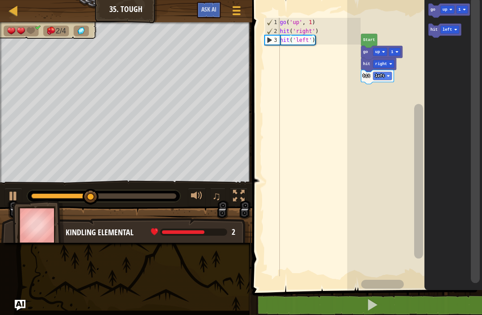
click at [436, 30] on text "hit" at bounding box center [433, 30] width 7 height 4
click at [442, 9] on rect "Blockly Workspace" at bounding box center [447, 10] width 14 height 8
click at [435, 12] on text "go" at bounding box center [432, 10] width 5 height 4
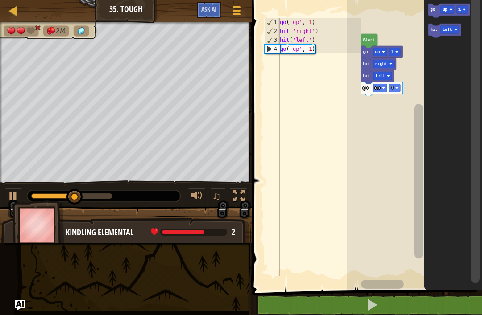
click at [432, 33] on icon "Blockly Workspace" at bounding box center [444, 31] width 33 height 14
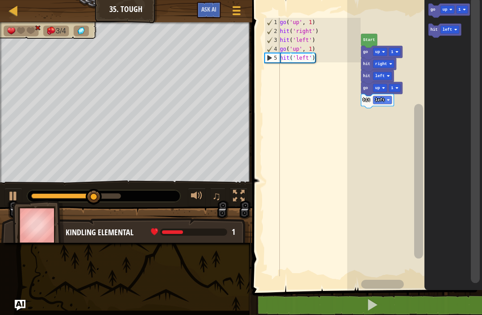
click at [438, 11] on icon "Blockly Workspace" at bounding box center [448, 11] width 41 height 14
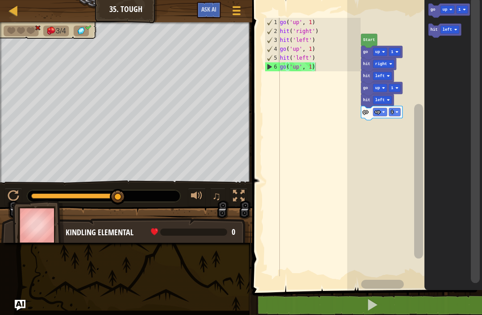
click at [427, 303] on button at bounding box center [372, 305] width 232 height 21
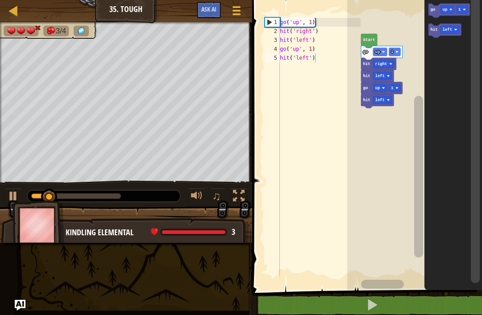
click at [448, 29] on text "left" at bounding box center [447, 30] width 10 height 4
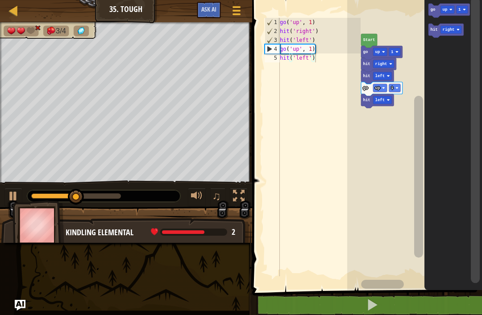
click at [433, 34] on icon "Blockly Workspace" at bounding box center [445, 31] width 35 height 14
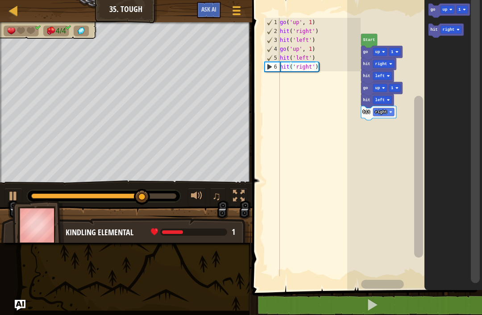
click at [429, 12] on icon "Blockly Workspace" at bounding box center [448, 11] width 41 height 14
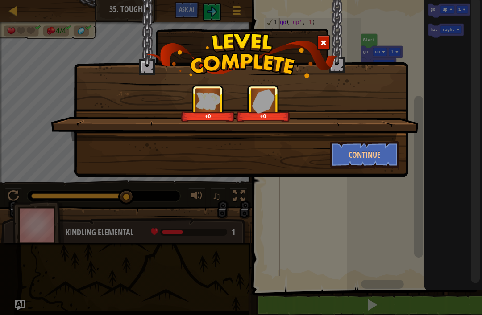
click at [393, 152] on button "Continue" at bounding box center [364, 154] width 69 height 27
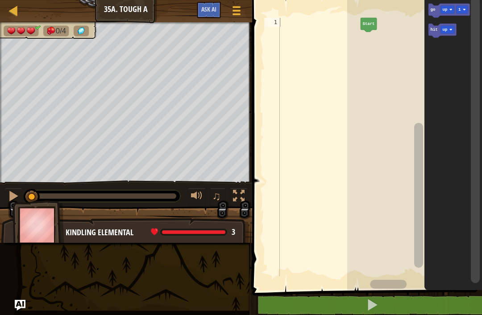
click at [450, 9] on image "Blockly Workspace" at bounding box center [450, 9] width 3 height 3
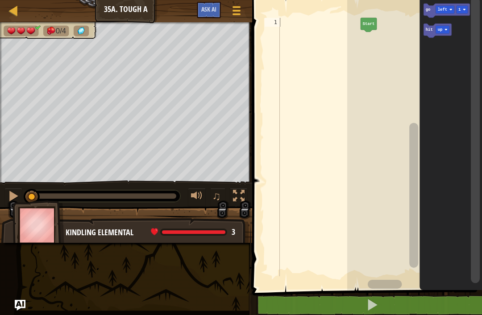
click at [428, 6] on icon "Blockly Workspace" at bounding box center [447, 11] width 46 height 14
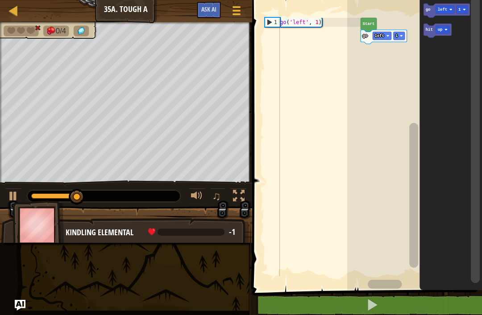
click at [430, 28] on text "hit" at bounding box center [428, 30] width 7 height 4
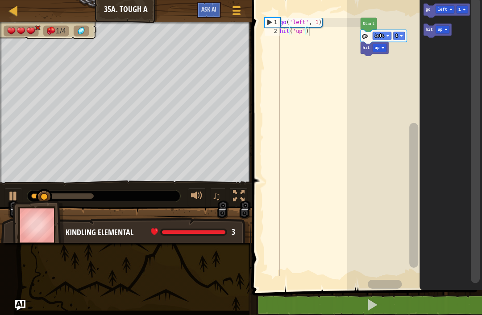
click at [441, 29] on text "up" at bounding box center [440, 30] width 5 height 4
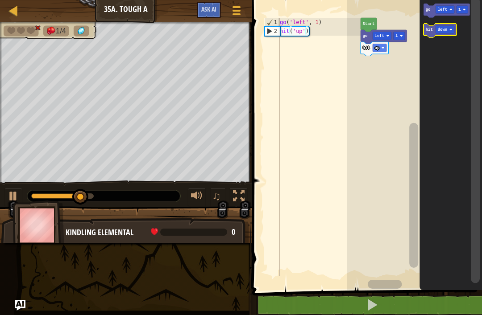
click at [429, 29] on text "hit" at bounding box center [428, 30] width 7 height 4
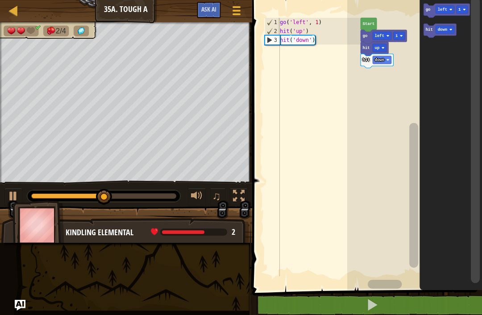
click at [429, 8] on text "go" at bounding box center [427, 10] width 5 height 4
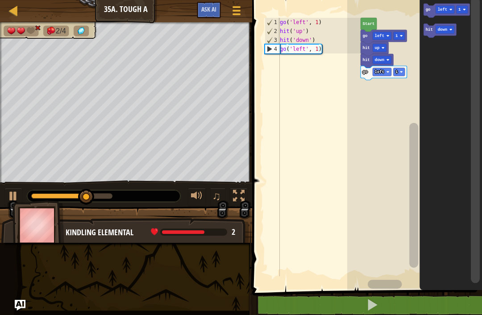
click at [431, 29] on text "hit" at bounding box center [428, 30] width 7 height 4
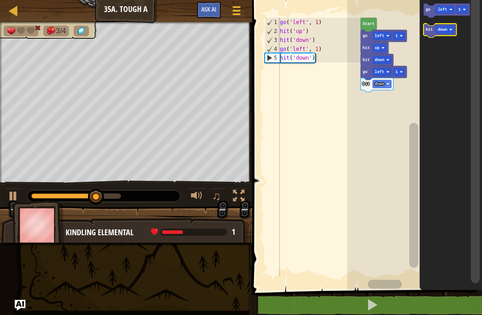
click at [449, 32] on rect "Blockly Workspace" at bounding box center [445, 30] width 19 height 8
click at [426, 29] on text "hit" at bounding box center [428, 30] width 7 height 4
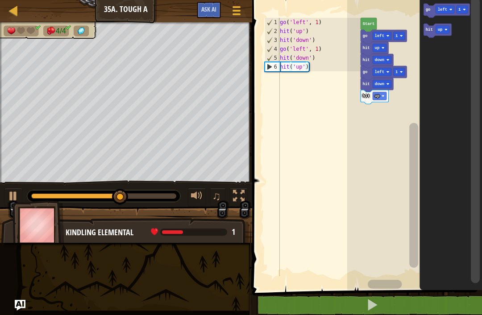
click at [428, 10] on text "go" at bounding box center [427, 10] width 5 height 4
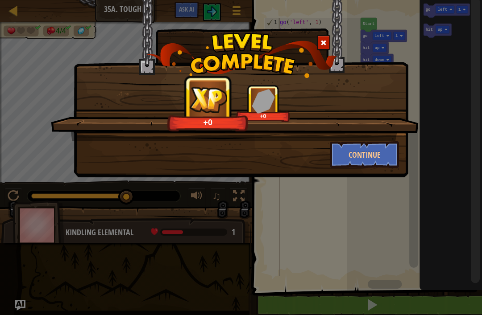
click at [354, 157] on button "Continue" at bounding box center [364, 154] width 69 height 27
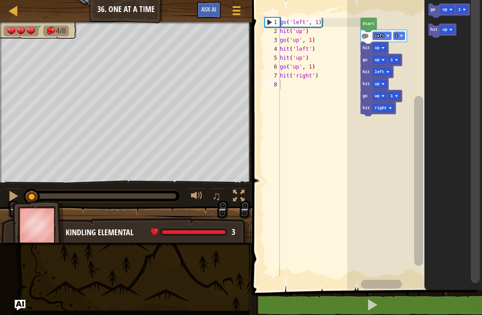
click at [416, 301] on button at bounding box center [372, 305] width 232 height 21
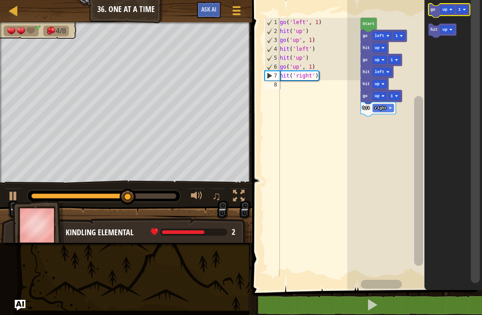
click at [447, 7] on rect "Blockly Workspace" at bounding box center [447, 10] width 14 height 8
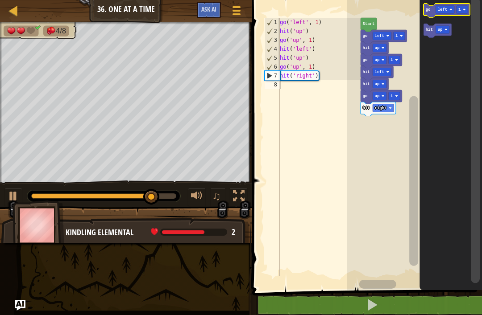
click at [431, 9] on icon "Blockly Workspace" at bounding box center [447, 11] width 46 height 14
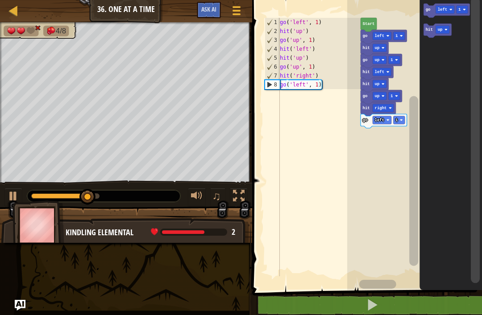
click at [430, 31] on text "hit" at bounding box center [428, 30] width 7 height 4
click at [447, 7] on rect "Blockly Workspace" at bounding box center [445, 10] width 19 height 8
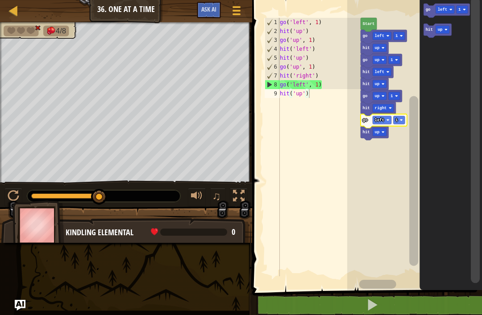
click at [384, 119] on text "left" at bounding box center [380, 120] width 10 height 4
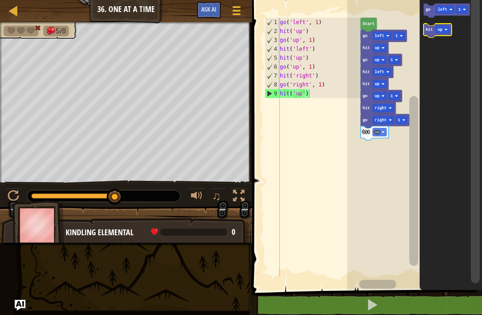
click at [447, 28] on rect "Blockly Workspace" at bounding box center [443, 30] width 14 height 8
click at [430, 34] on icon "Blockly Workspace" at bounding box center [441, 31] width 35 height 14
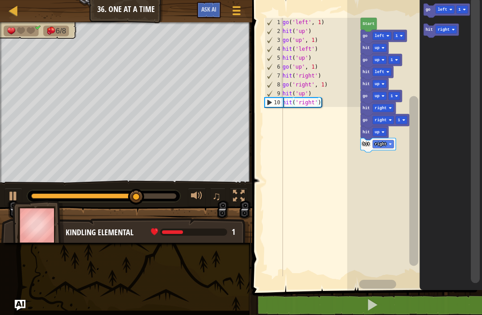
click at [442, 11] on text "left" at bounding box center [443, 10] width 10 height 4
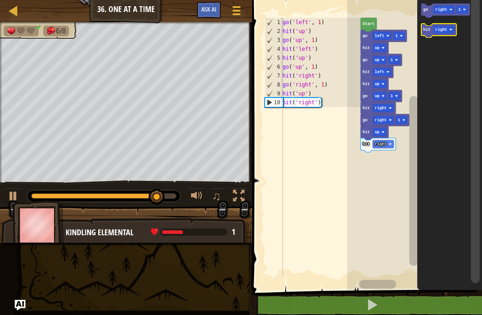
click at [446, 29] on text "right" at bounding box center [441, 30] width 12 height 4
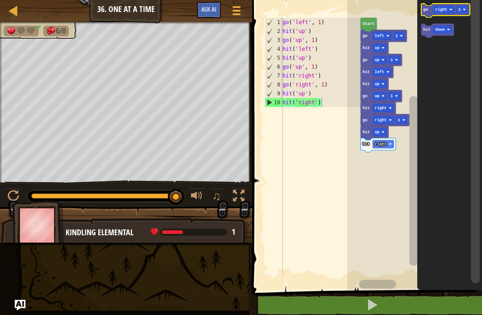
click at [427, 10] on text "go" at bounding box center [425, 10] width 5 height 4
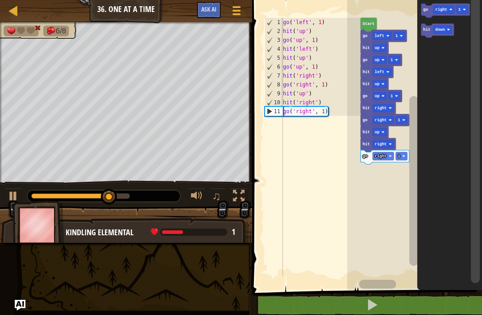
click at [428, 34] on icon "Blockly Workspace" at bounding box center [437, 31] width 33 height 14
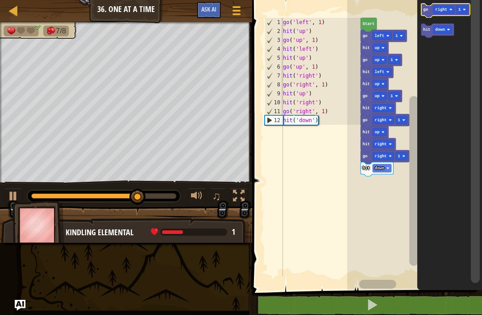
click at [442, 9] on text "right" at bounding box center [441, 10] width 12 height 4
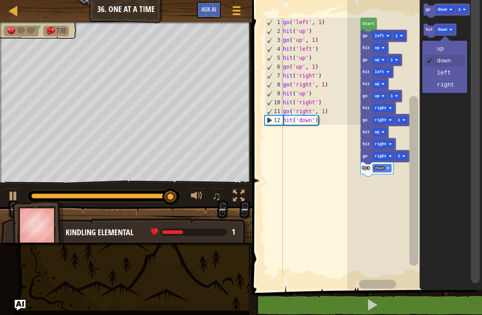
click at [447, 29] on text "down" at bounding box center [443, 30] width 10 height 4
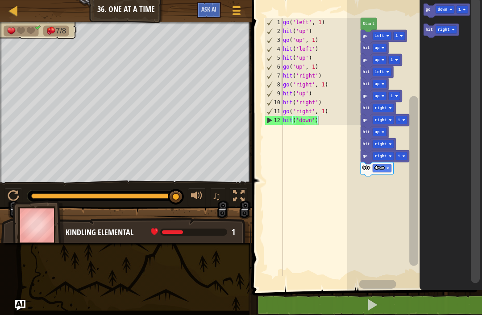
click at [430, 9] on text "go" at bounding box center [427, 10] width 5 height 4
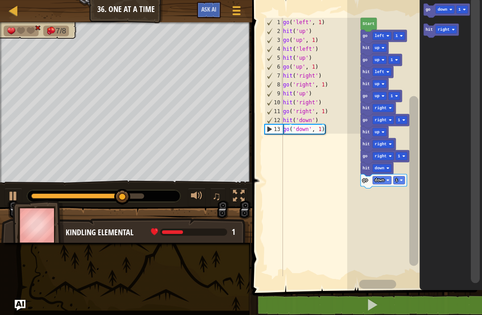
click at [433, 29] on icon "Blockly Workspace" at bounding box center [441, 31] width 35 height 14
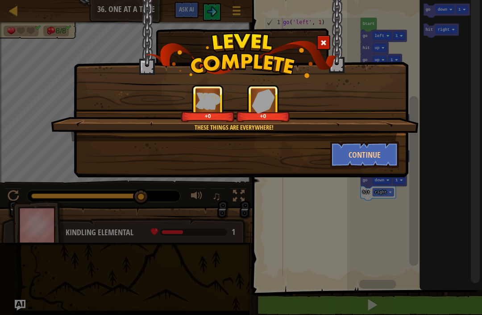
click at [379, 158] on button "Continue" at bounding box center [364, 154] width 69 height 27
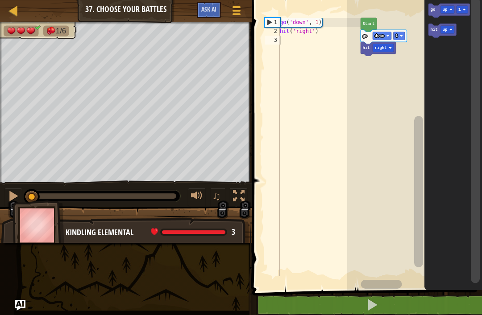
click at [403, 304] on button at bounding box center [372, 305] width 232 height 21
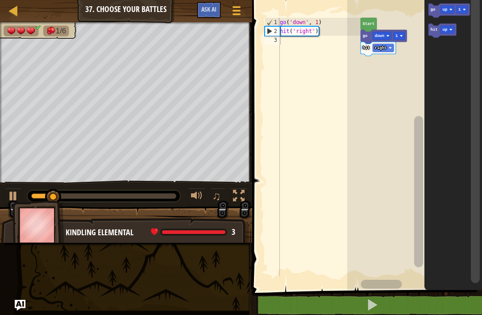
click at [446, 9] on text "up" at bounding box center [444, 10] width 5 height 4
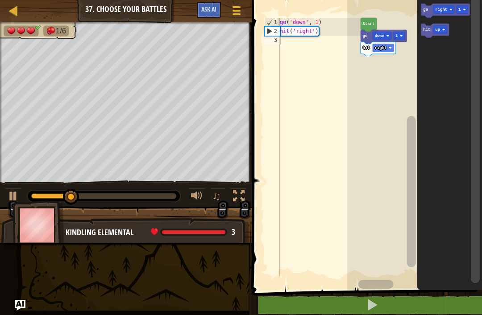
click at [424, 12] on icon "Blockly Workspace" at bounding box center [445, 11] width 49 height 14
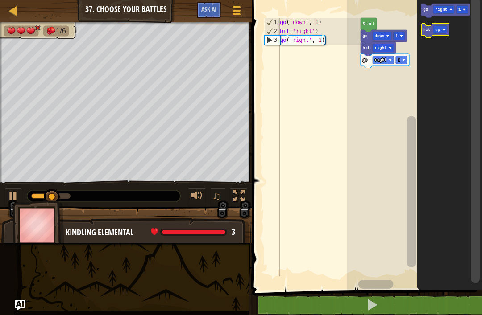
click at [444, 30] on image "Blockly Workspace" at bounding box center [443, 29] width 3 height 3
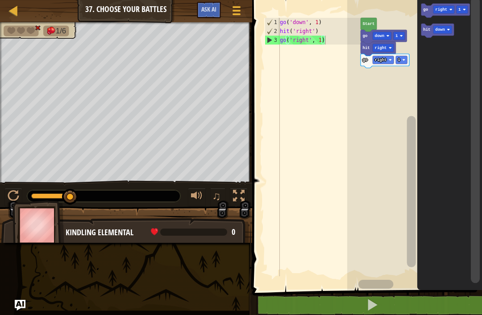
click at [423, 29] on icon "Blockly Workspace" at bounding box center [437, 31] width 33 height 14
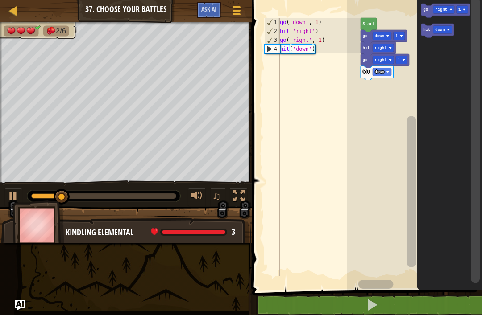
click at [442, 9] on text "right" at bounding box center [441, 10] width 12 height 4
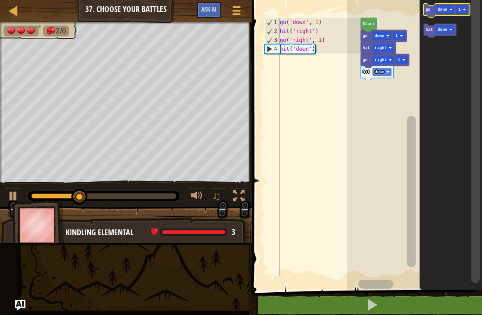
click at [431, 6] on icon "Blockly Workspace" at bounding box center [447, 11] width 46 height 14
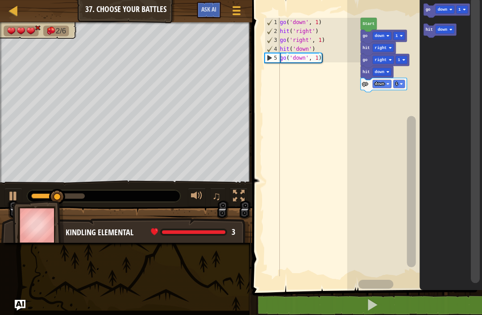
click at [428, 28] on text "hit" at bounding box center [428, 30] width 7 height 4
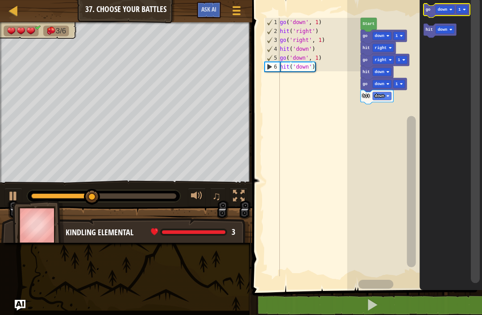
click at [430, 12] on text "go" at bounding box center [427, 10] width 5 height 4
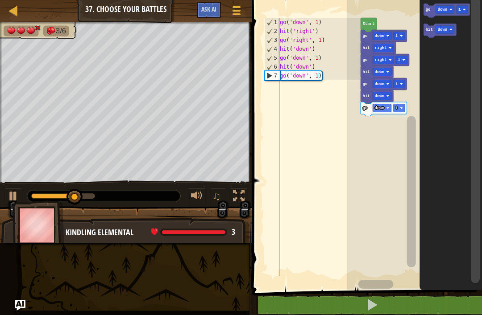
click at [449, 30] on rect "Blockly Workspace" at bounding box center [445, 30] width 19 height 8
click at [427, 28] on text "hit" at bounding box center [428, 30] width 7 height 4
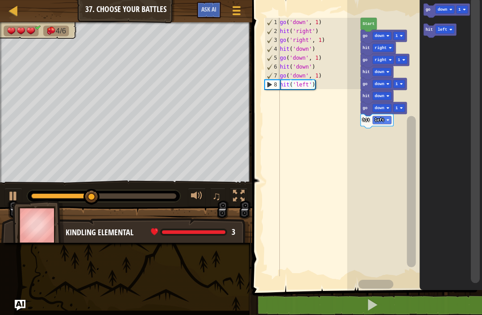
click at [441, 11] on text "down" at bounding box center [443, 10] width 10 height 4
click at [431, 11] on icon "Blockly Workspace" at bounding box center [447, 11] width 46 height 14
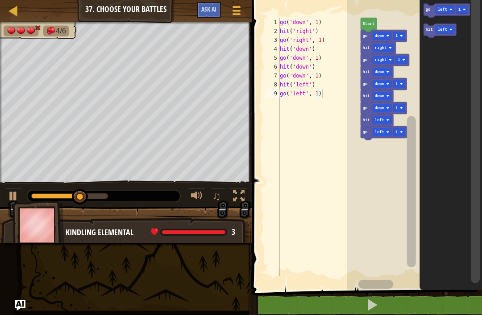
click at [431, 31] on text "hit" at bounding box center [428, 30] width 7 height 4
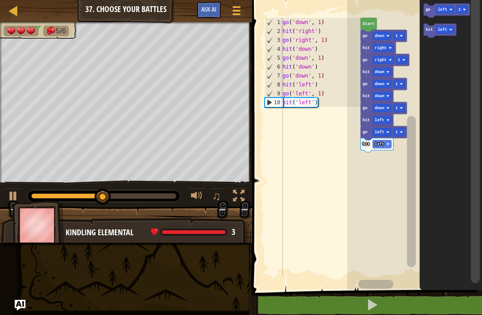
click at [431, 10] on icon "Blockly Workspace" at bounding box center [447, 11] width 46 height 14
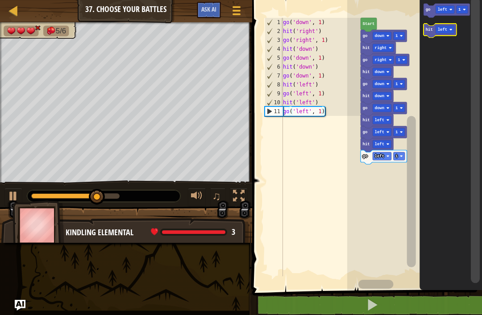
click at [450, 32] on rect "Blockly Workspace" at bounding box center [445, 30] width 19 height 8
click at [430, 30] on text "hit" at bounding box center [428, 30] width 7 height 4
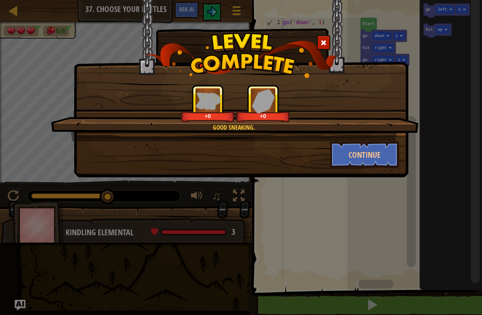
click at [368, 148] on button "Continue" at bounding box center [364, 154] width 69 height 27
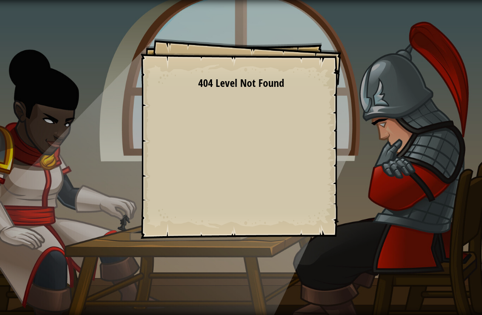
click at [421, 188] on div "Goals Start Level Error loading from server. Try refreshing the page. 404 Level…" at bounding box center [241, 157] width 482 height 315
click at [386, 169] on div "Goals Start Level Error loading from server. Try refreshing the page. 404 Level…" at bounding box center [241, 157] width 482 height 315
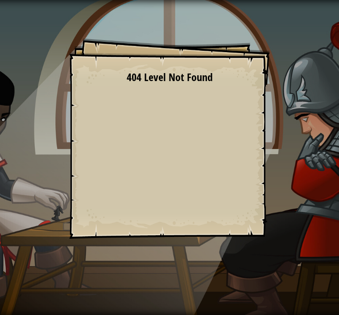
click at [32, 92] on div "Goals Start Level Error loading from server. Try refreshing the page. 404 Level…" at bounding box center [169, 157] width 339 height 315
click at [43, 63] on div "Goals Start Level Error loading from server. Try refreshing the page. 404 Level…" at bounding box center [169, 157] width 339 height 315
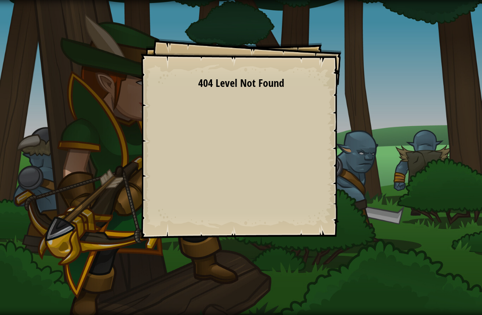
click at [439, 147] on div "Goals Start Level Error loading from server. Try refreshing the page. 404 Level…" at bounding box center [241, 157] width 482 height 315
click at [438, 298] on div "Goals Start Level Error loading from server. Try refreshing the page. 404 Level…" at bounding box center [241, 157] width 482 height 315
click at [427, 298] on div "Goals Start Level Error loading from server. Try refreshing the page. 404 Level…" at bounding box center [241, 157] width 482 height 315
